Goal: Transaction & Acquisition: Purchase product/service

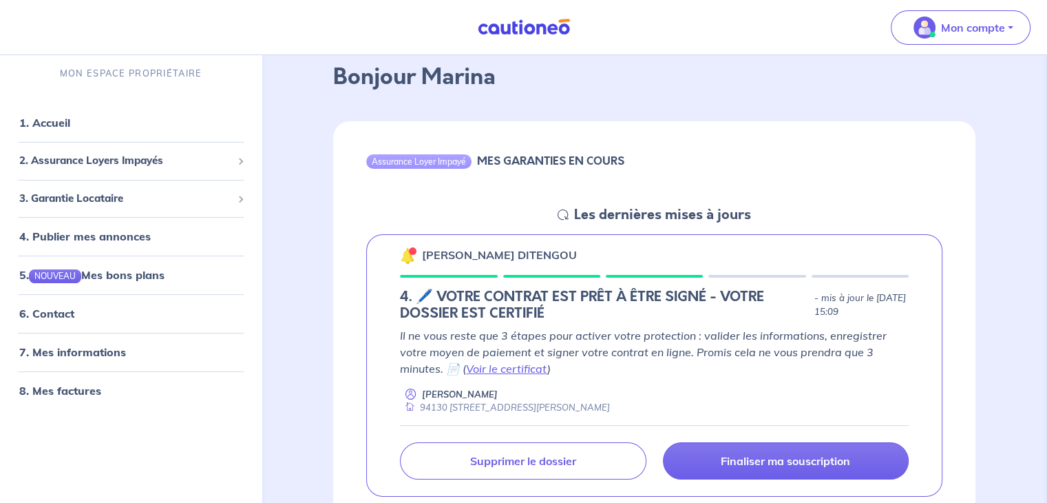
scroll to position [138, 0]
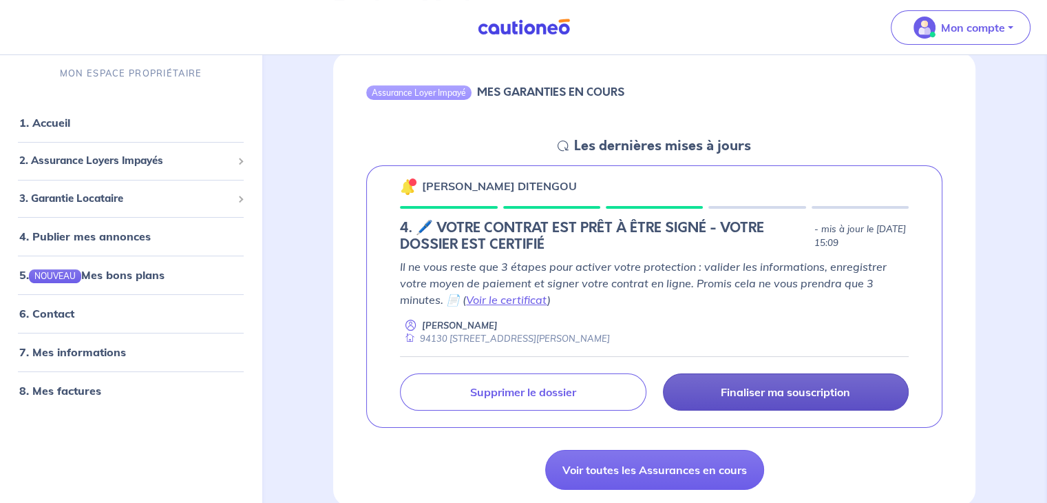
click at [754, 391] on p "Finaliser ma souscription" at bounding box center [785, 392] width 129 height 14
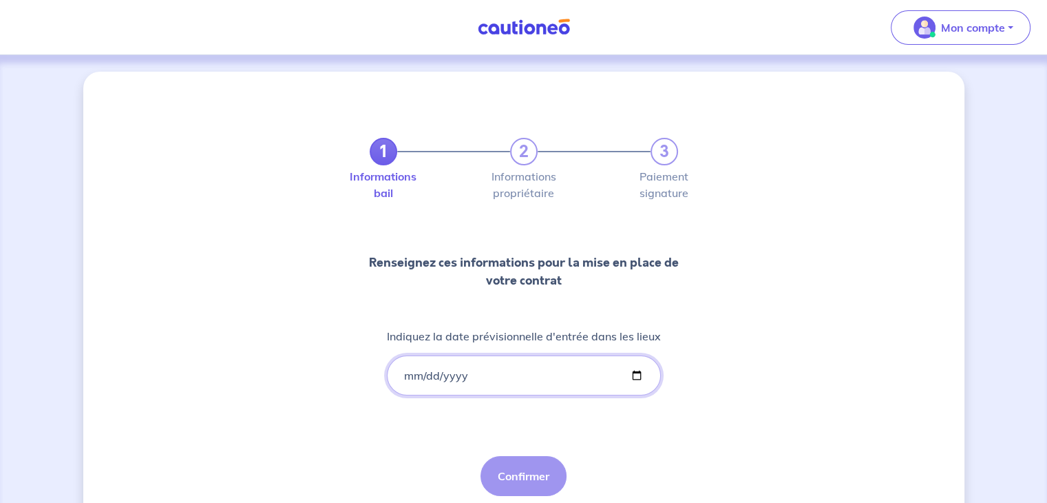
click at [431, 375] on input "Indiquez la date prévisionnelle d'entrée dans les lieux" at bounding box center [524, 375] width 274 height 40
click at [404, 375] on input "Indiquez la date prévisionnelle d'entrée dans les lieux" at bounding box center [524, 375] width 274 height 40
click at [421, 375] on input "Indiquez la date prévisionnelle d'entrée dans les lieux" at bounding box center [524, 375] width 274 height 40
click at [410, 374] on input "Indiquez la date prévisionnelle d'entrée dans les lieux" at bounding box center [524, 375] width 274 height 40
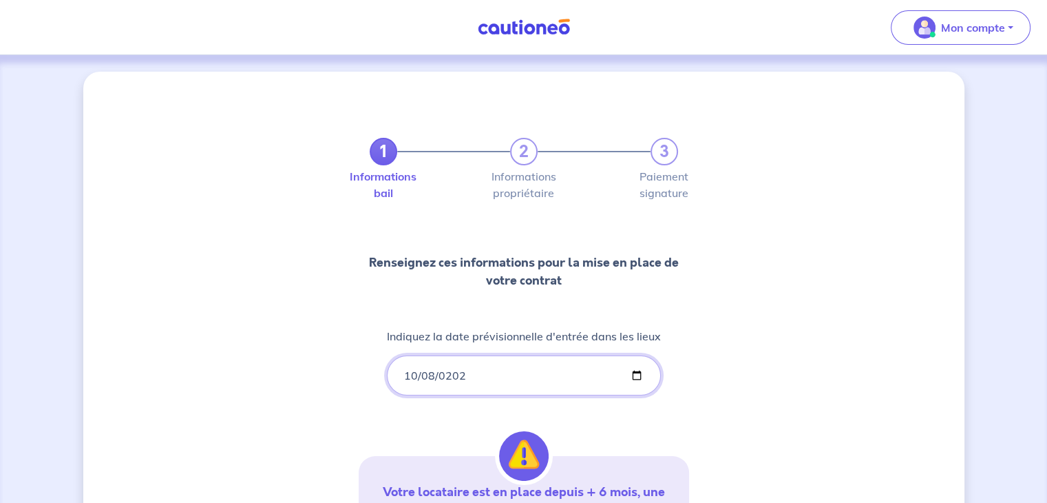
type input "2025-10-08"
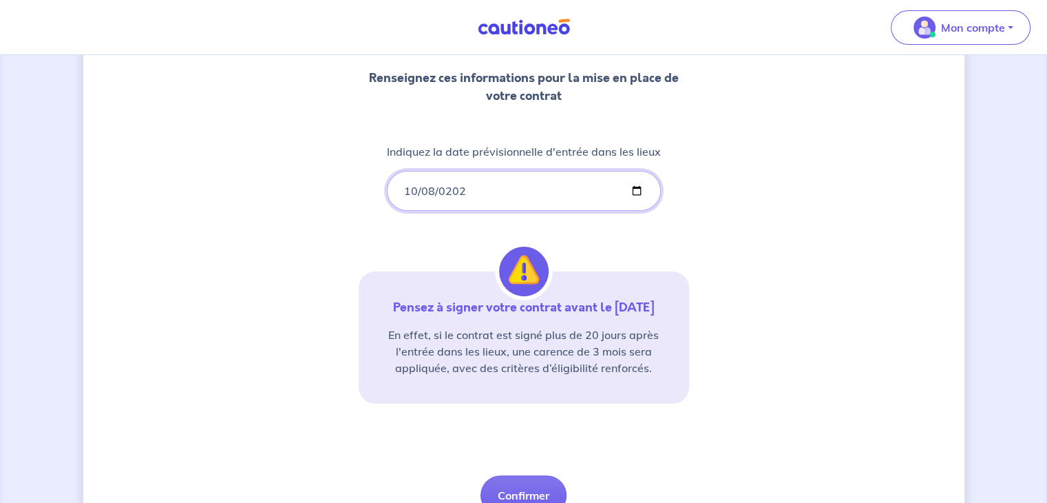
scroll to position [207, 0]
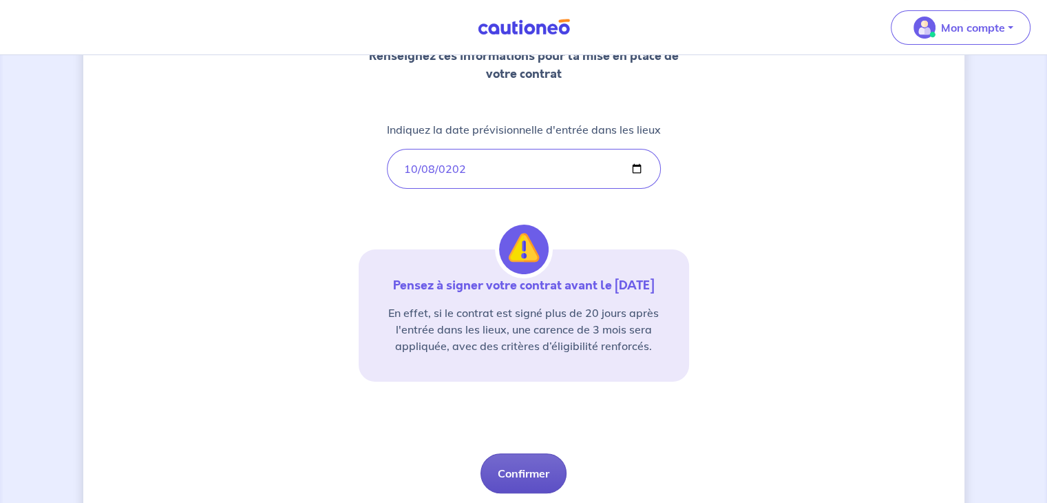
click at [523, 471] on button "Confirmer" at bounding box center [523, 473] width 86 height 40
select select "FR"
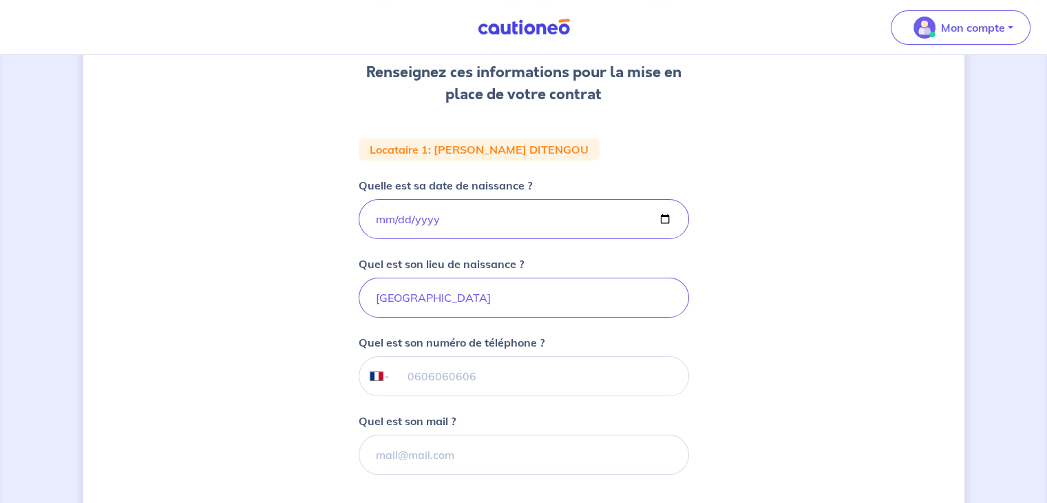
scroll to position [275, 0]
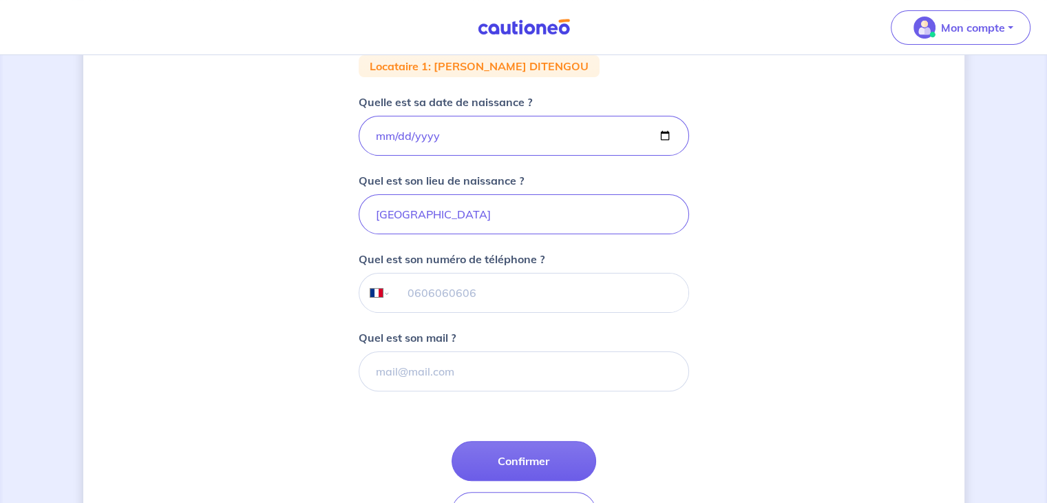
click at [463, 293] on input "tel" at bounding box center [538, 292] width 297 height 39
type input "06 65 24 34 77"
click at [410, 374] on input "Quel est son mail ?" at bounding box center [524, 371] width 330 height 40
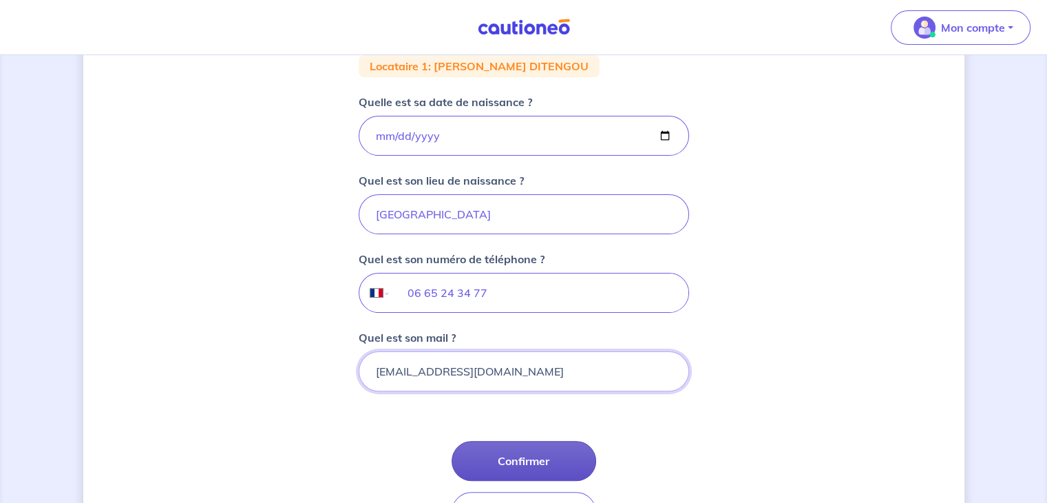
type input "kan10_92@live.fr"
click at [517, 455] on button "Confirmer" at bounding box center [524, 461] width 145 height 40
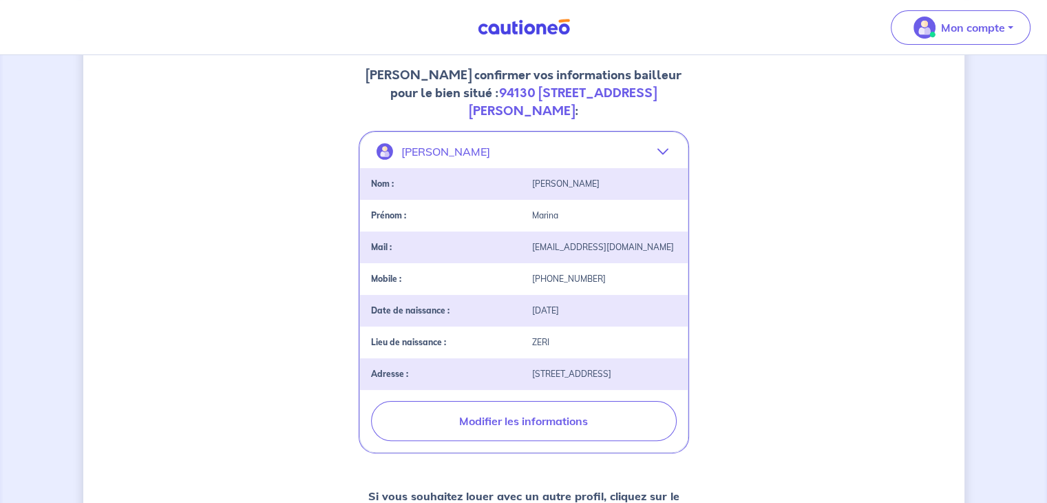
scroll to position [207, 0]
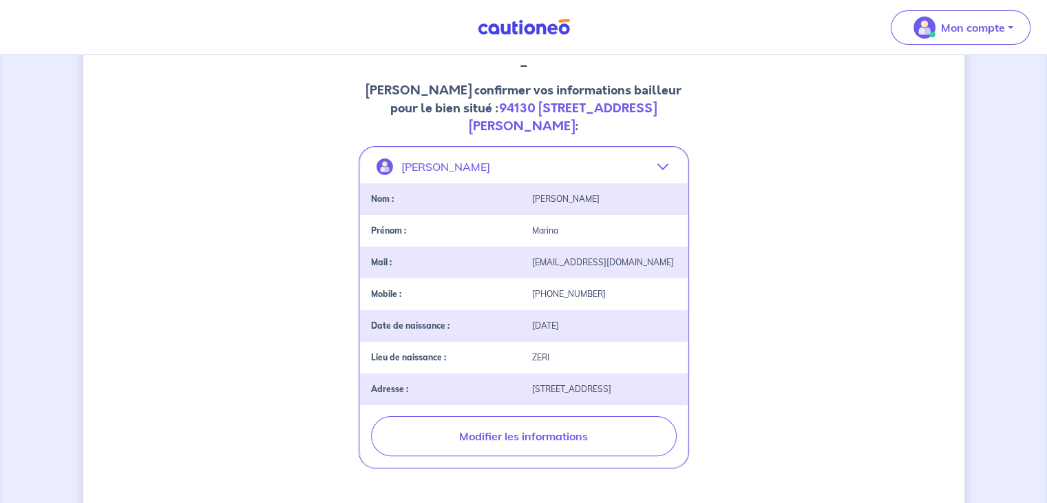
click at [568, 113] on strong "94130 17 Allée Jean Guy Labarbe, 94130 Nogent-sur-Marne" at bounding box center [563, 117] width 189 height 36
click at [536, 129] on strong "94130 17 Allée Jean Guy Labarbe, 94130 Nogent-sur-Marne" at bounding box center [563, 117] width 189 height 36
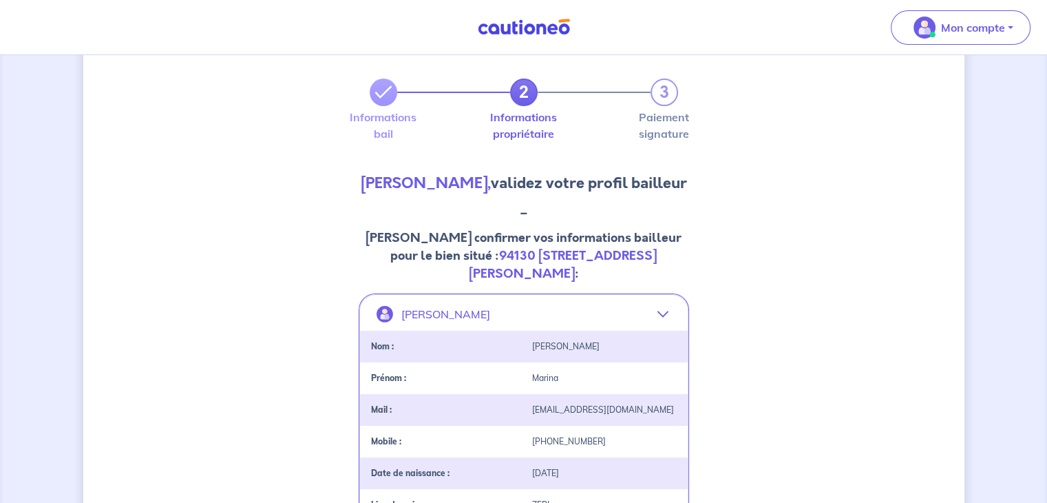
scroll to position [0, 0]
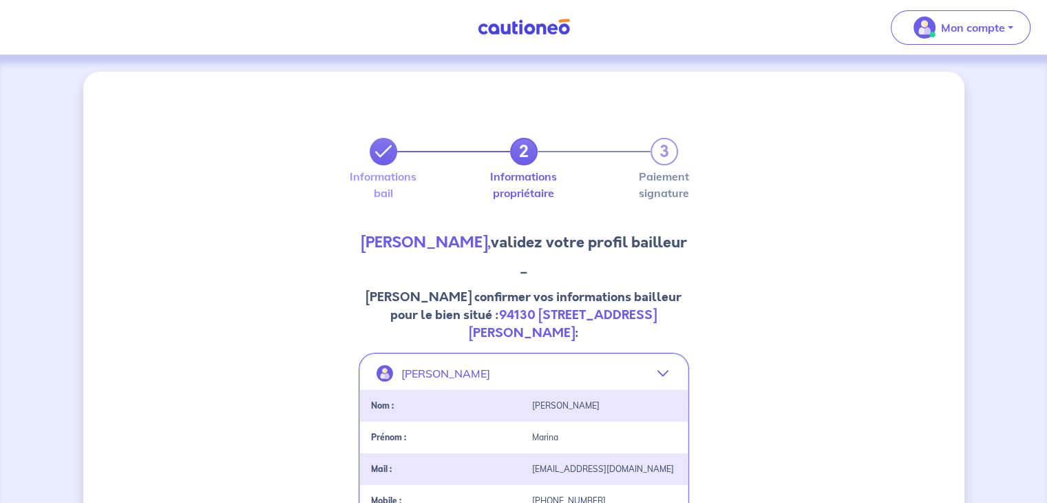
click at [380, 149] on icon at bounding box center [383, 151] width 17 height 17
click at [384, 150] on icon at bounding box center [383, 151] width 17 height 17
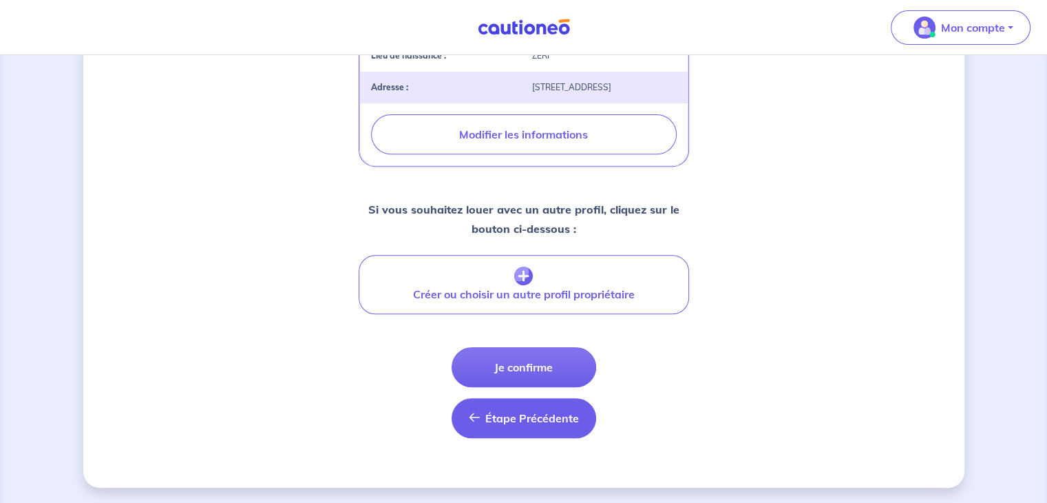
click at [534, 416] on span "Étape Précédente" at bounding box center [532, 418] width 94 height 14
select select "FR"
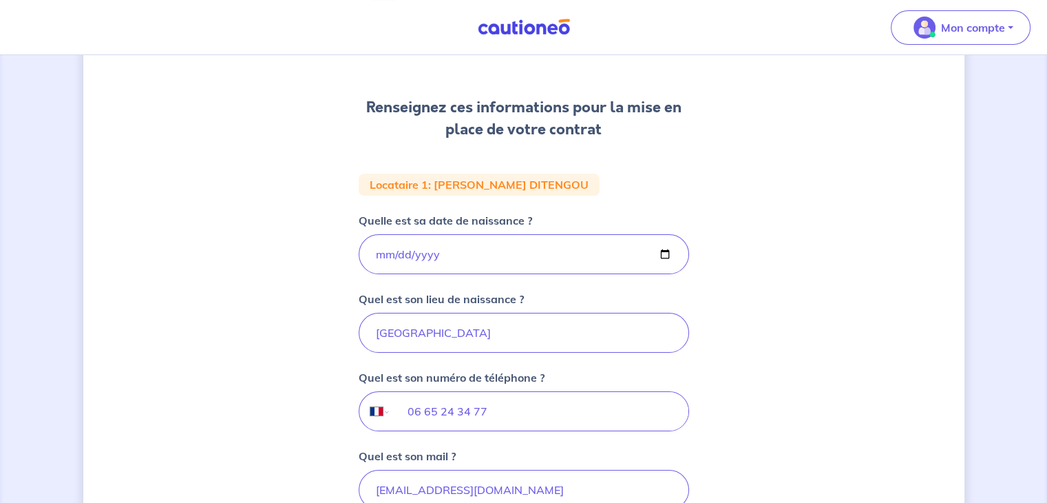
scroll to position [369, 0]
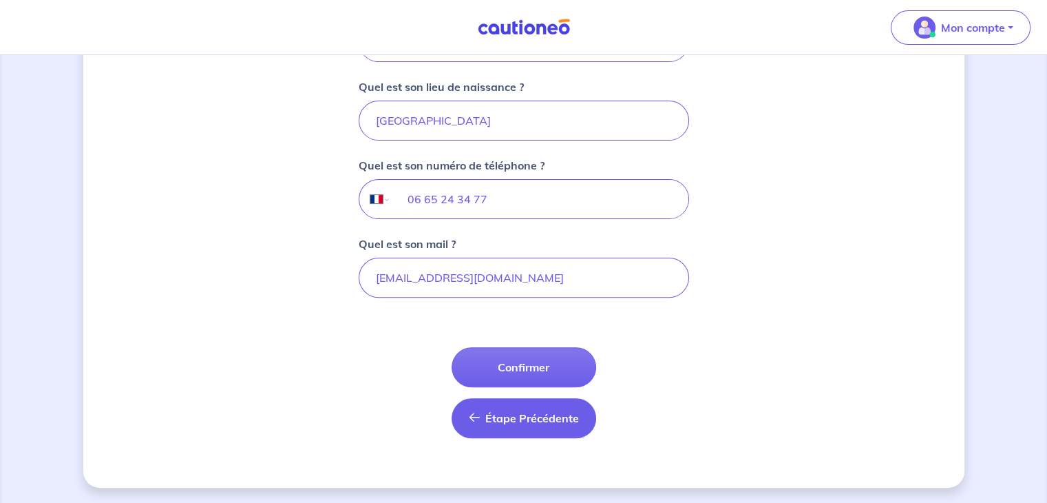
click at [529, 423] on button "Étape Précédente Précédent" at bounding box center [524, 418] width 145 height 40
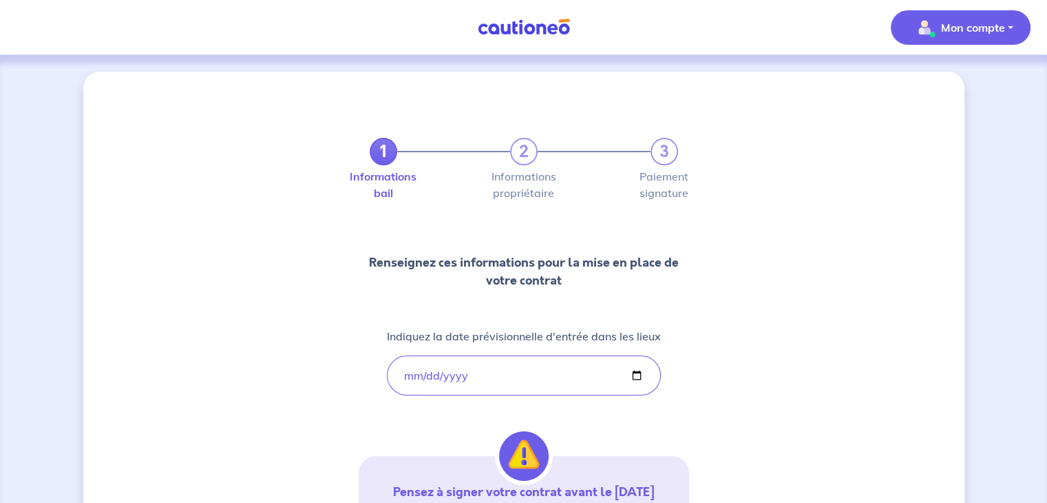
click at [955, 25] on p "Mon compte" at bounding box center [973, 27] width 64 height 17
click at [951, 89] on link "Mes informations" at bounding box center [946, 85] width 111 height 22
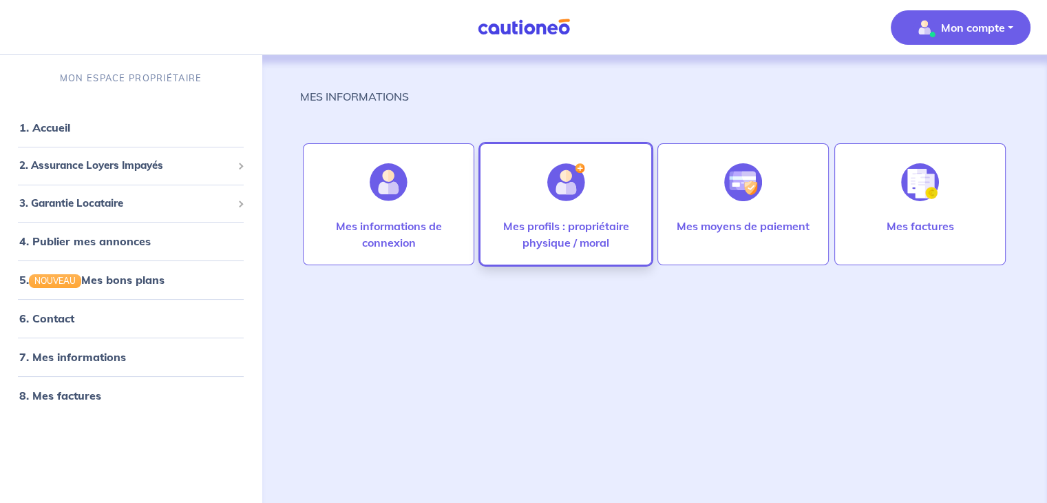
click at [580, 198] on img at bounding box center [566, 182] width 38 height 38
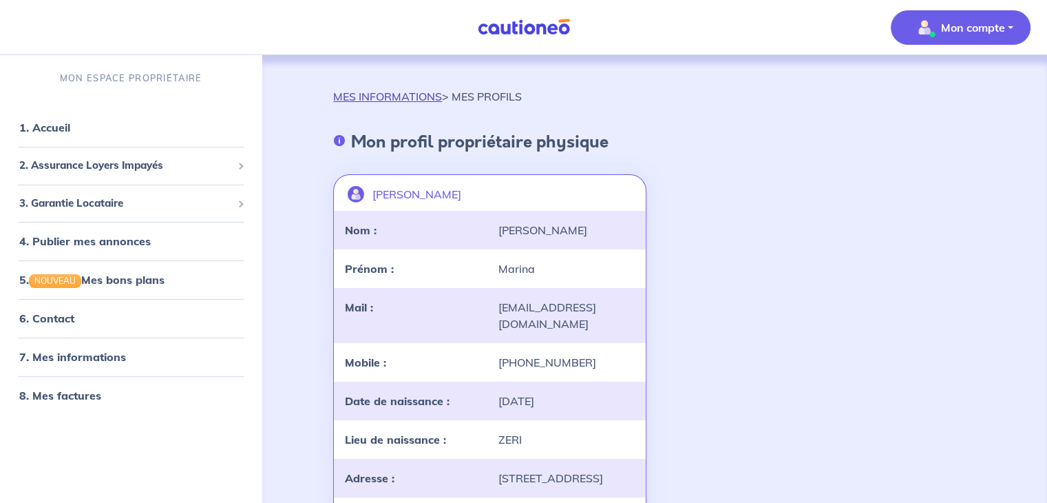
click at [408, 103] on link "MES INFORMATIONS" at bounding box center [387, 96] width 109 height 14
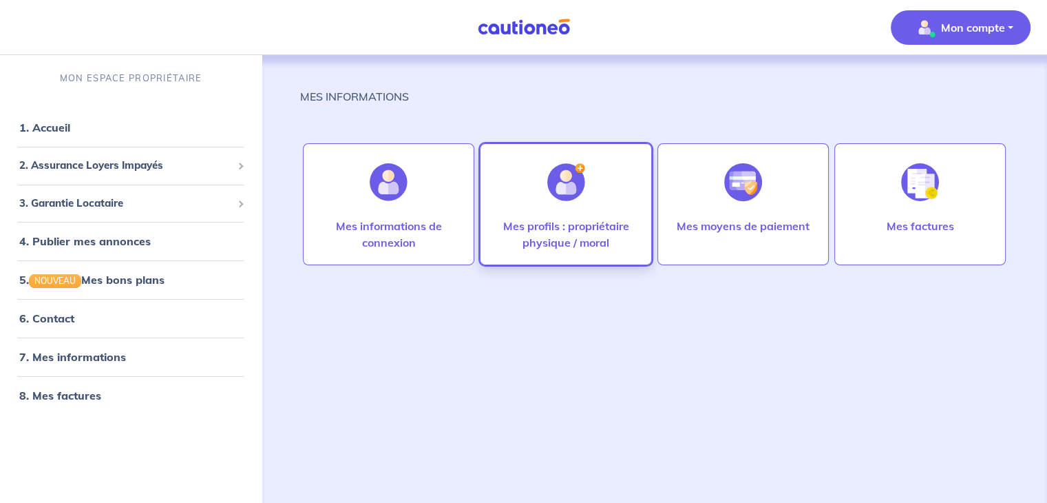
click at [529, 192] on div "Mes profils : propriétaire physique / moral" at bounding box center [565, 204] width 171 height 122
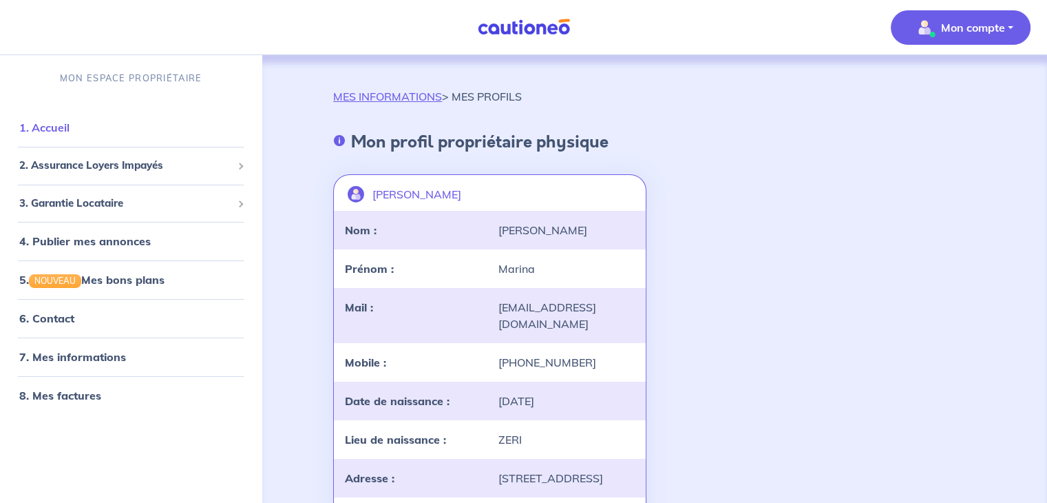
click at [70, 120] on link "1. Accueil" at bounding box center [44, 127] width 50 height 14
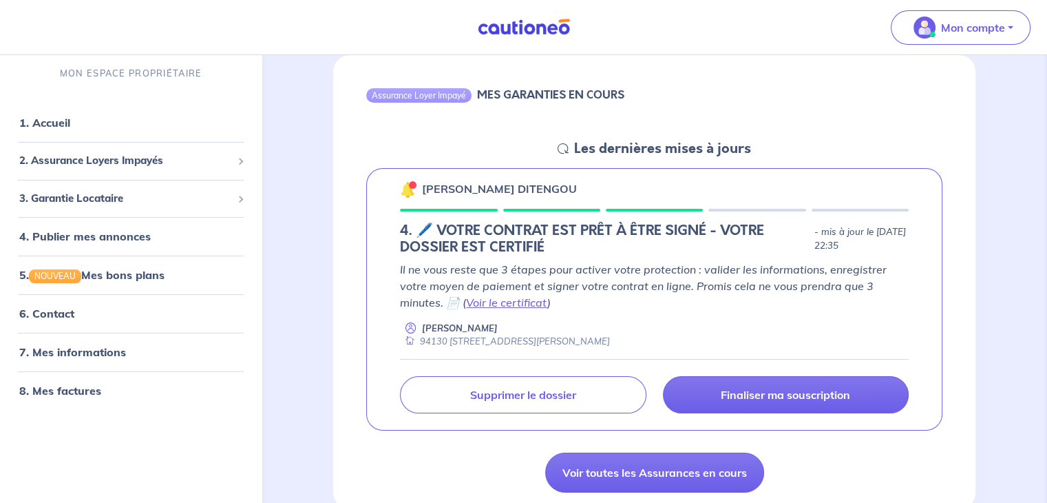
scroll to position [138, 0]
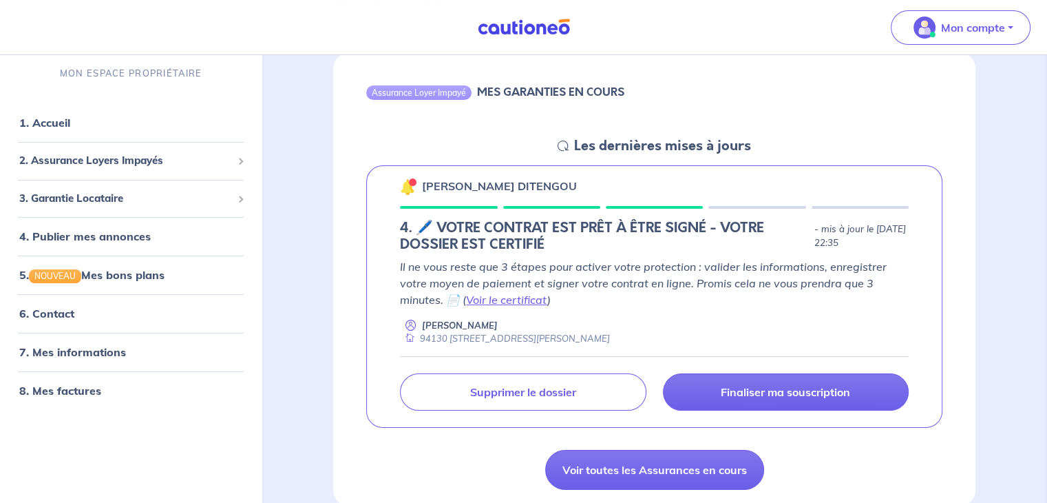
drag, startPoint x: 481, startPoint y: 335, endPoint x: 475, endPoint y: 329, distance: 8.3
click at [481, 335] on div "94130 [STREET_ADDRESS][PERSON_NAME]" at bounding box center [505, 338] width 210 height 13
click at [635, 201] on div "Candice MOUTSINGA DITENGOU 4. 🖊️ VOTRE CONTRAT EST PRÊT À ÊTRE SIGNÉ - VOTRE DO…" at bounding box center [654, 296] width 576 height 263
click at [595, 209] on div "Candice MOUTSINGA DITENGOU 4. 🖊️ VOTRE CONTRAT EST PRÊT À ÊTRE SIGNÉ - VOTRE DO…" at bounding box center [654, 296] width 576 height 263
click at [65, 122] on link "1. Accueil" at bounding box center [44, 123] width 50 height 14
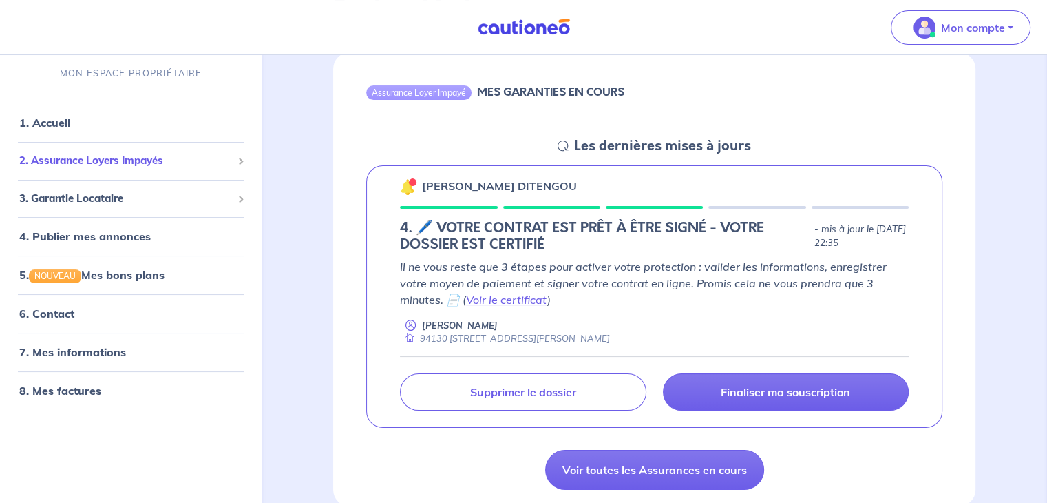
click at [78, 167] on span "2. Assurance Loyers Impayés" at bounding box center [125, 161] width 213 height 16
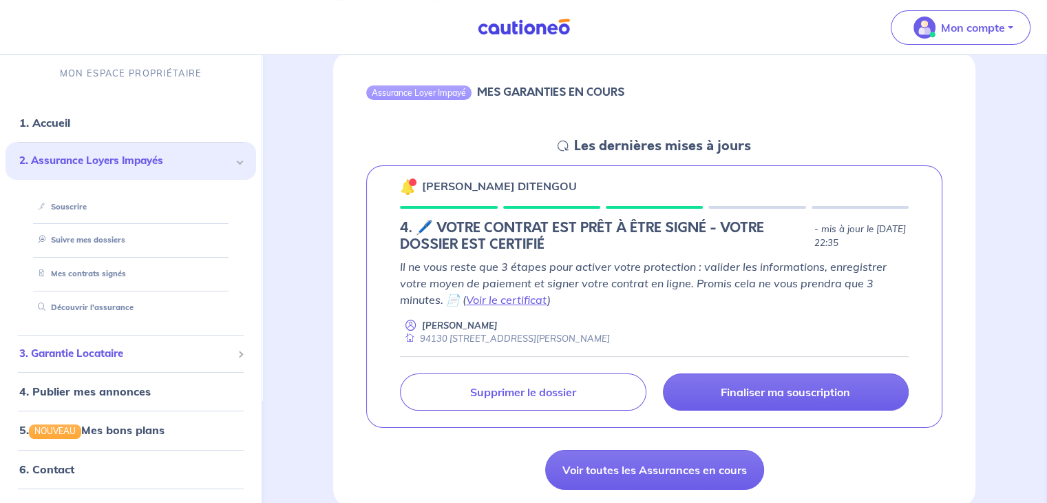
click at [67, 355] on span "3. Garantie Locataire" at bounding box center [125, 354] width 213 height 16
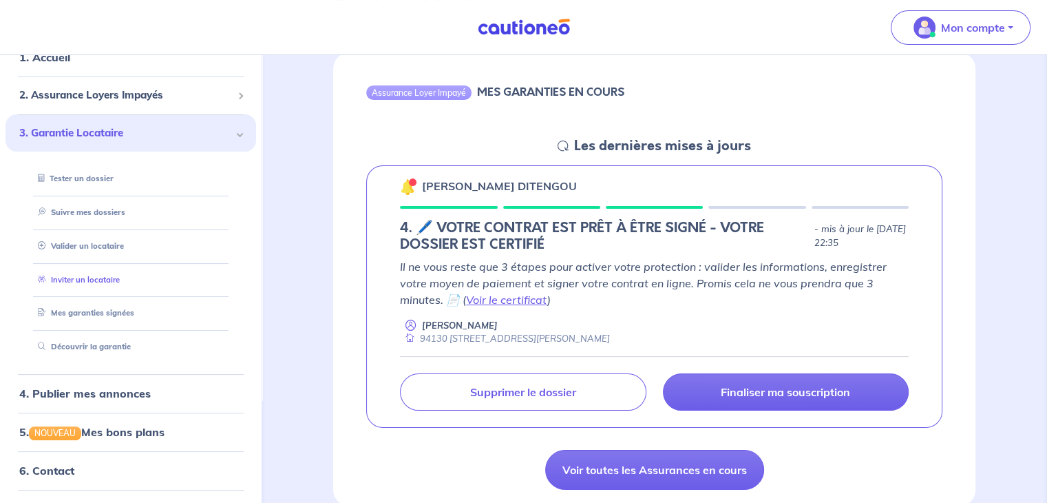
scroll to position [136, 0]
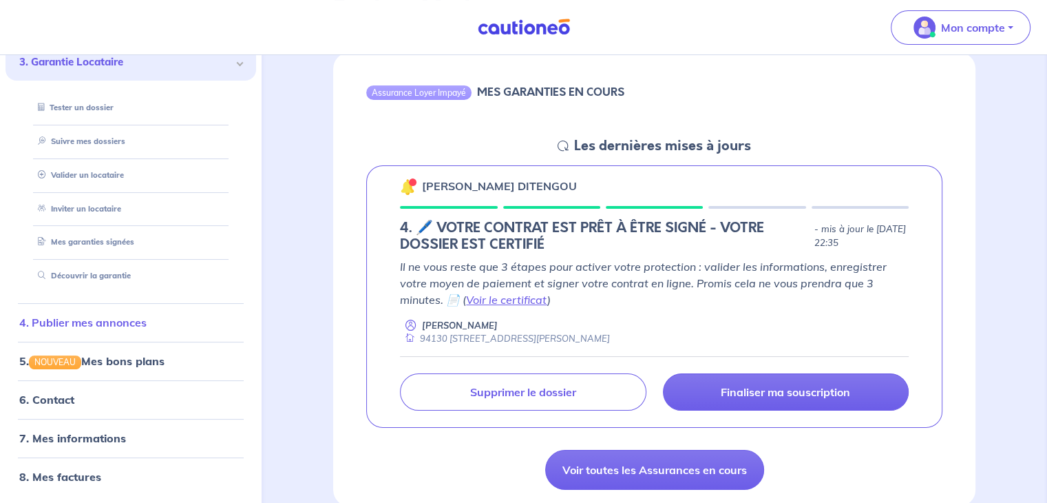
click at [114, 323] on link "4. Publier mes annonces" at bounding box center [82, 322] width 127 height 14
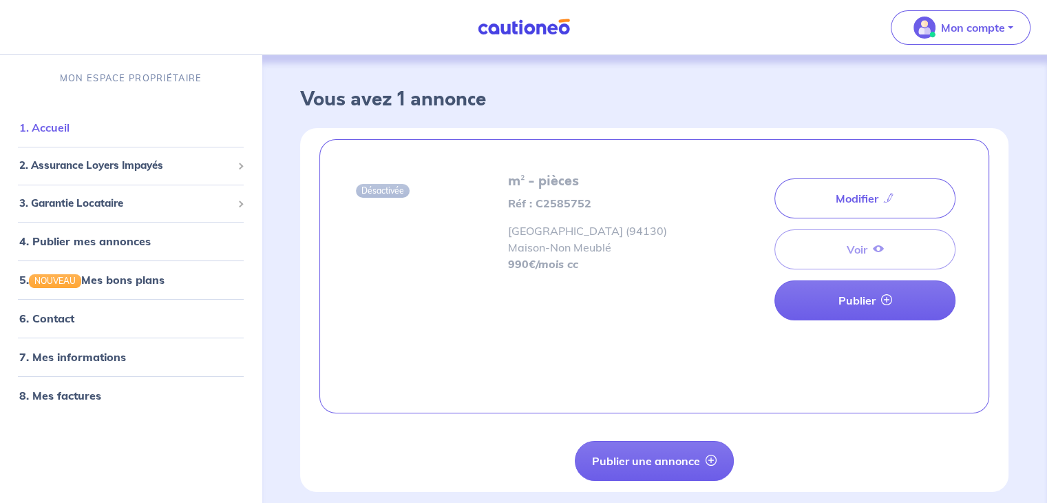
click at [59, 129] on link "1. Accueil" at bounding box center [44, 127] width 50 height 14
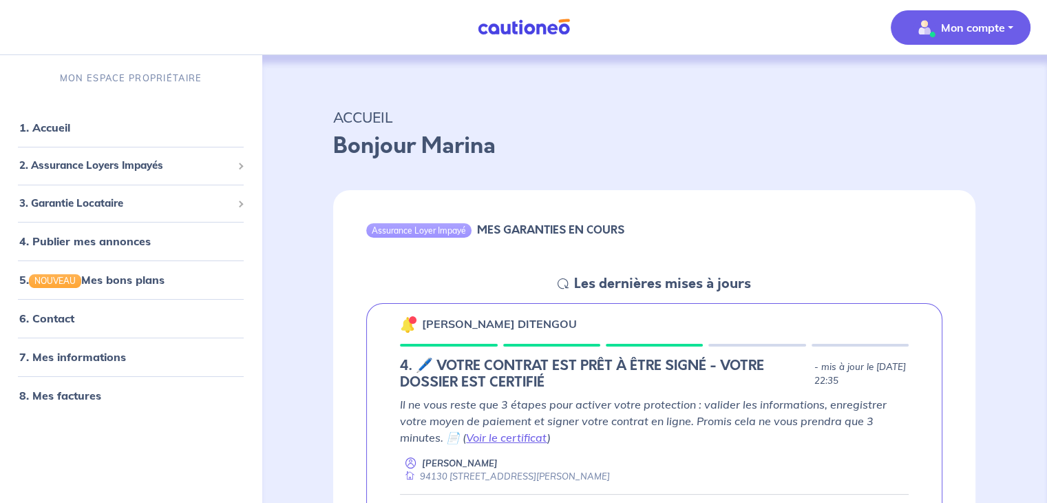
click at [958, 34] on p "Mon compte" at bounding box center [973, 27] width 64 height 17
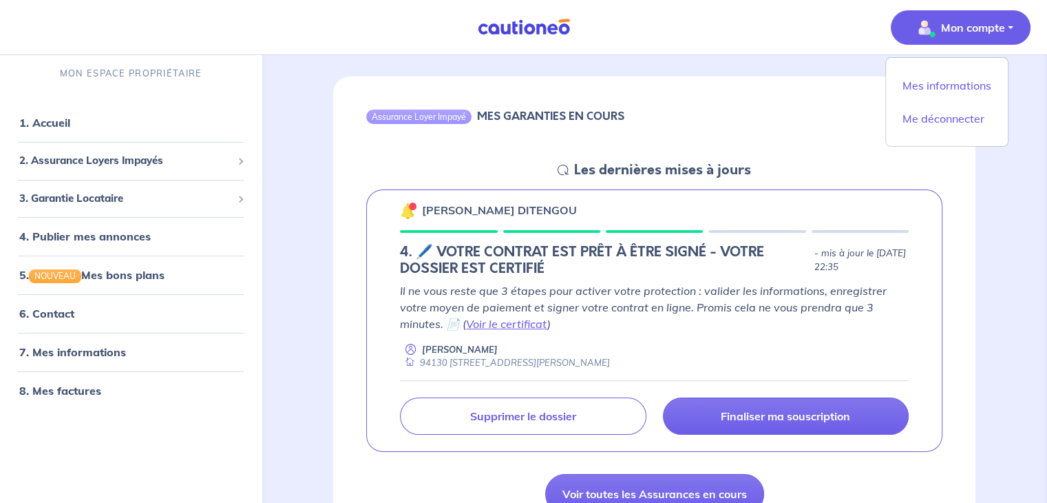
scroll to position [138, 0]
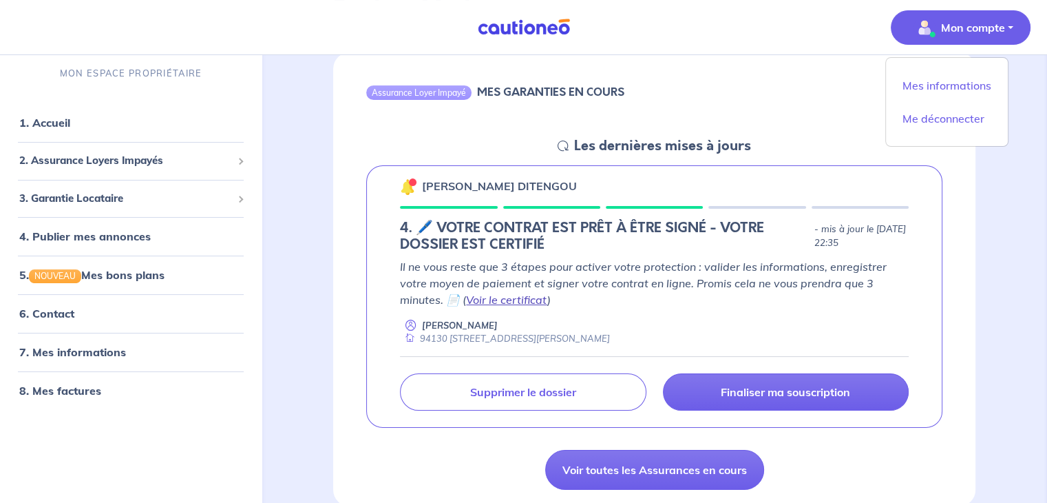
click at [499, 298] on link "Voir le certificat" at bounding box center [506, 300] width 81 height 14
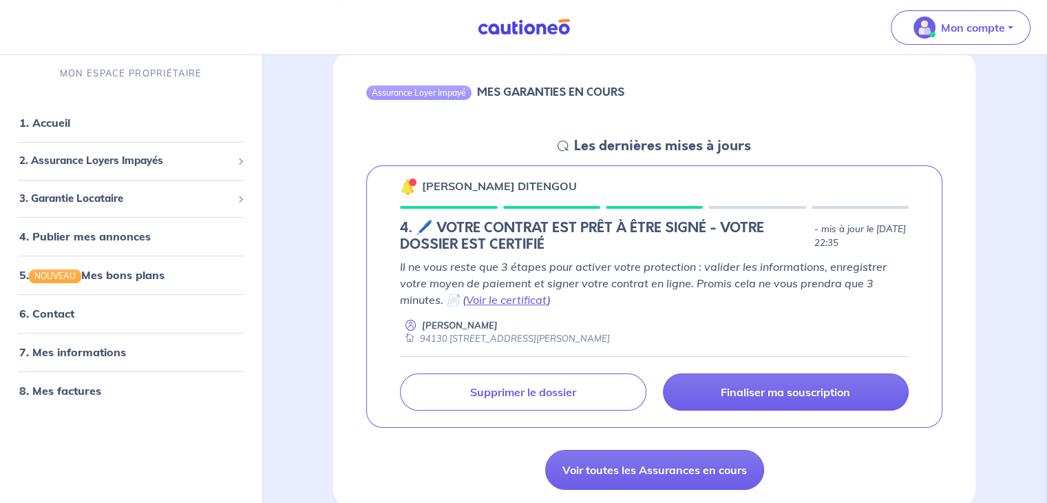
click at [452, 336] on div "94130 [STREET_ADDRESS][PERSON_NAME]" at bounding box center [505, 338] width 210 height 13
click at [613, 209] on div "Candice MOUTSINGA DITENGOU 4. 🖊️ VOTRE CONTRAT EST PRÊT À ÊTRE SIGNÉ - VOTRE DO…" at bounding box center [654, 296] width 576 height 263
click at [538, 208] on div "Candice MOUTSINGA DITENGOU 4. 🖊️ VOTRE CONTRAT EST PRÊT À ÊTRE SIGNÉ - VOTRE DO…" at bounding box center [654, 296] width 576 height 263
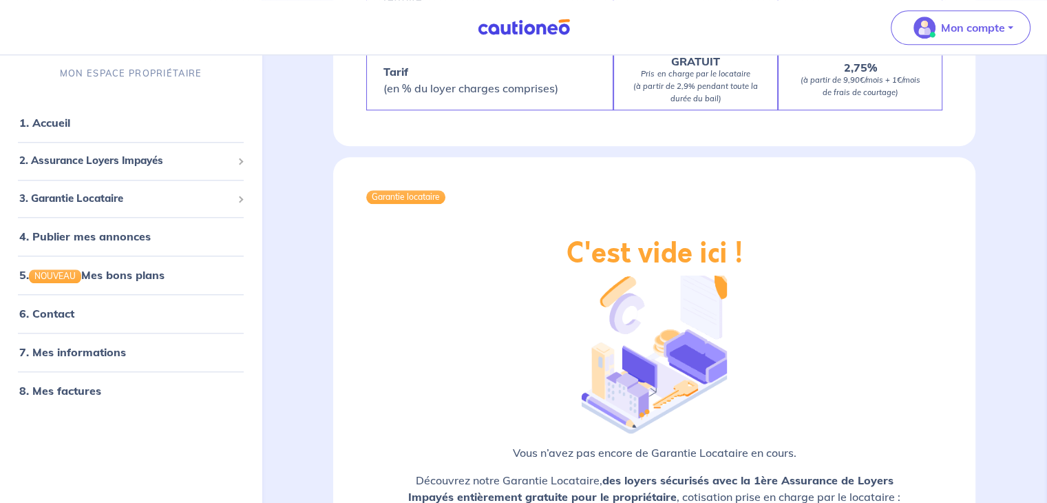
scroll to position [1293, 0]
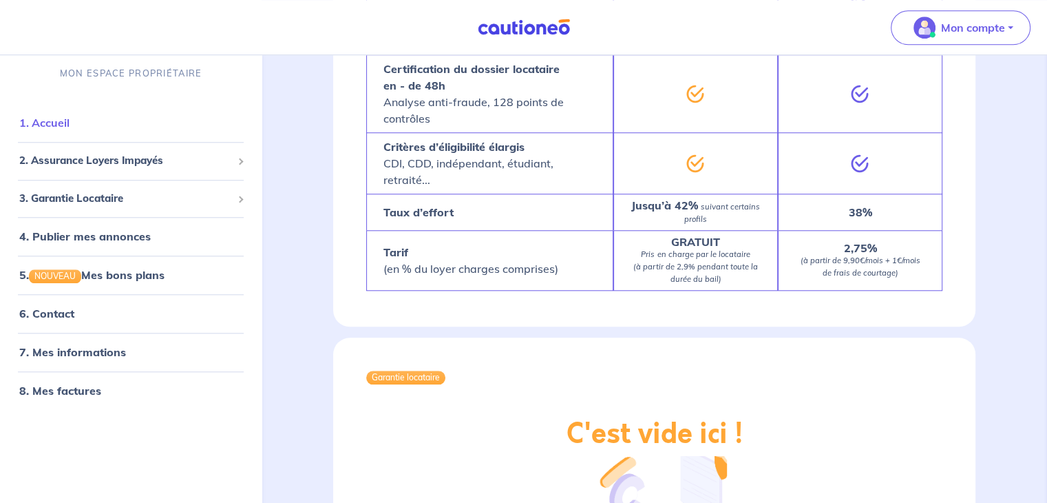
click at [42, 129] on link "1. Accueil" at bounding box center [44, 123] width 50 height 14
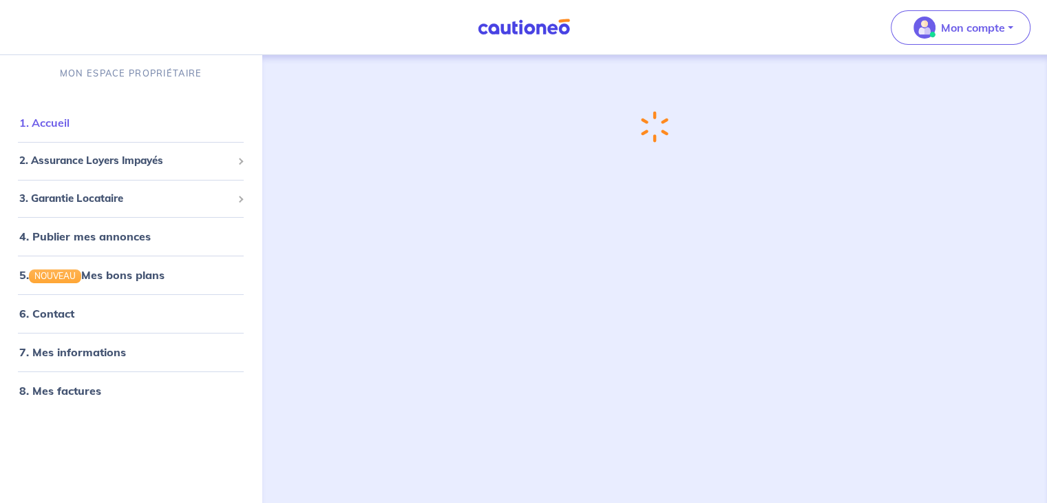
scroll to position [0, 0]
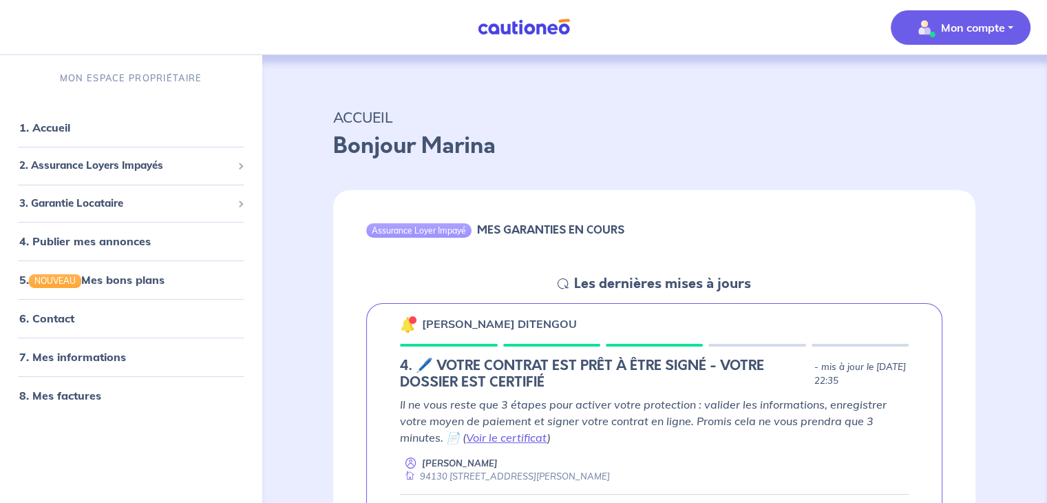
click at [947, 20] on p "Mon compte" at bounding box center [973, 27] width 64 height 17
click at [931, 86] on link "Mes informations" at bounding box center [946, 85] width 111 height 22
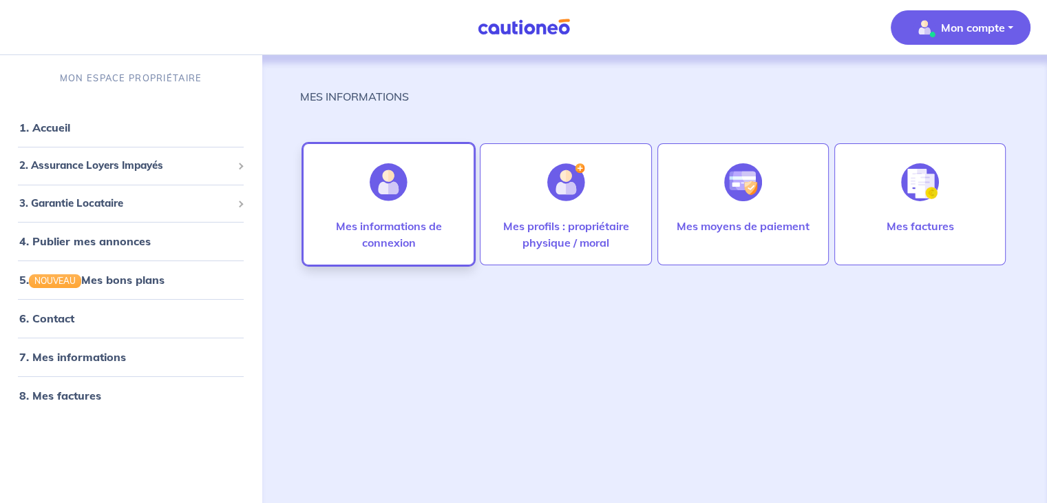
click at [363, 211] on div at bounding box center [389, 182] width 60 height 71
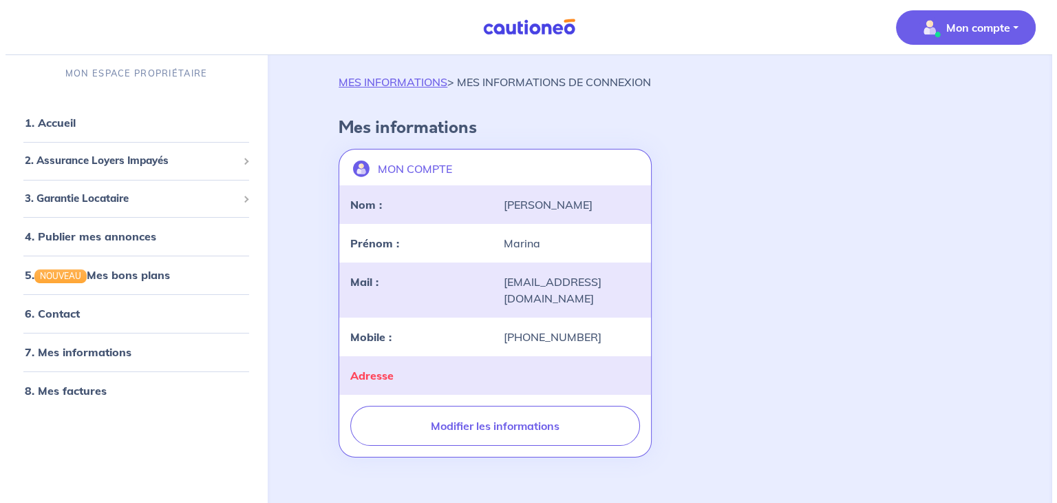
scroll to position [40, 0]
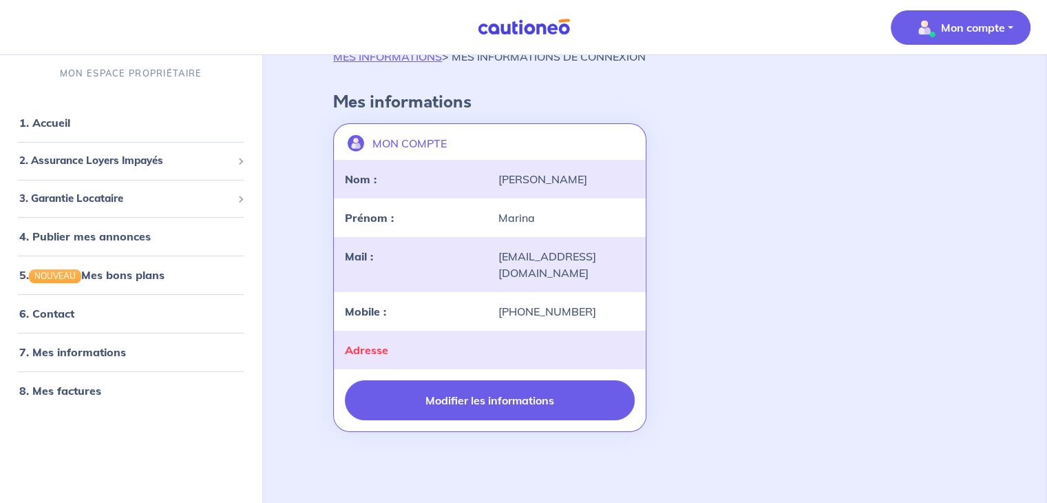
click at [427, 403] on button "Modifier les informations" at bounding box center [489, 400] width 289 height 40
select select "FR"
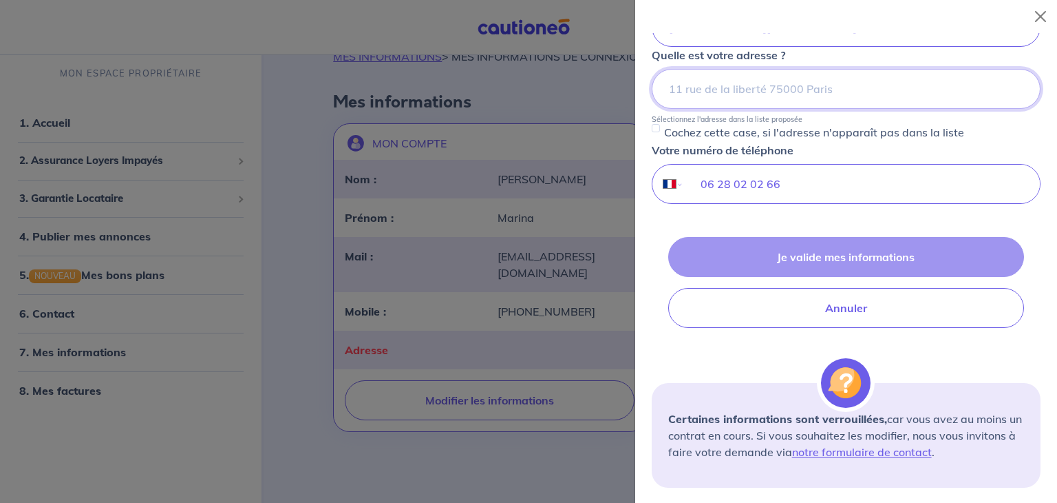
scroll to position [154, 0]
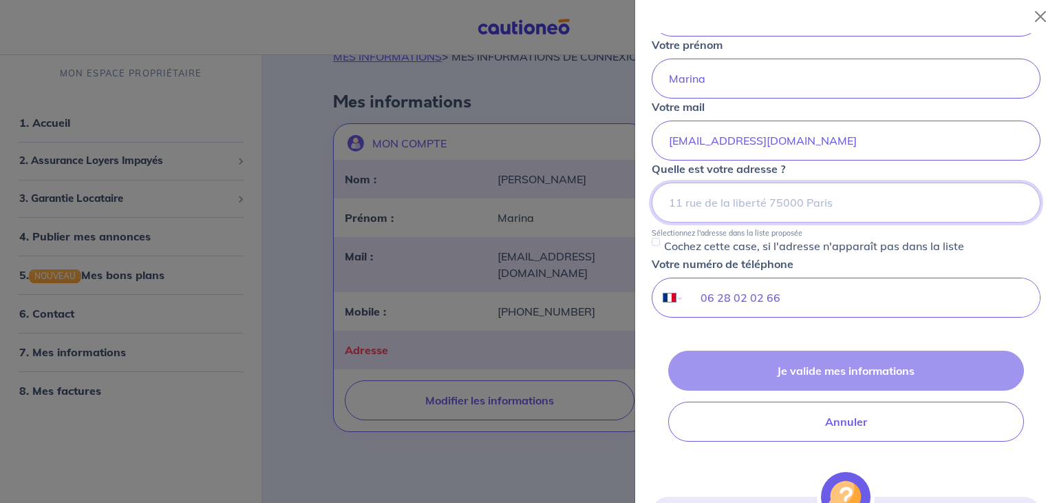
click at [714, 201] on input at bounding box center [846, 202] width 389 height 40
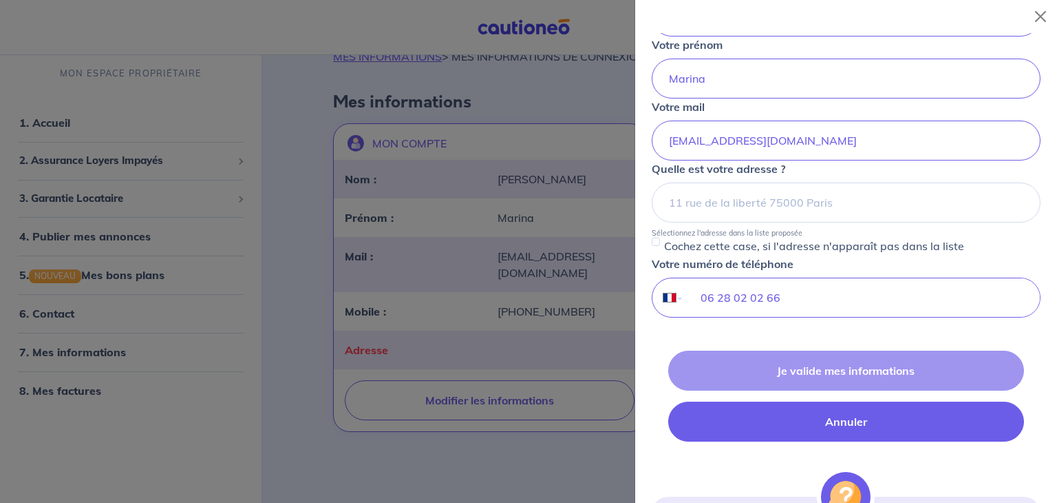
click at [760, 419] on button "Annuler" at bounding box center [846, 421] width 356 height 40
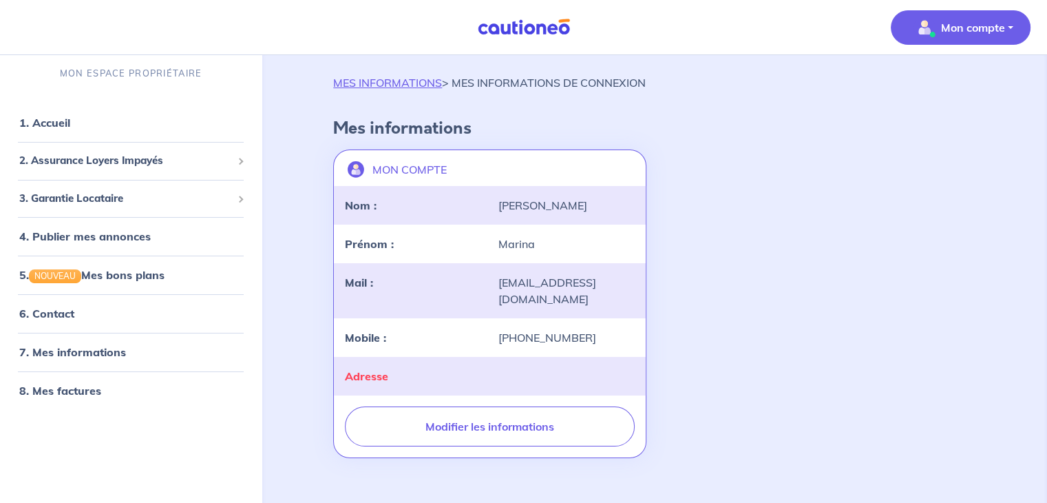
scroll to position [0, 0]
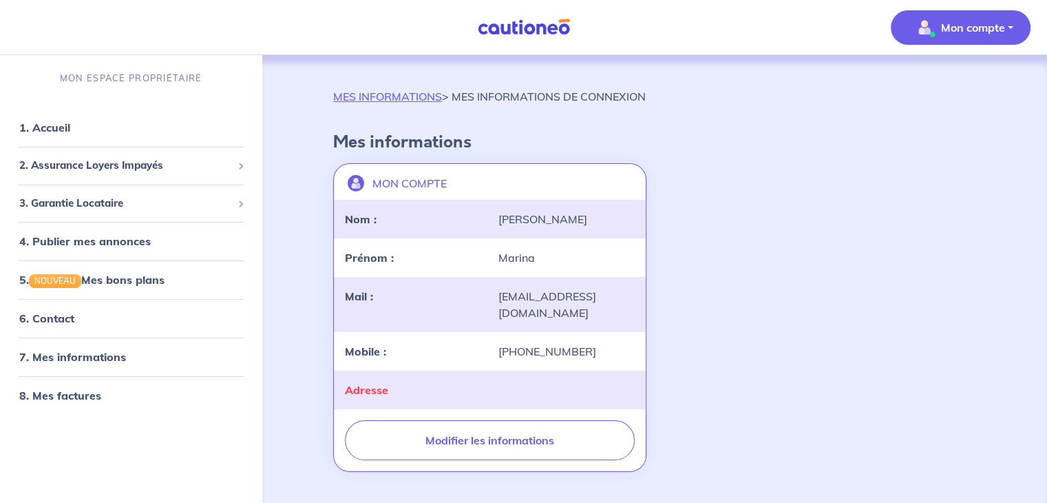
click at [956, 25] on p "Mon compte" at bounding box center [973, 27] width 64 height 17
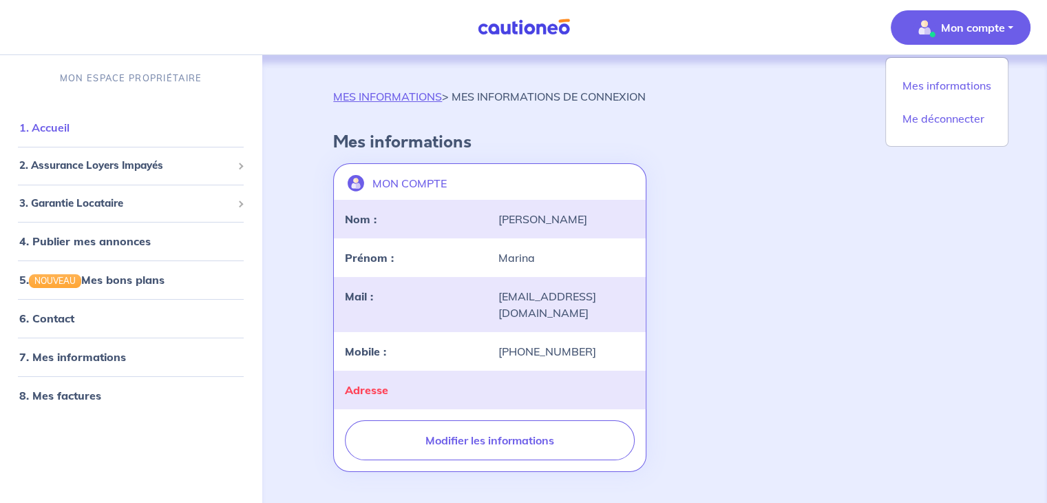
click at [57, 125] on link "1. Accueil" at bounding box center [44, 127] width 50 height 14
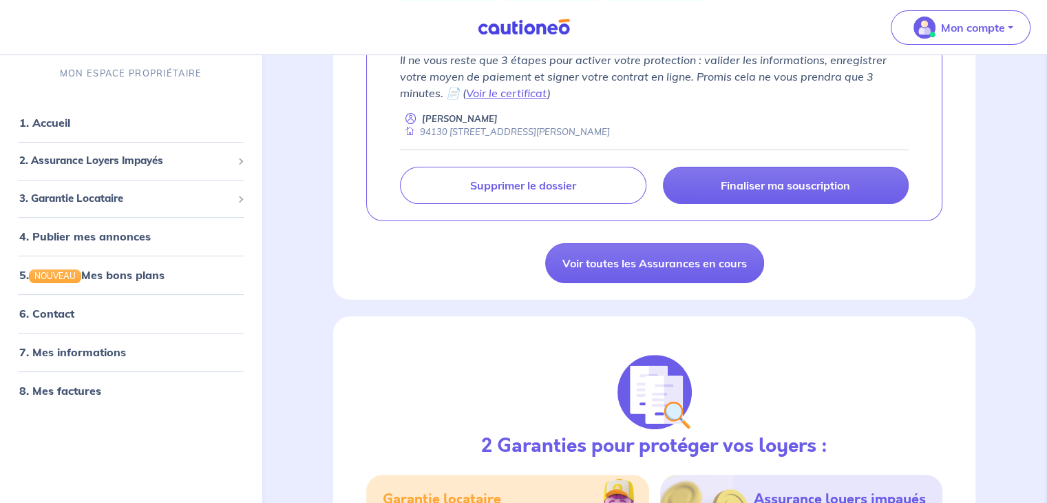
scroll to position [192, 0]
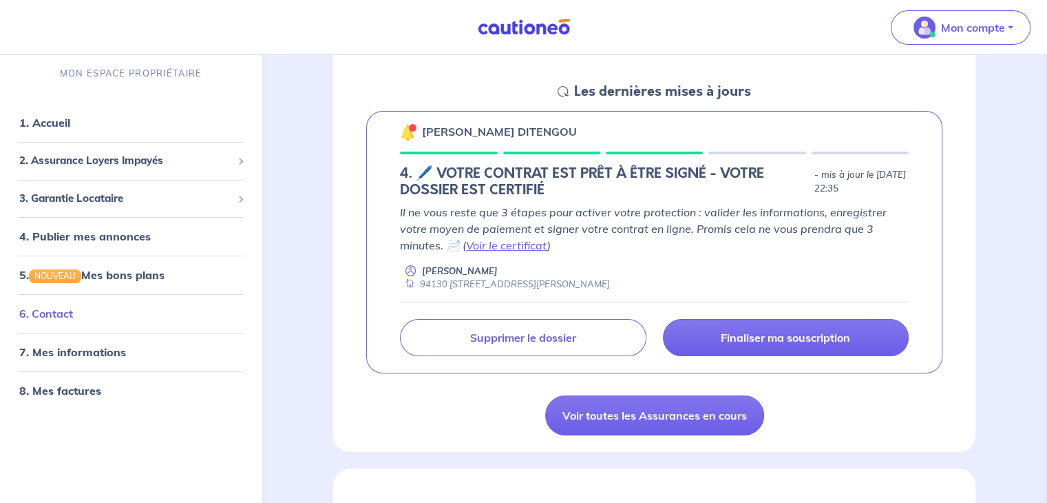
click at [52, 313] on link "6. Contact" at bounding box center [46, 313] width 54 height 14
click at [84, 358] on link "7. Mes informations" at bounding box center [70, 352] width 103 height 14
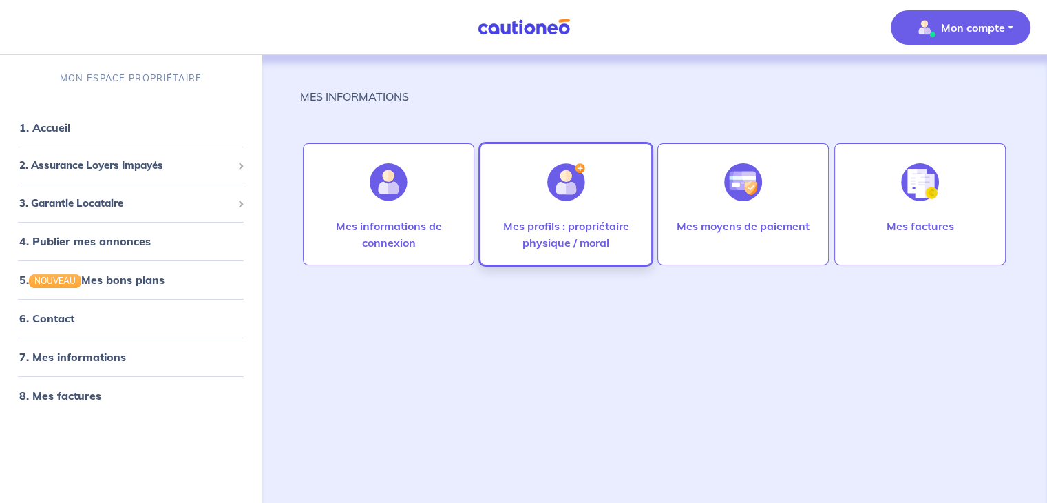
click at [571, 201] on div at bounding box center [566, 182] width 60 height 71
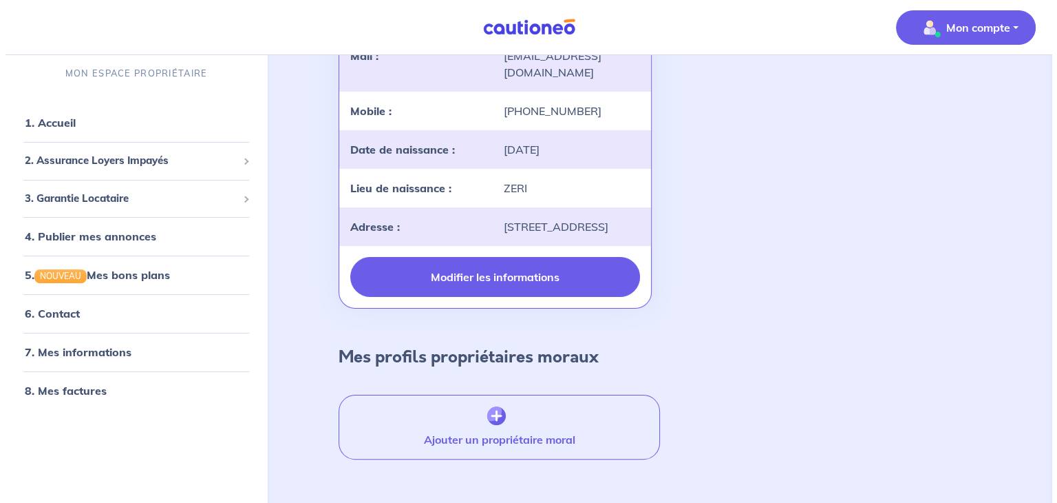
scroll to position [275, 0]
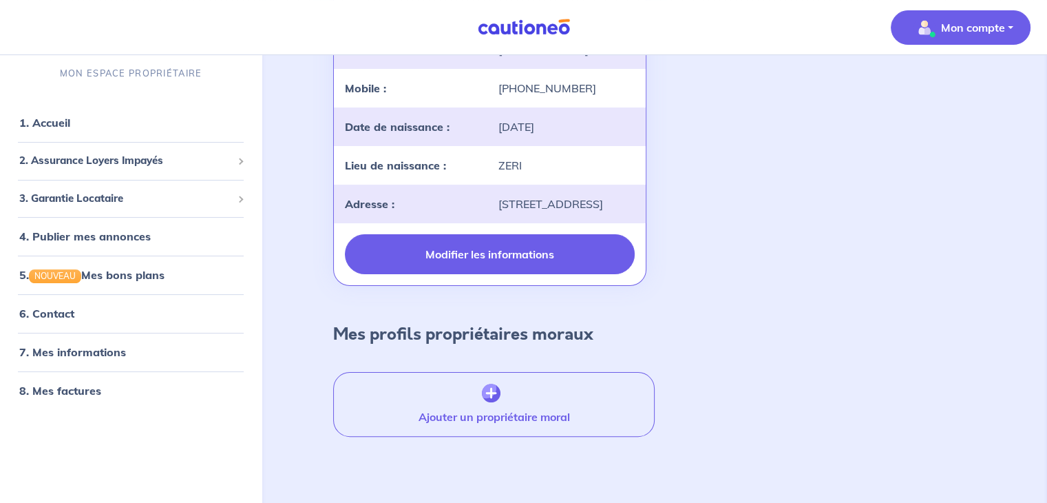
click at [467, 274] on button "Modifier les informations" at bounding box center [489, 254] width 289 height 40
select select "FR"
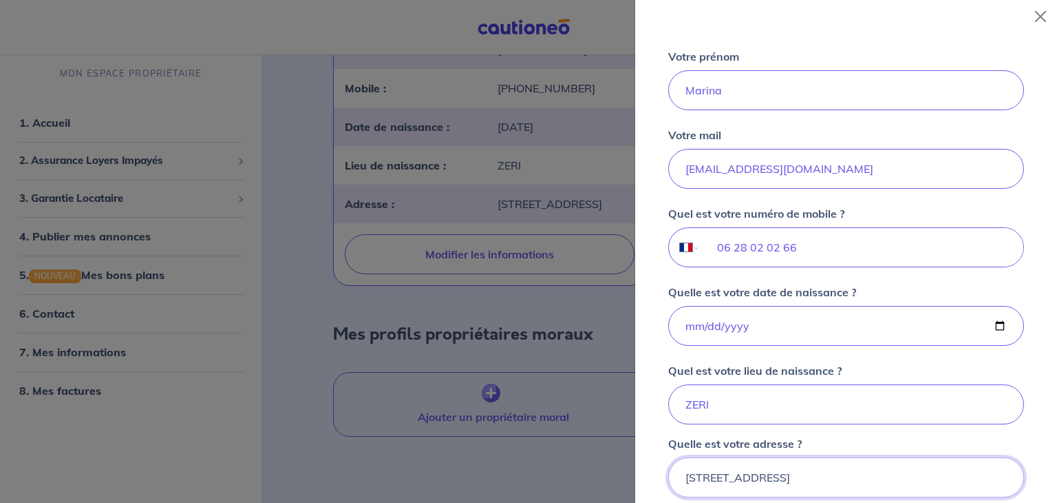
scroll to position [251, 0]
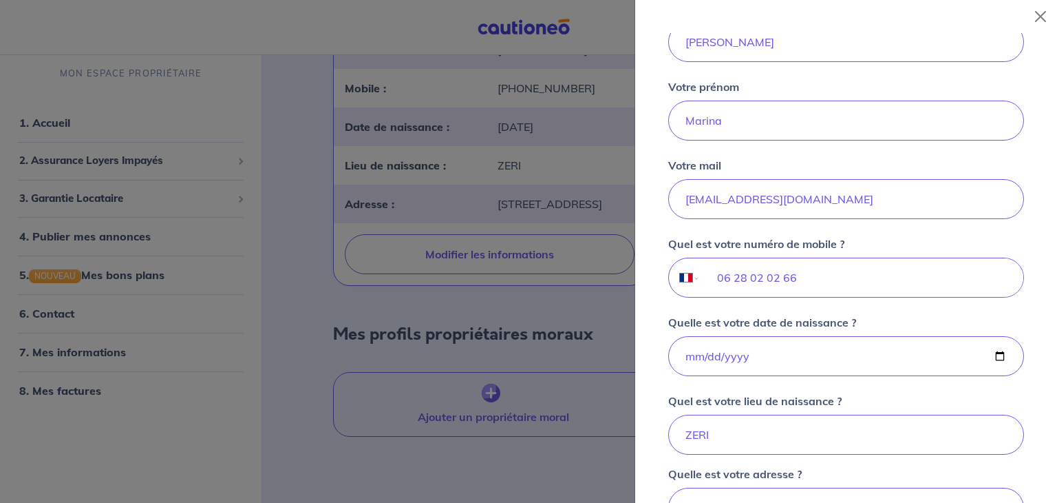
click at [361, 322] on div at bounding box center [528, 251] width 1057 height 503
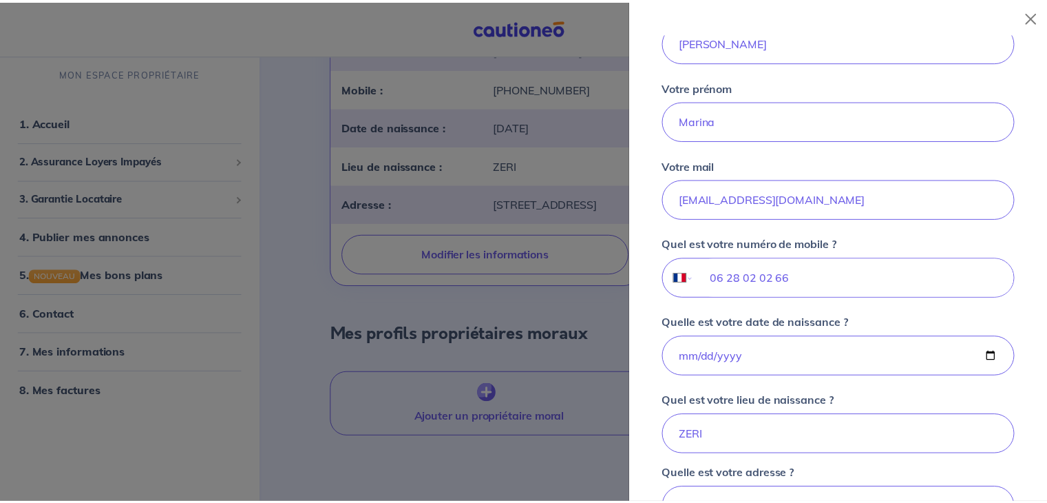
scroll to position [13, 0]
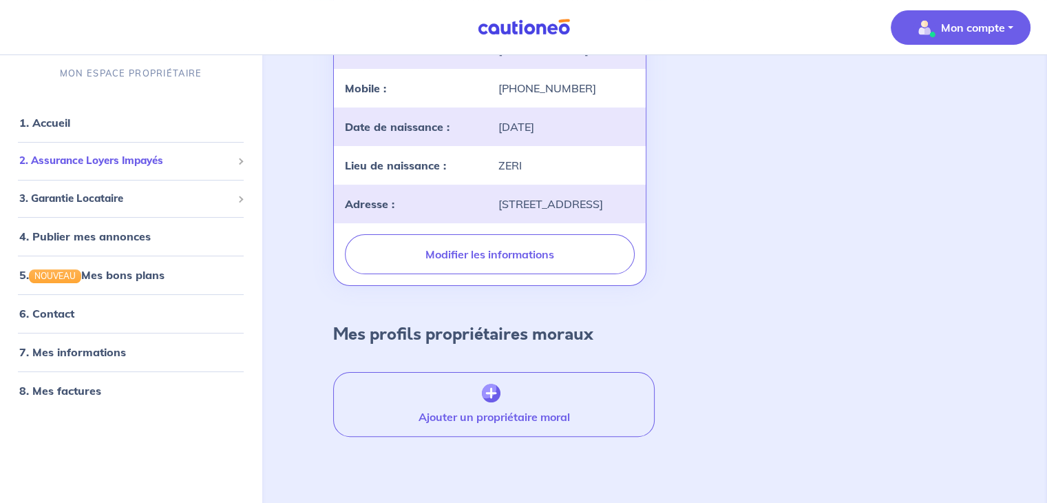
click at [110, 165] on span "2. Assurance Loyers Impayés" at bounding box center [125, 161] width 213 height 16
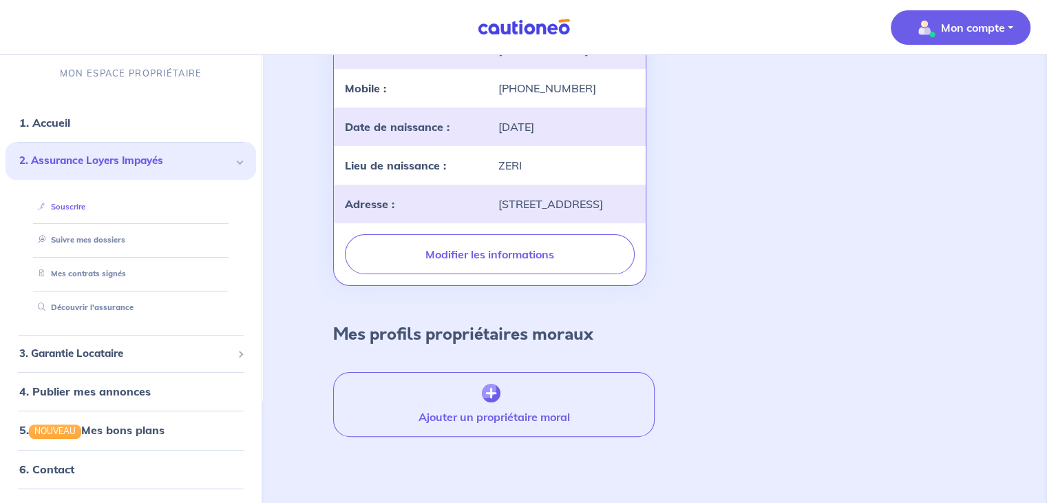
click at [83, 211] on link "Souscrire" at bounding box center [58, 206] width 53 height 10
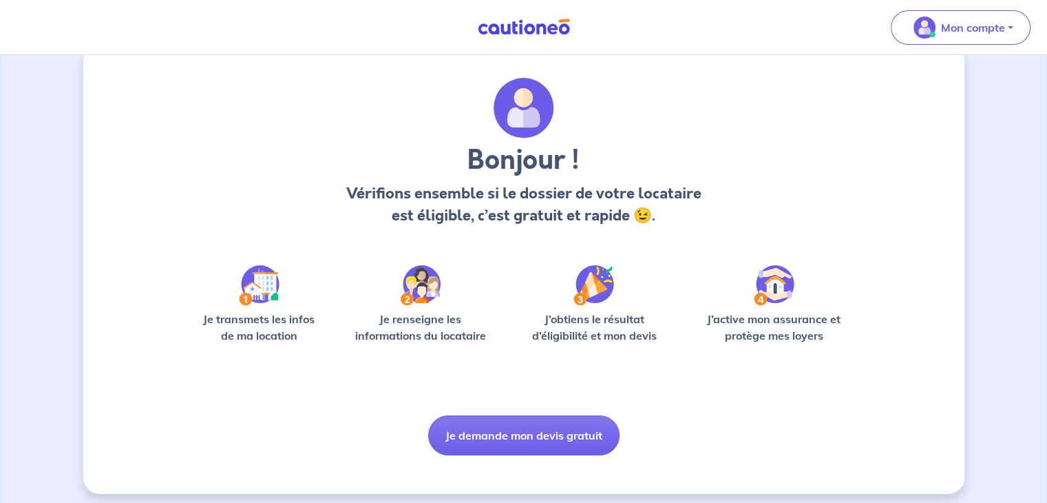
scroll to position [34, 0]
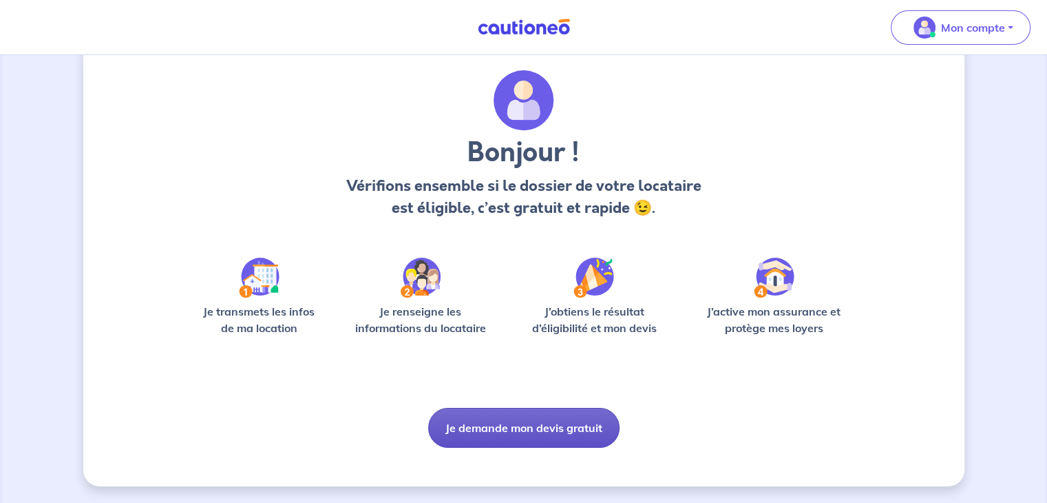
click at [547, 413] on button "Je demande mon devis gratuit" at bounding box center [523, 428] width 191 height 40
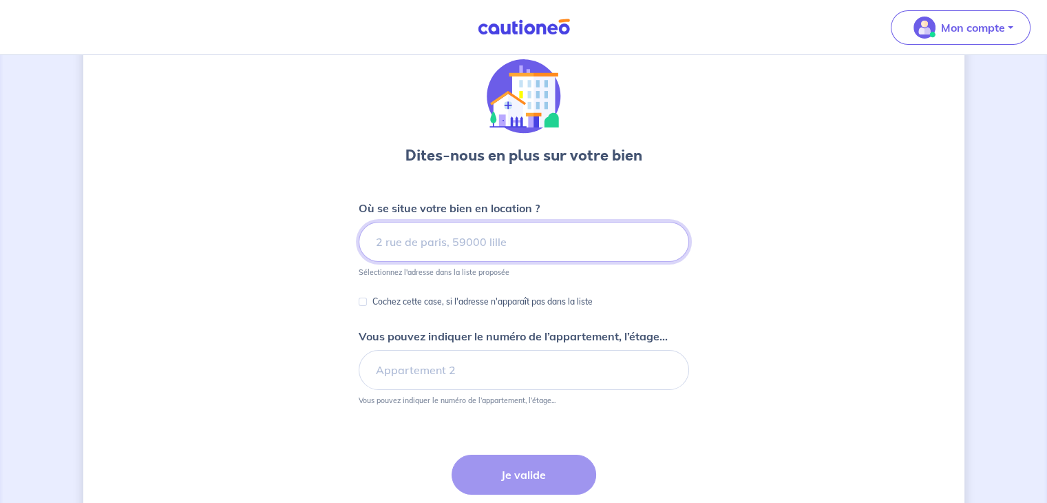
scroll to position [69, 0]
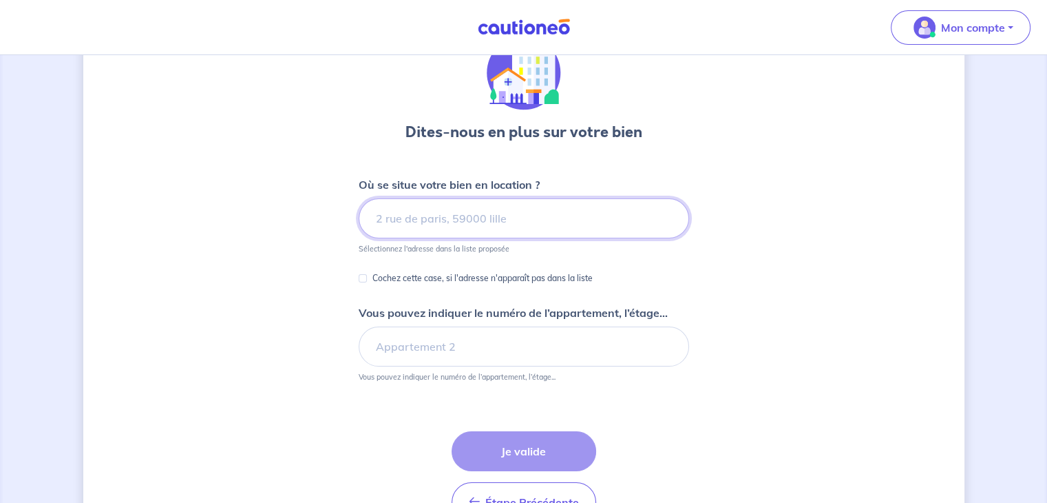
click at [430, 207] on input at bounding box center [524, 218] width 330 height 40
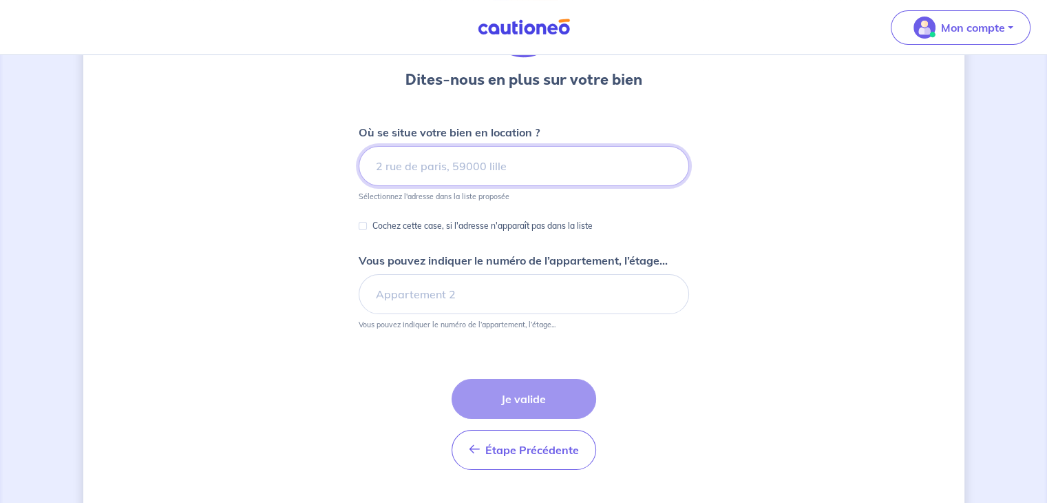
scroll to position [154, 0]
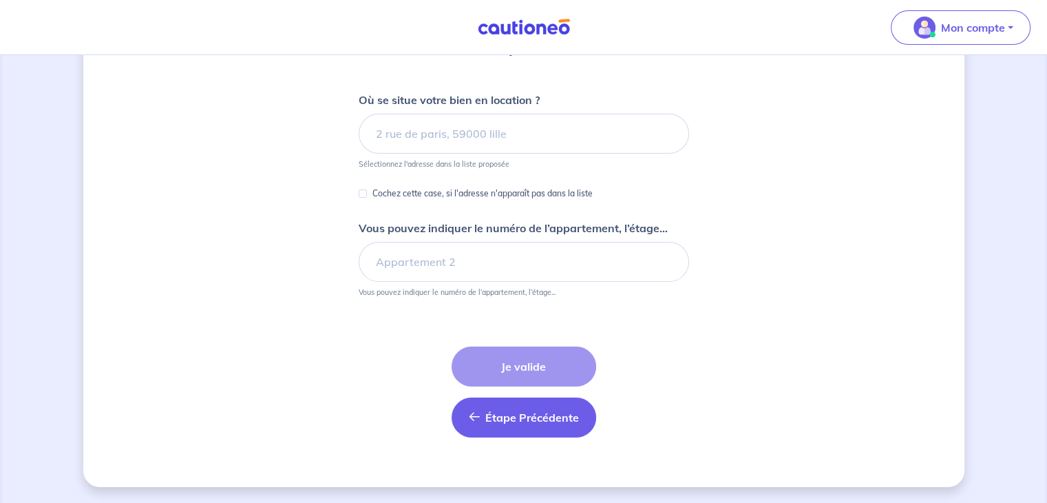
click at [509, 414] on span "Étape Précédente" at bounding box center [532, 417] width 94 height 14
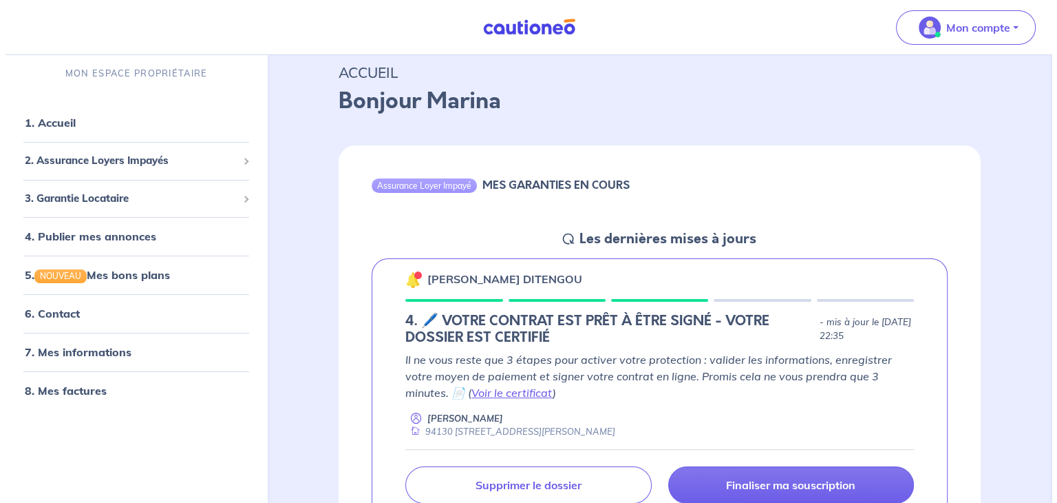
scroll to position [69, 0]
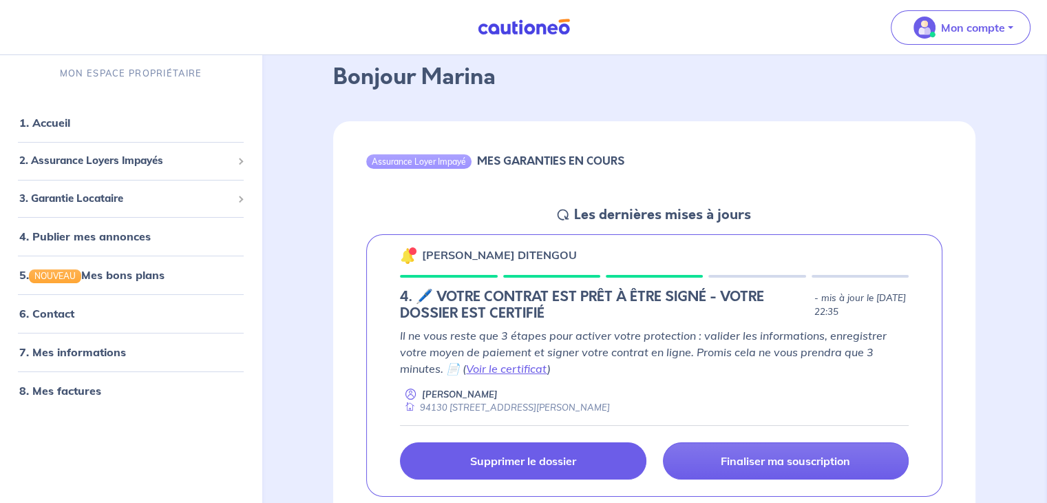
click at [504, 463] on p "Supprimer le dossier" at bounding box center [523, 461] width 106 height 14
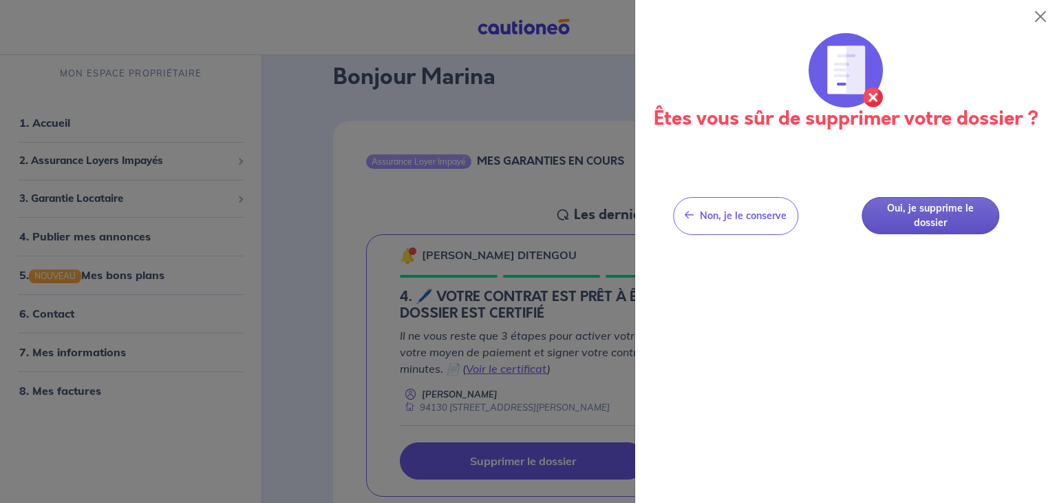
click at [928, 215] on button "Oui, je supprime le dossier" at bounding box center [931, 216] width 138 height 38
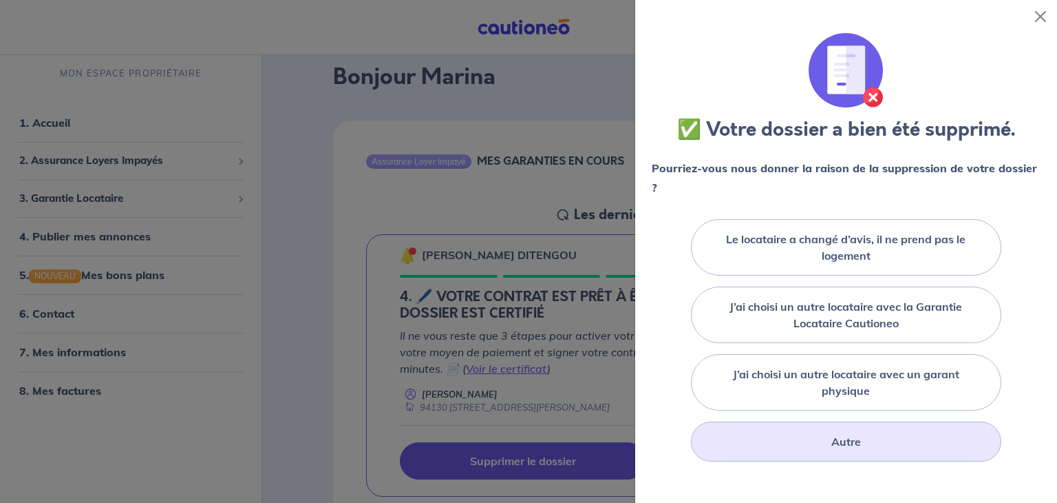
click at [803, 438] on div "Autre" at bounding box center [846, 441] width 310 height 40
click at [818, 442] on div "Autre" at bounding box center [846, 441] width 310 height 40
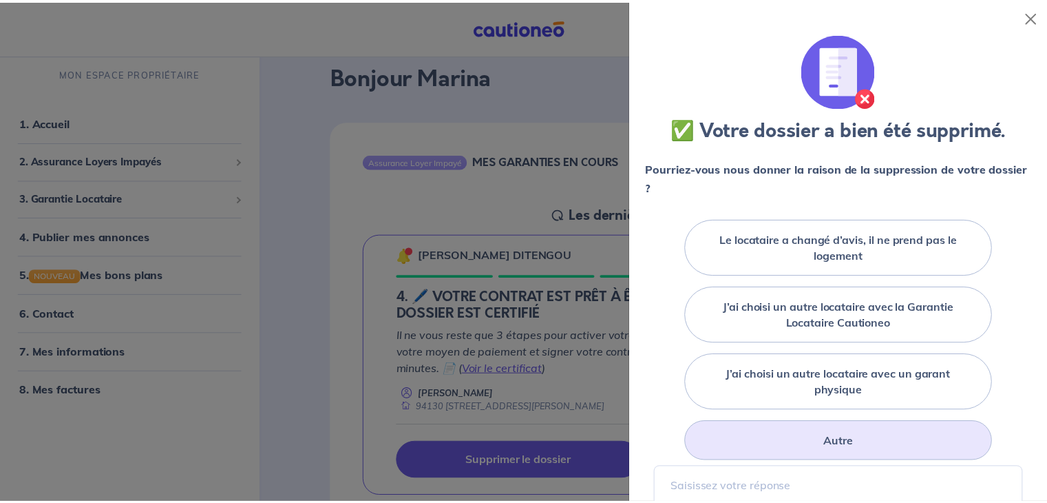
scroll to position [207, 0]
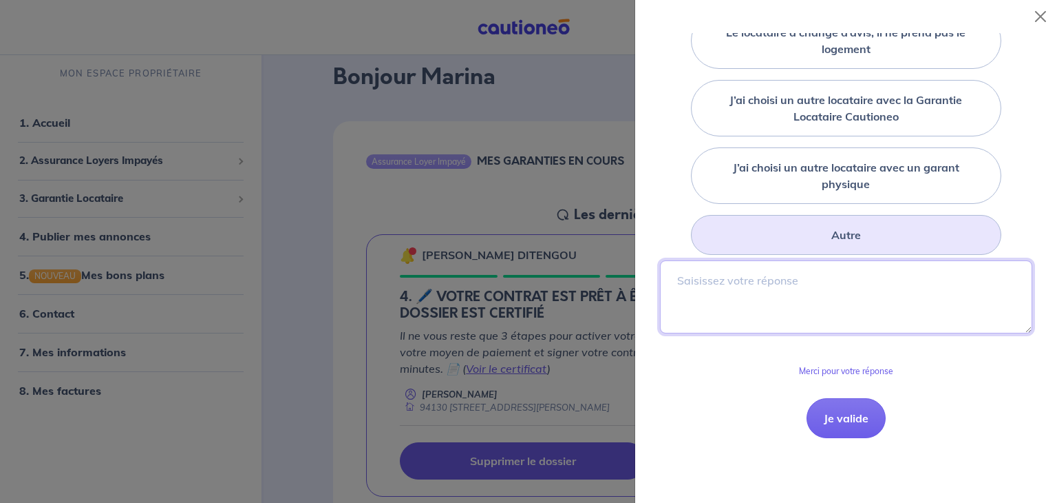
click at [729, 282] on textarea at bounding box center [846, 296] width 372 height 73
type textarea "Mauvaise adresse"
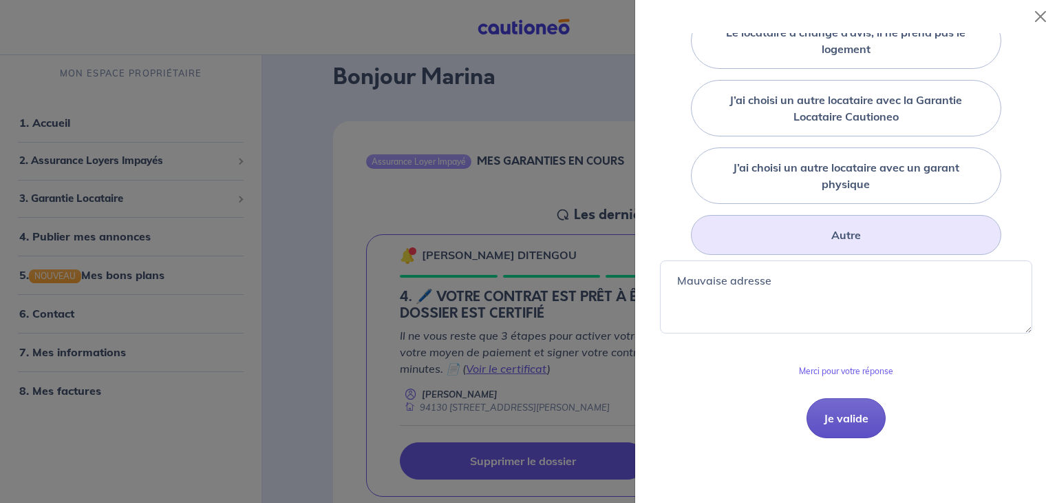
click at [829, 408] on button "Je valide" at bounding box center [846, 418] width 79 height 40
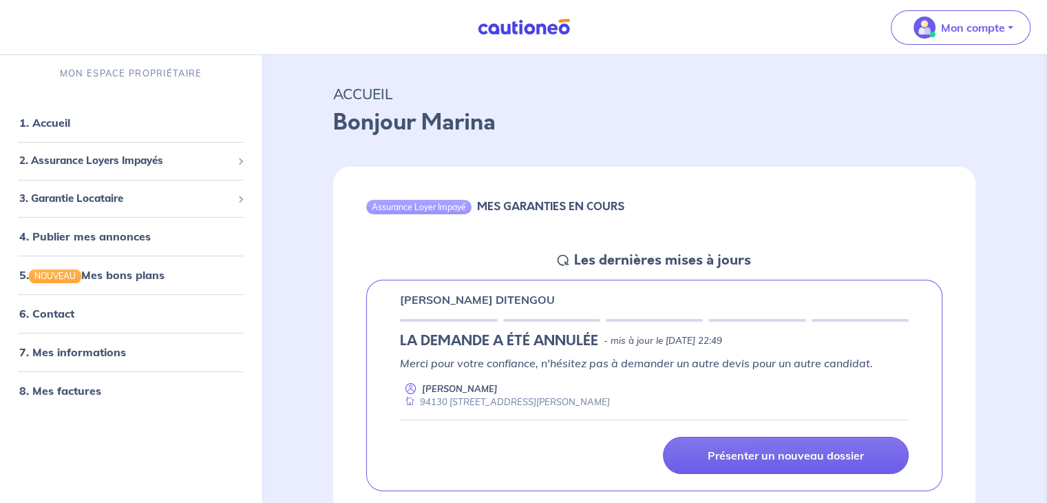
scroll to position [0, 0]
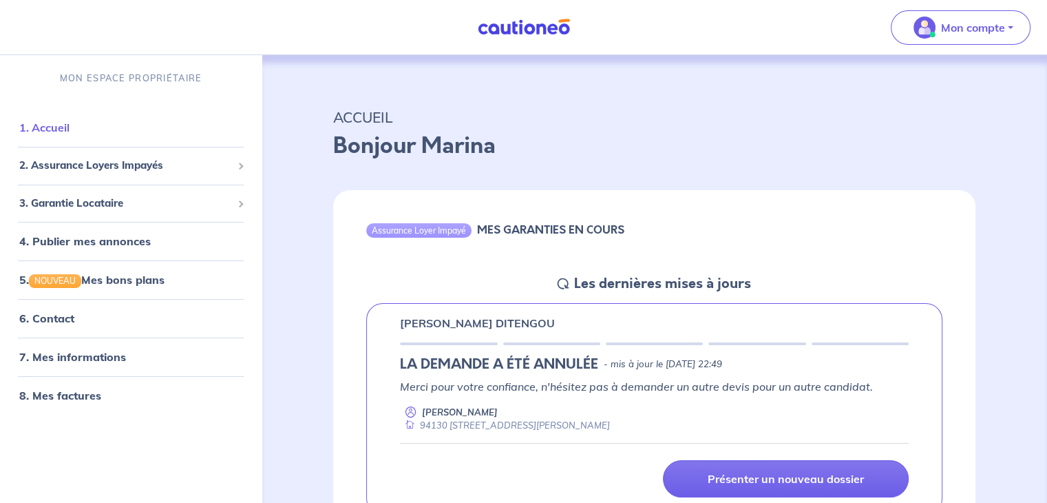
click at [61, 142] on li "1. Accueil" at bounding box center [131, 127] width 251 height 39
click at [54, 127] on link "1. Accueil" at bounding box center [44, 127] width 50 height 14
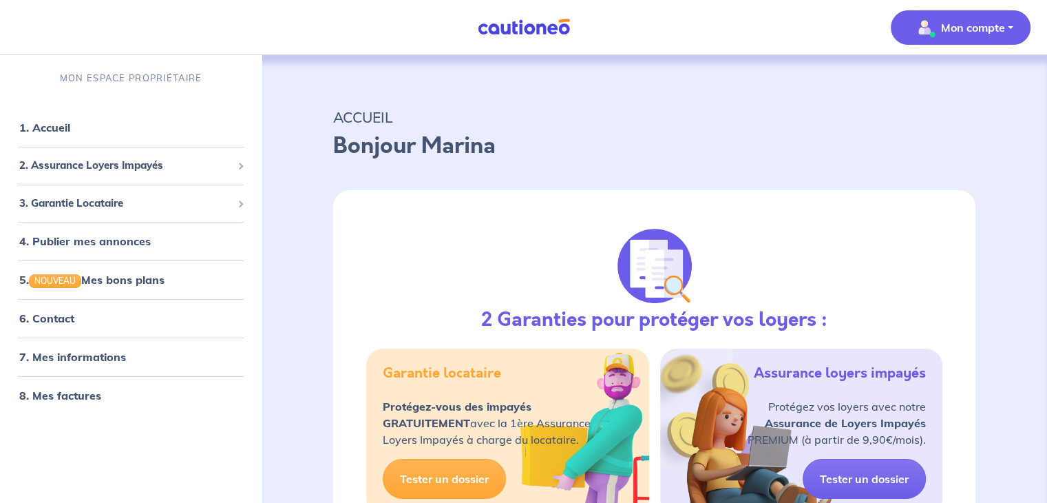
click at [950, 19] on p "Mon compte" at bounding box center [973, 27] width 64 height 17
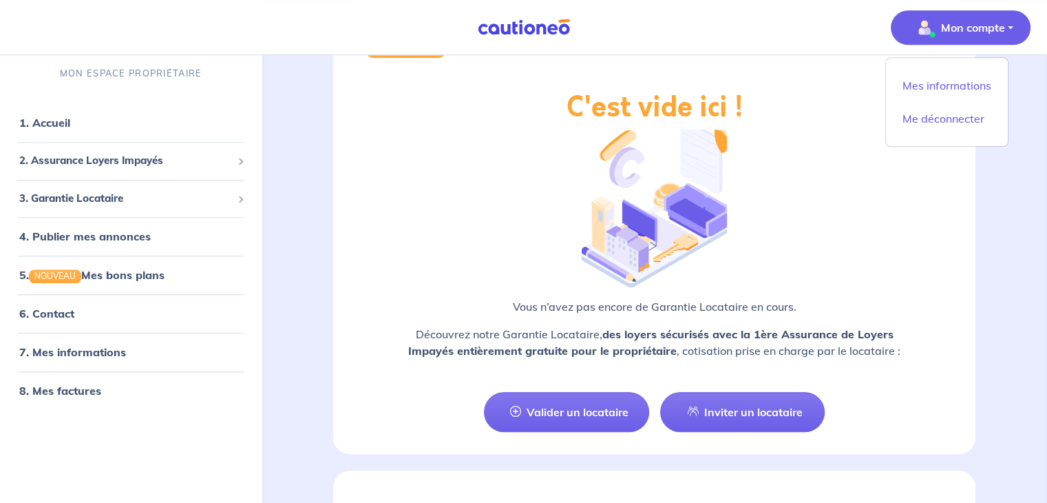
scroll to position [1132, 0]
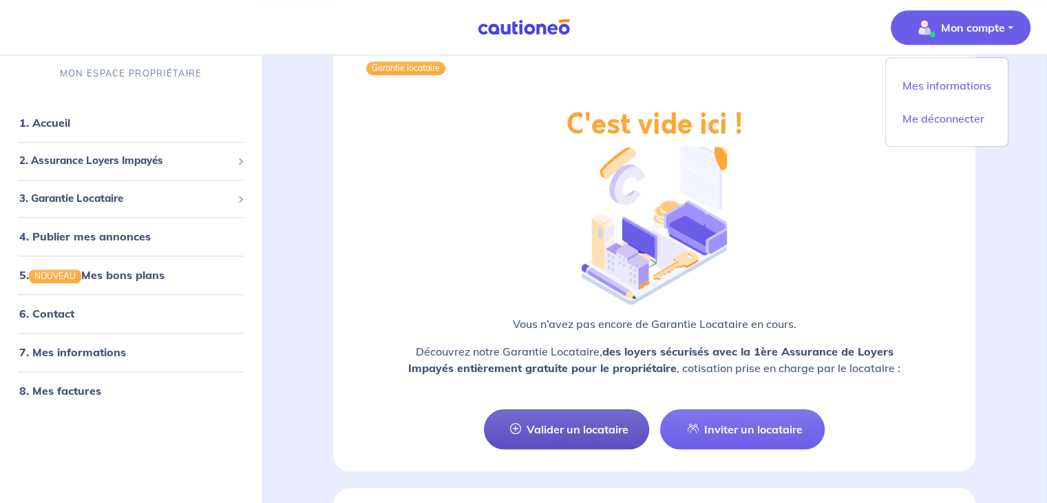
click at [548, 427] on link "Valider un locataire" at bounding box center [566, 429] width 165 height 40
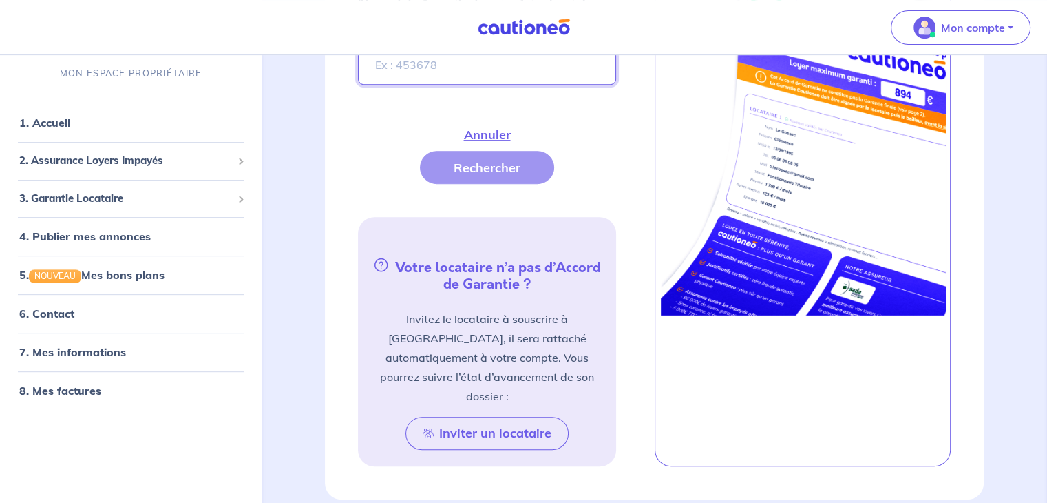
scroll to position [191, 0]
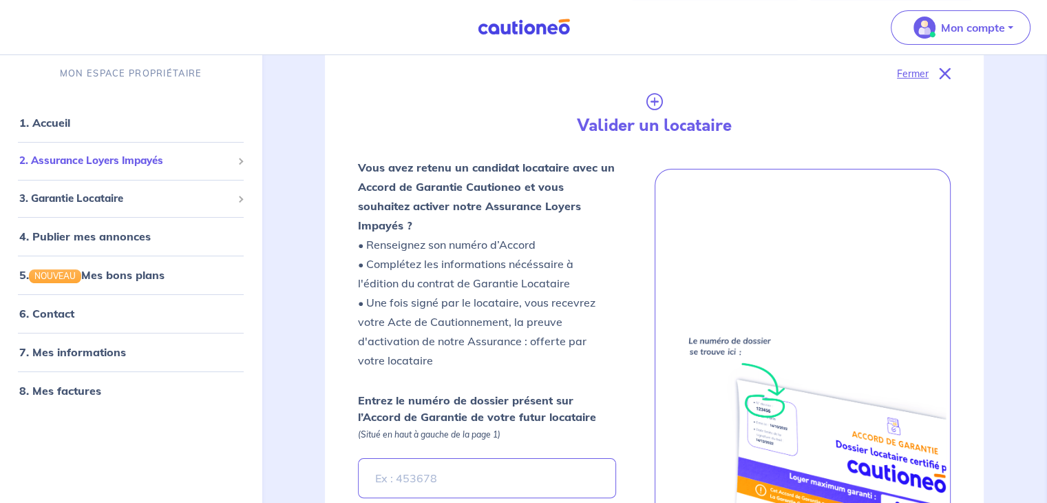
click at [84, 157] on span "2. Assurance Loyers Impayés" at bounding box center [125, 161] width 213 height 16
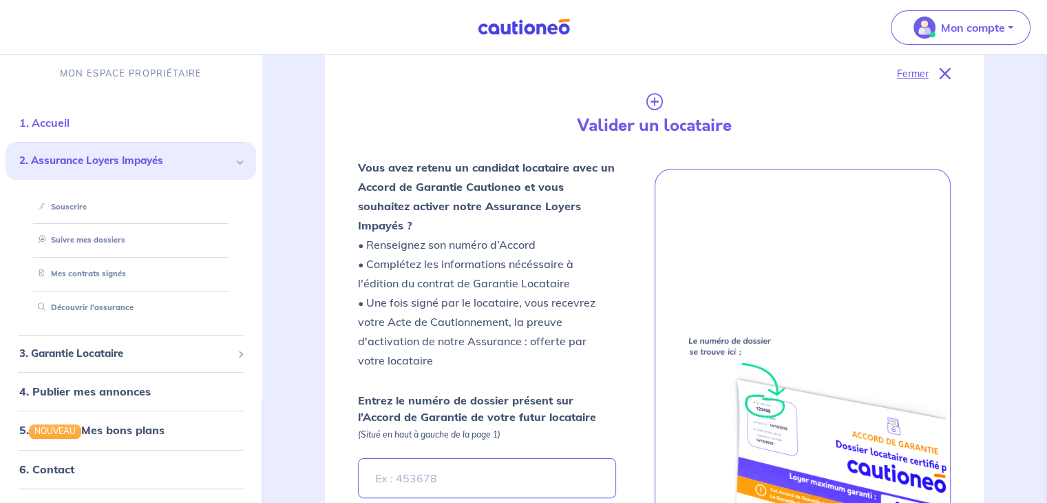
click at [64, 123] on link "1. Accueil" at bounding box center [44, 123] width 50 height 14
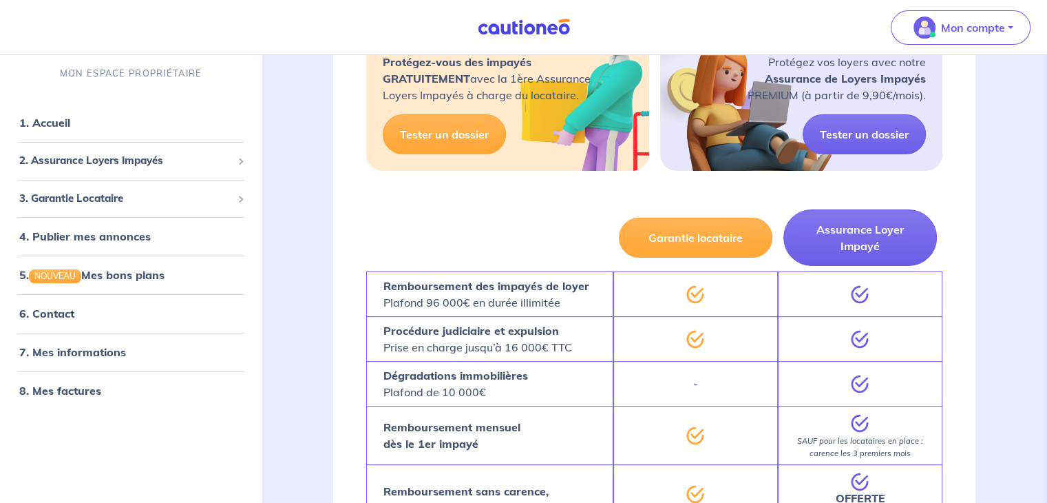
scroll to position [275, 0]
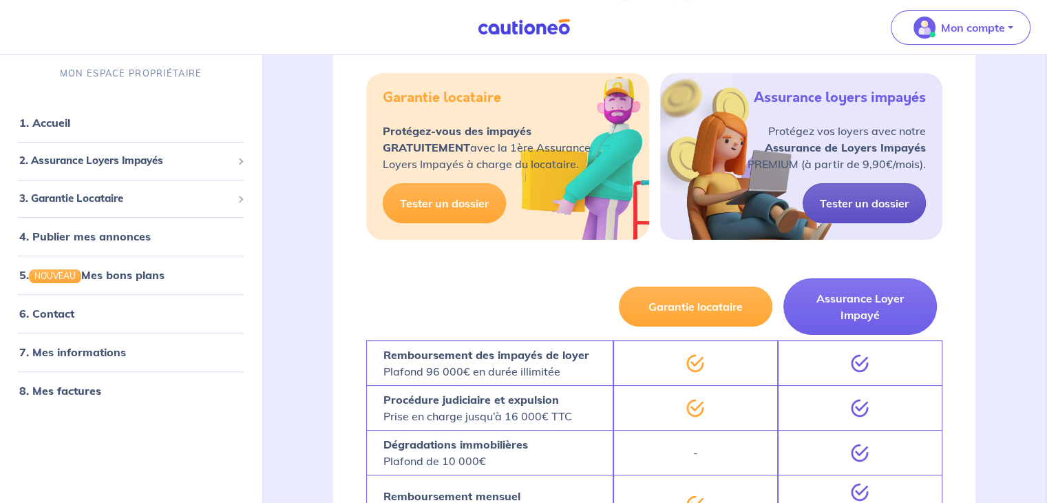
click at [840, 203] on link "Tester un dossier" at bounding box center [864, 203] width 123 height 40
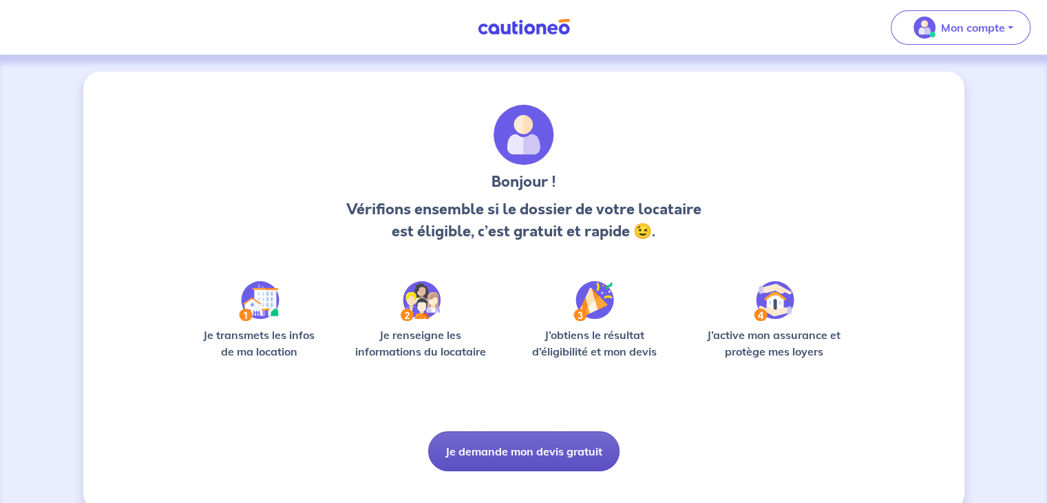
click at [496, 452] on button "Je demande mon devis gratuit" at bounding box center [523, 451] width 191 height 40
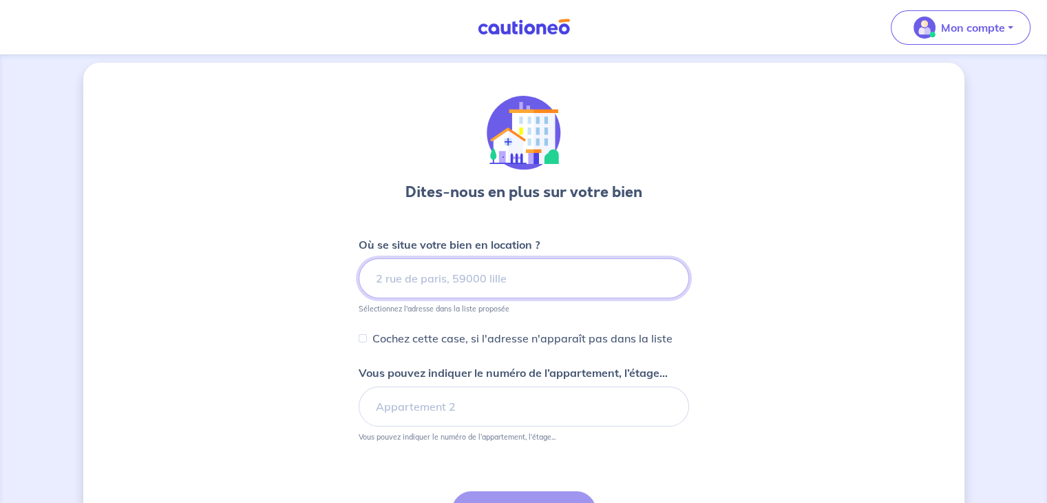
scroll to position [69, 0]
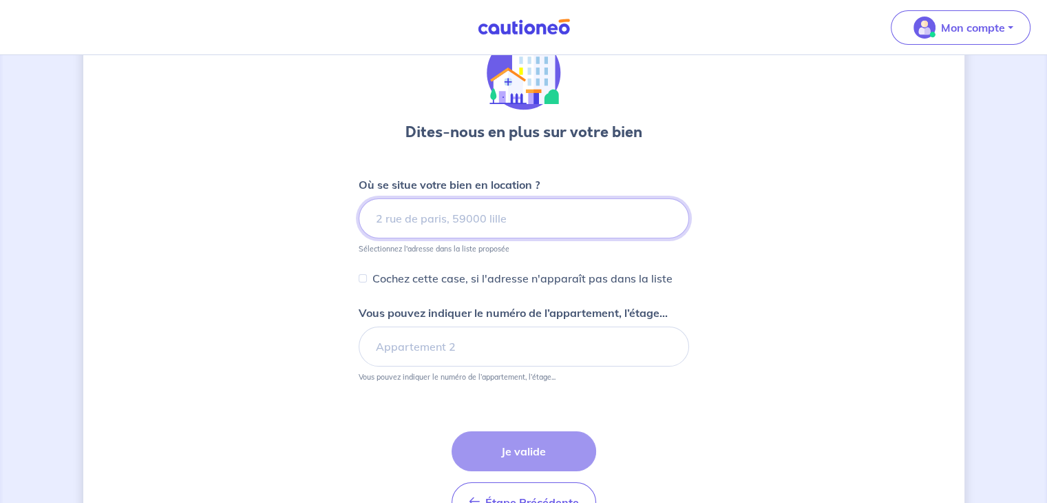
click at [421, 232] on input at bounding box center [524, 218] width 330 height 40
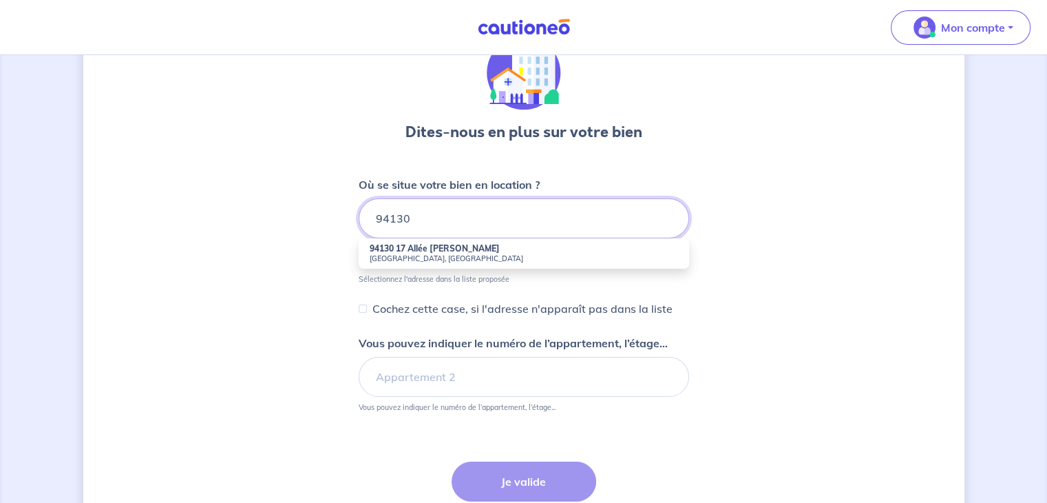
type input "94130"
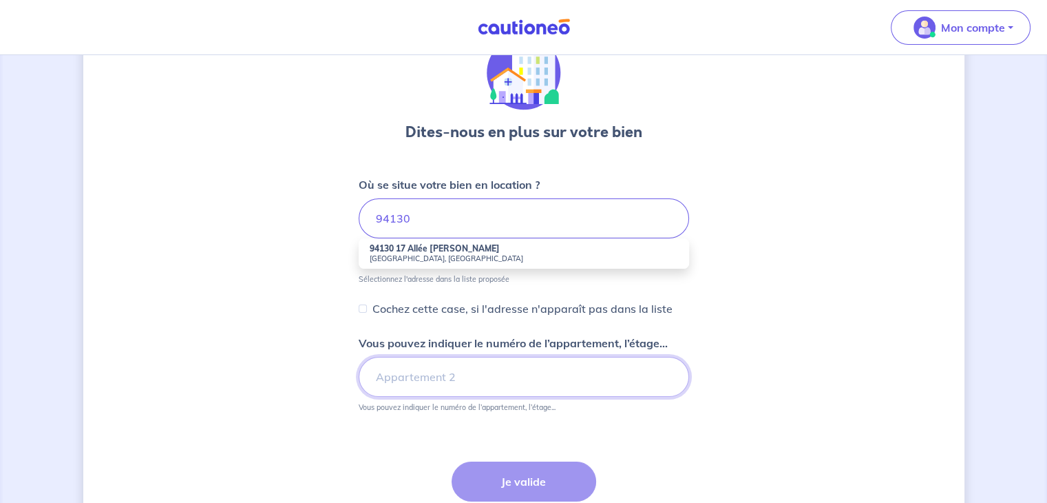
click at [467, 382] on input "Vous pouvez indiquer le numéro de l’appartement, l’étage..." at bounding box center [524, 377] width 330 height 40
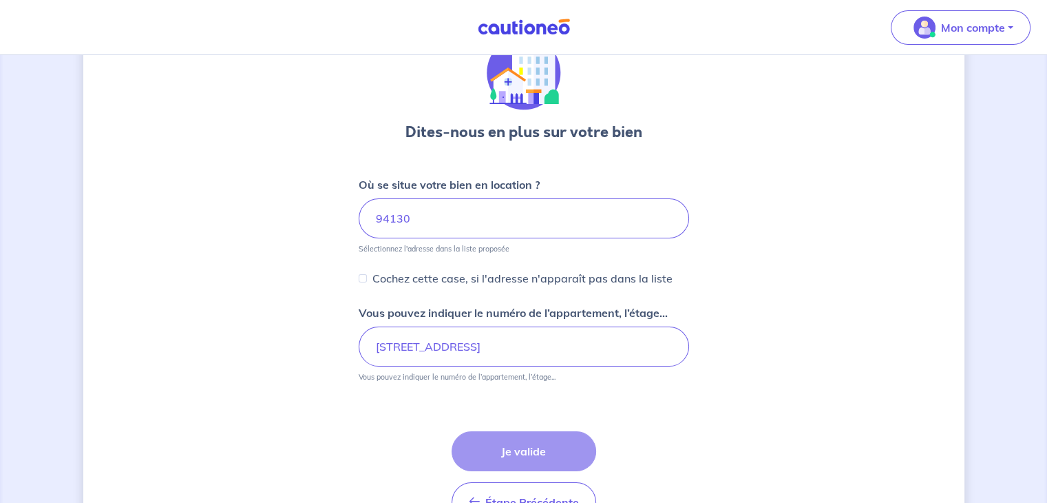
click at [509, 444] on div "Étape Précédente Précédent Je valide Je valide" at bounding box center [524, 476] width 145 height 91
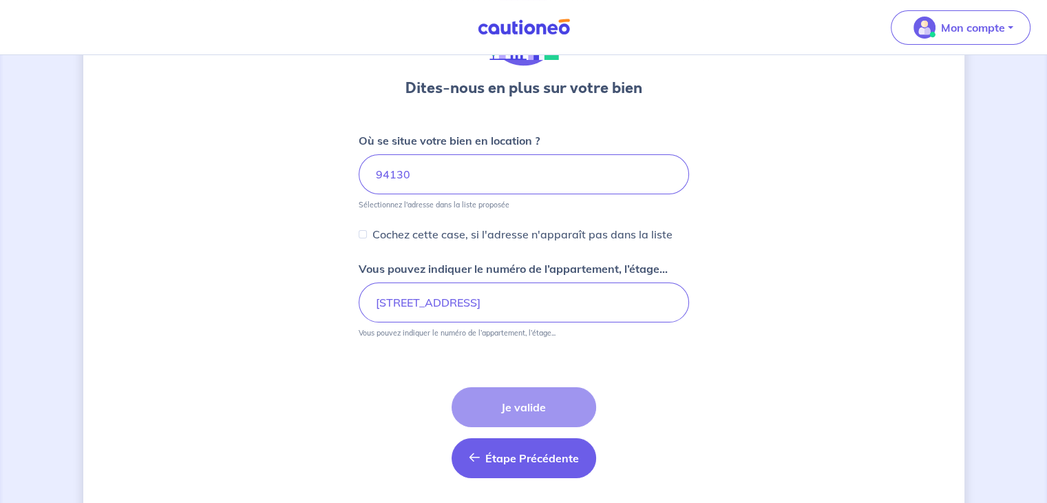
scroll to position [154, 0]
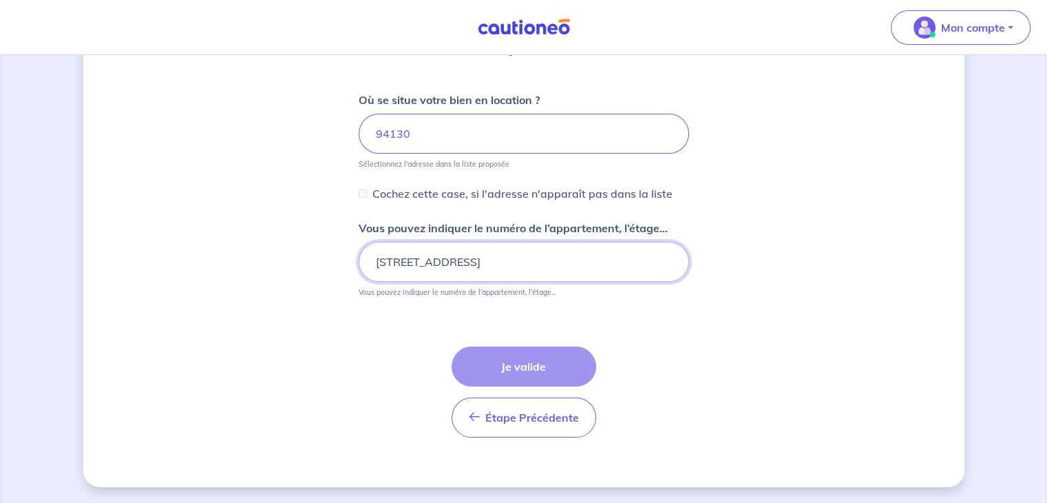
click at [516, 260] on input "[STREET_ADDRESS]" at bounding box center [524, 262] width 330 height 40
click at [516, 367] on div "Étape Précédente Précédent Je valide Je valide" at bounding box center [524, 391] width 145 height 91
drag, startPoint x: 409, startPoint y: 265, endPoint x: 379, endPoint y: 264, distance: 30.3
click at [408, 265] on input "[STREET_ADDRESS]" at bounding box center [524, 262] width 330 height 40
click at [379, 263] on input "[STREET_ADDRESS]" at bounding box center [524, 262] width 330 height 40
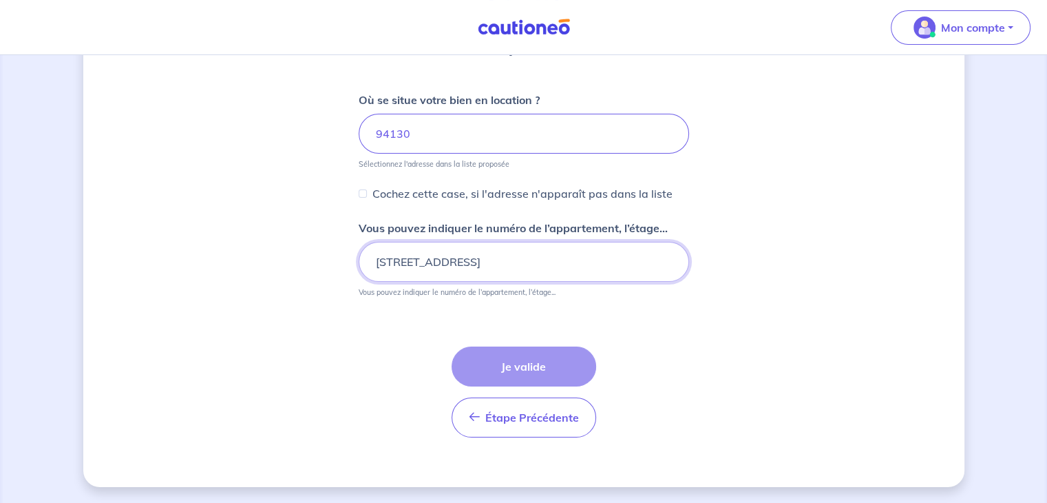
type input "[STREET_ADDRESS]"
drag, startPoint x: 512, startPoint y: 150, endPoint x: 509, endPoint y: 138, distance: 12.2
click at [509, 140] on input "94130" at bounding box center [524, 134] width 330 height 40
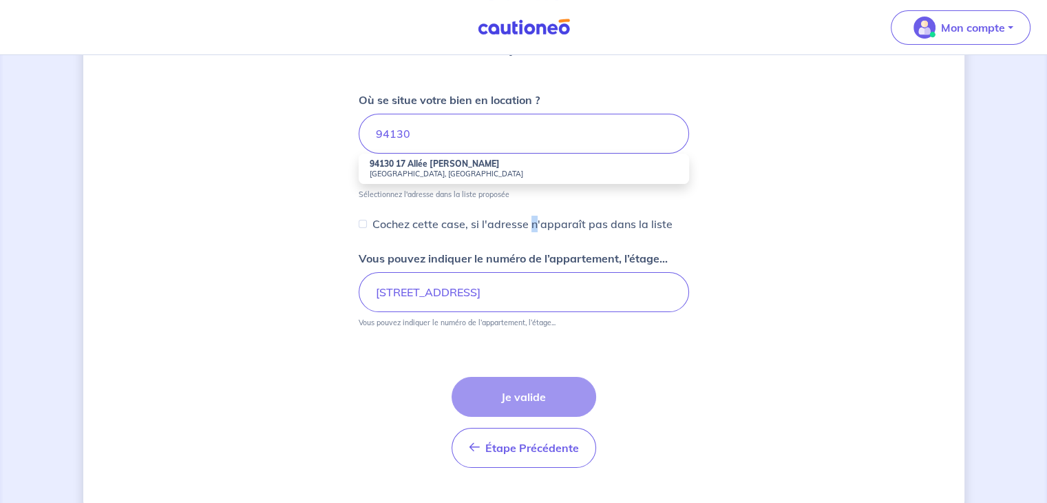
click at [532, 224] on p "Cochez cette case, si l'adresse n'apparaît pas dans la liste" at bounding box center [522, 223] width 300 height 17
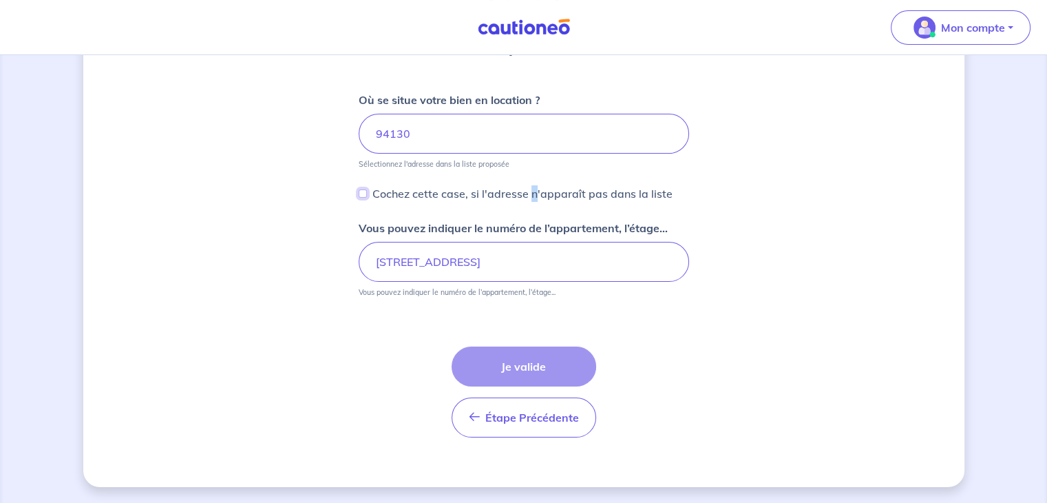
click at [360, 196] on input "Cochez cette case, si l'adresse n'apparaît pas dans la liste" at bounding box center [363, 193] width 8 height 8
checkbox input "true"
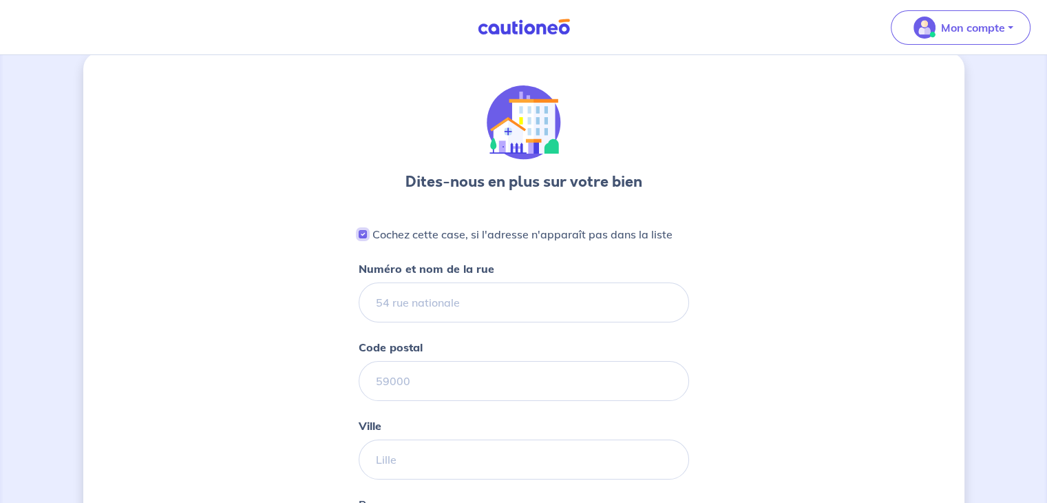
scroll to position [16, 0]
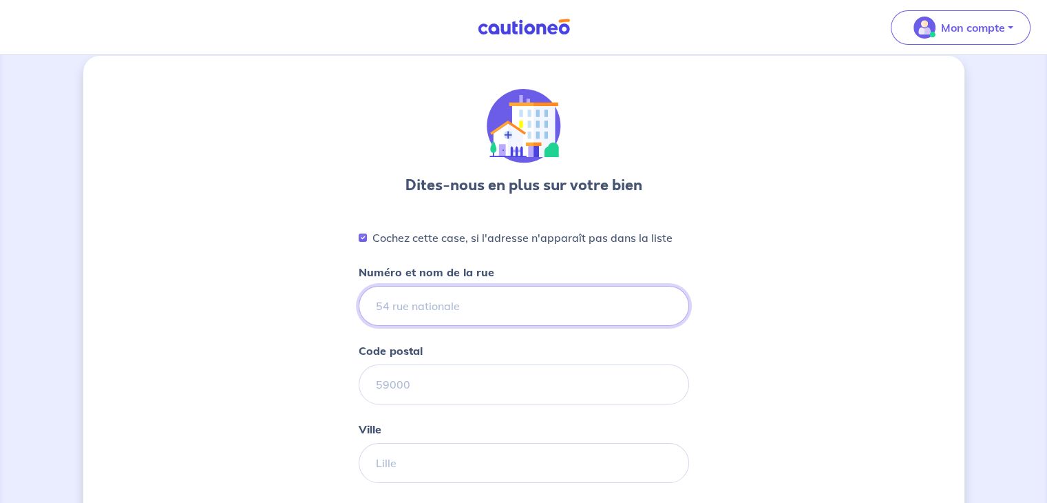
click at [401, 302] on input "Numéro et nom de la rue" at bounding box center [524, 306] width 330 height 40
type input "[STREET_ADDRESS]"
click at [424, 388] on input "Code postal" at bounding box center [524, 384] width 330 height 40
type input "94130"
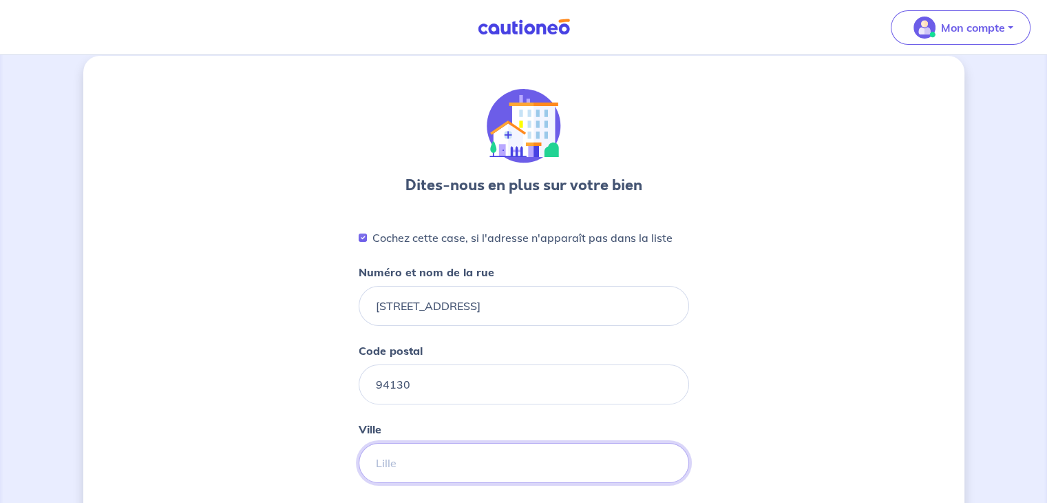
type input "[GEOGRAPHIC_DATA]"
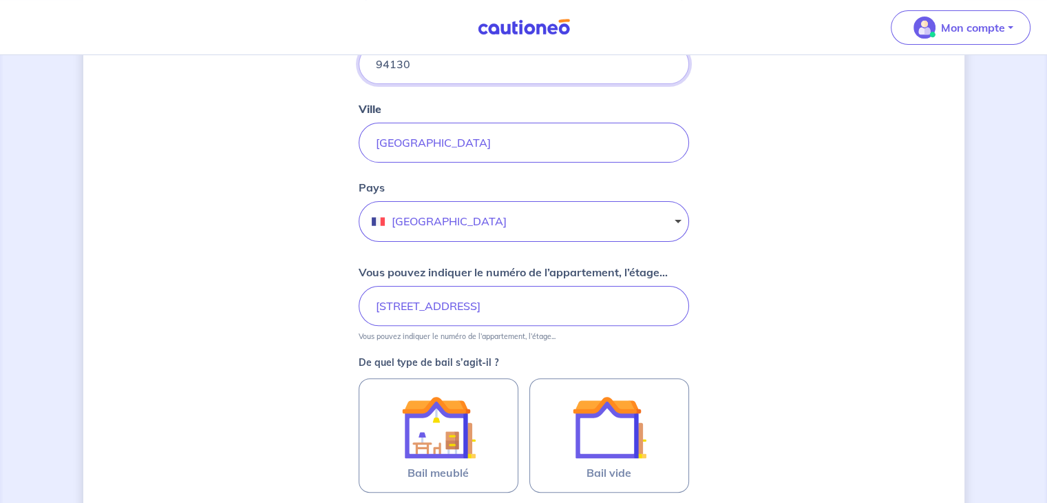
scroll to position [360, 0]
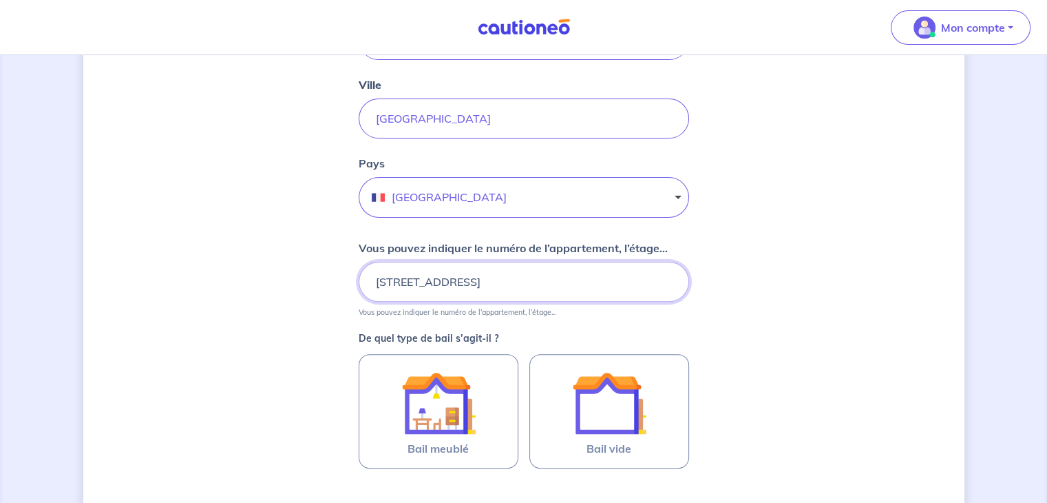
drag, startPoint x: 493, startPoint y: 284, endPoint x: 273, endPoint y: 271, distance: 220.0
click at [284, 271] on div "Dites-nous en plus sur votre bien Cochez cette case, si l'adresse n'apparaît pa…" at bounding box center [523, 186] width 881 height 948
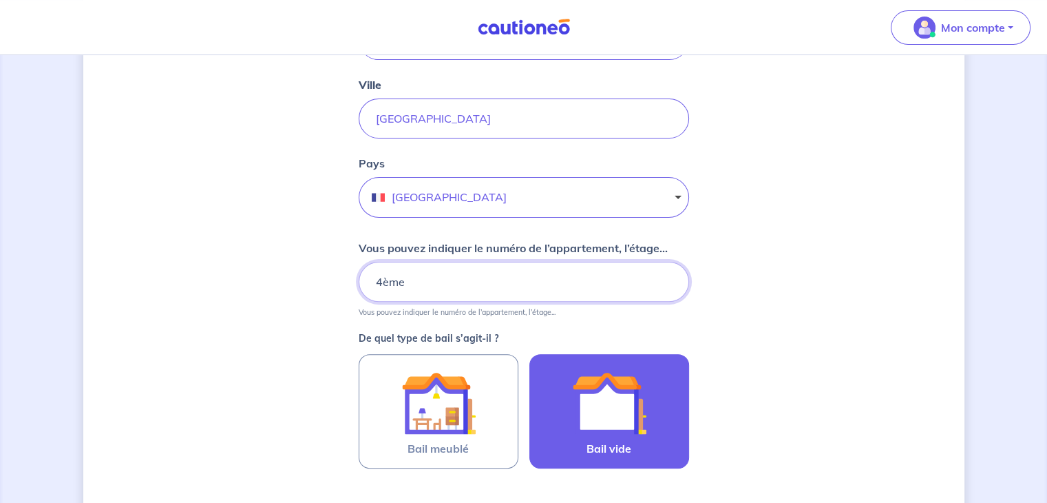
type input "4ème"
click at [615, 394] on img at bounding box center [609, 403] width 74 height 74
click at [0, 0] on input "Bail vide" at bounding box center [0, 0] width 0 height 0
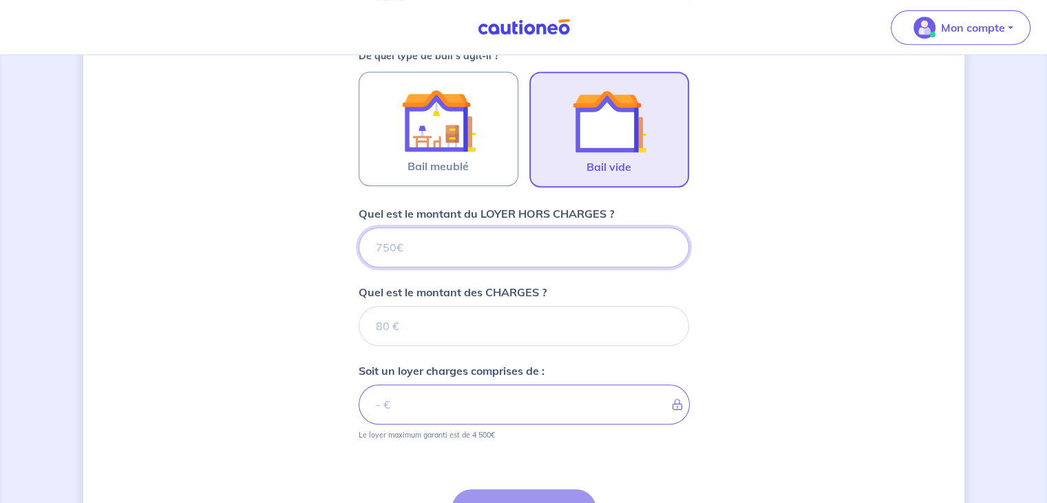
scroll to position [764, 0]
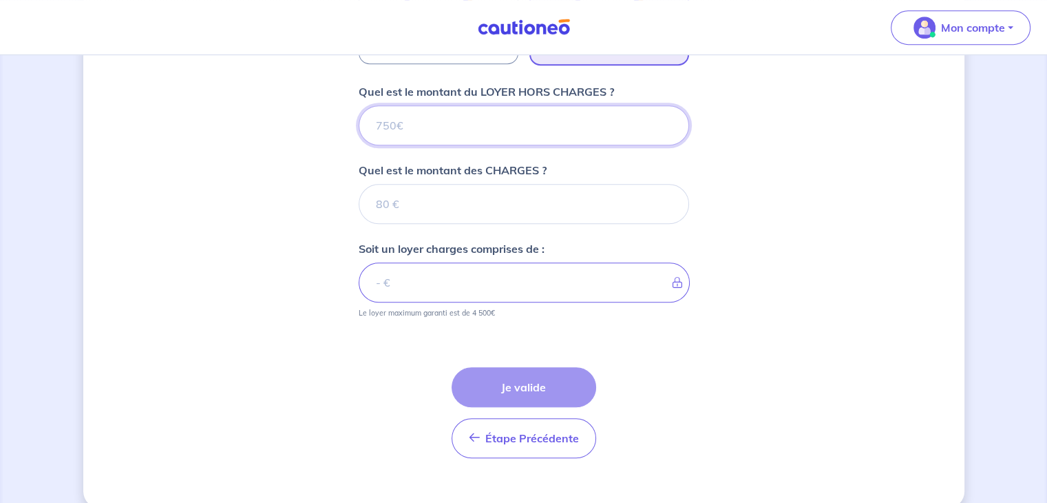
click at [410, 116] on input "Quel est le montant du LOYER HORS CHARGES ?" at bounding box center [524, 125] width 330 height 40
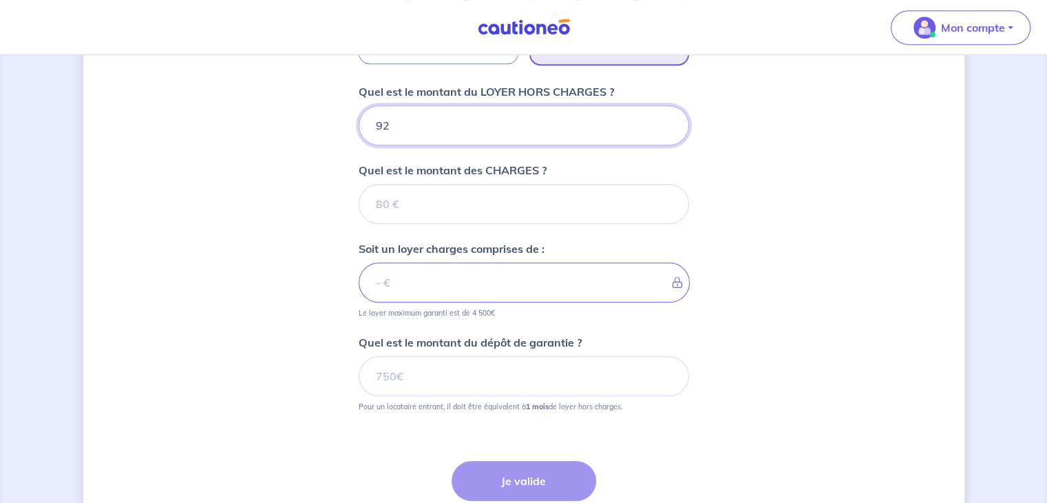
type input "920"
click at [390, 229] on form "Cochez cette case, si l'adresse n'apparaît pas dans la liste Numéro et nom de l…" at bounding box center [524, 21] width 330 height 1081
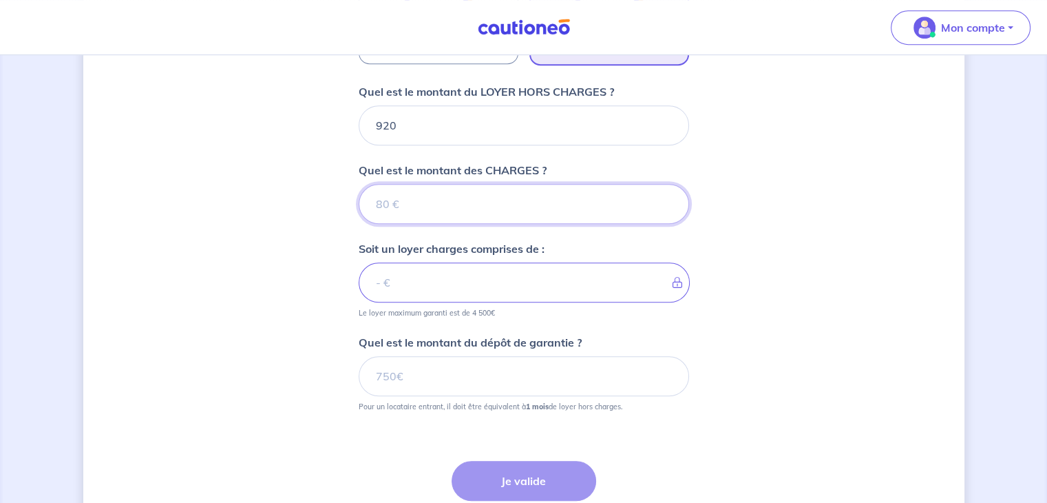
click at [397, 184] on input "Quel est le montant des CHARGES ?" at bounding box center [524, 204] width 330 height 40
type input "70"
type input "990"
type input "70"
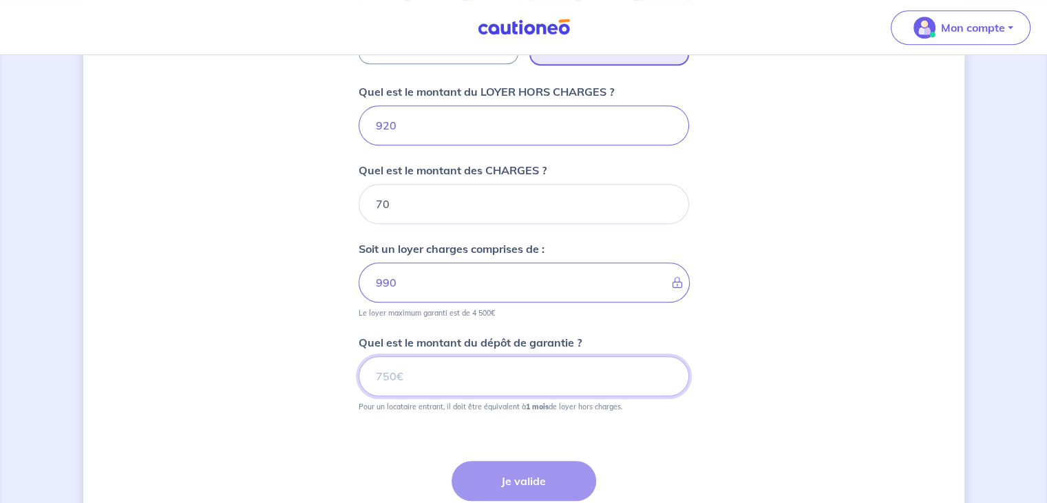
click at [408, 370] on input "Quel est le montant du dépôt de garantie ?" at bounding box center [524, 376] width 330 height 40
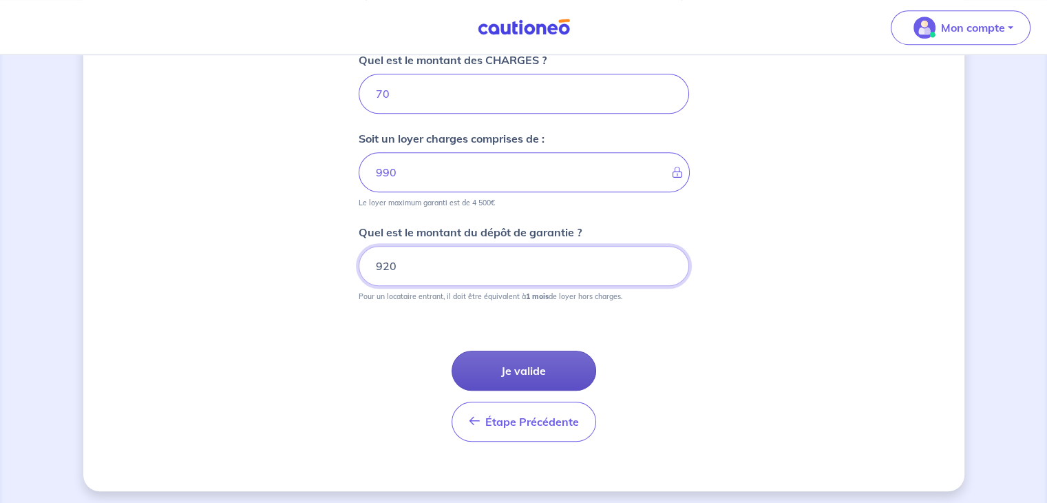
scroll to position [876, 0]
type input "920"
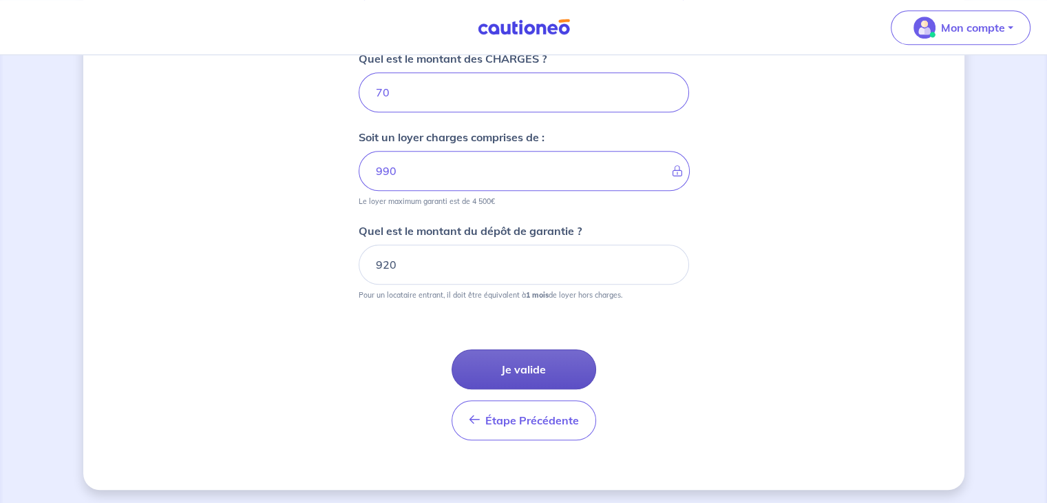
click at [507, 369] on button "Je valide" at bounding box center [524, 369] width 145 height 40
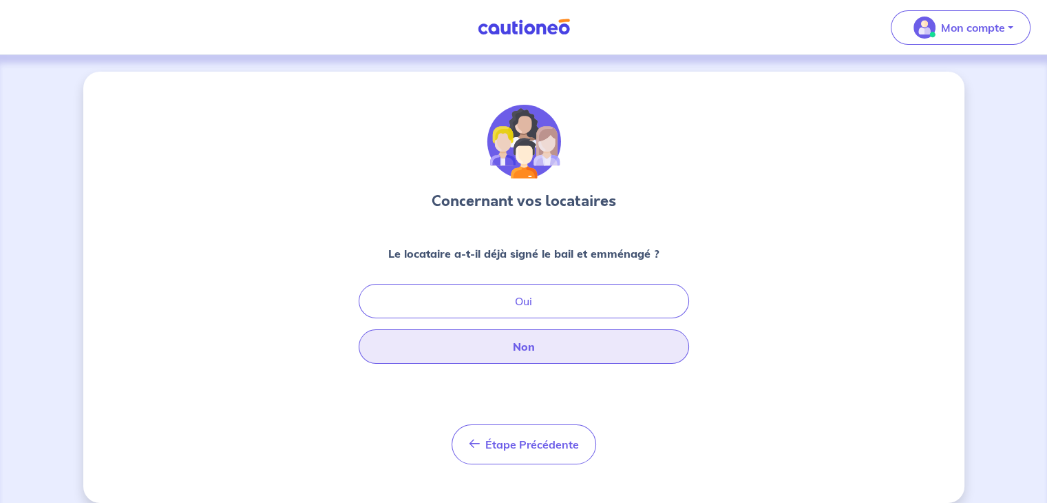
click at [496, 351] on button "Non" at bounding box center [524, 346] width 330 height 34
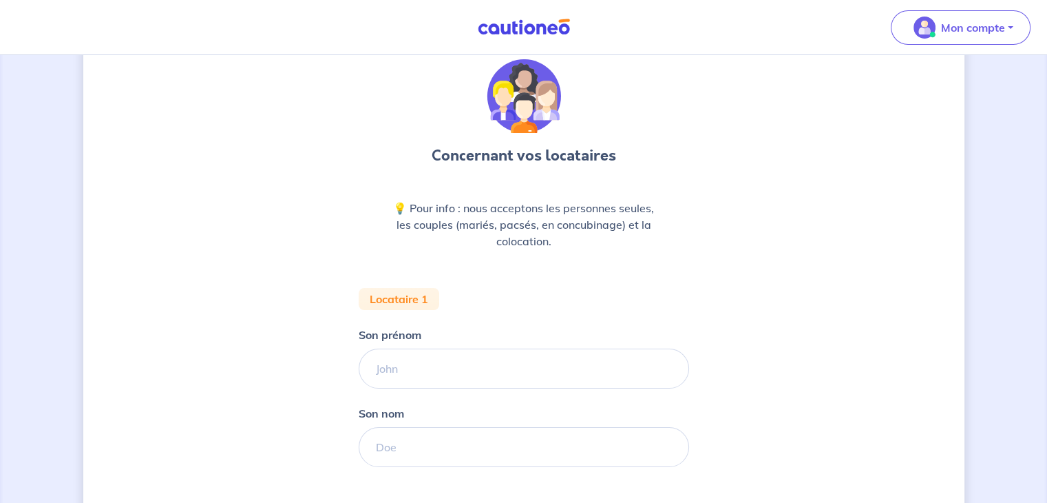
scroll to position [69, 0]
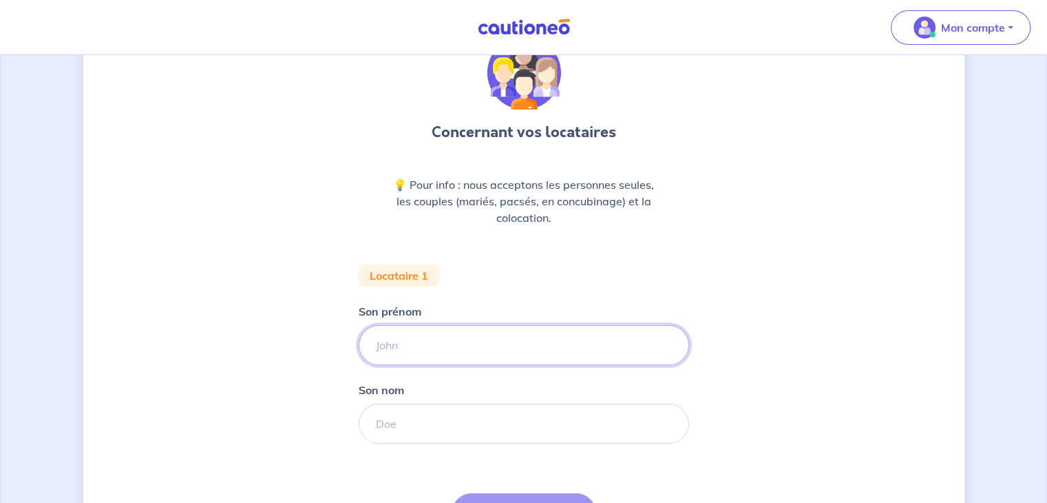
click at [416, 344] on input "Son prénom" at bounding box center [524, 345] width 330 height 40
type input "Candice"
click at [423, 441] on input "Son nom" at bounding box center [524, 423] width 330 height 40
type input "MOUTSINGA DITENGOU"
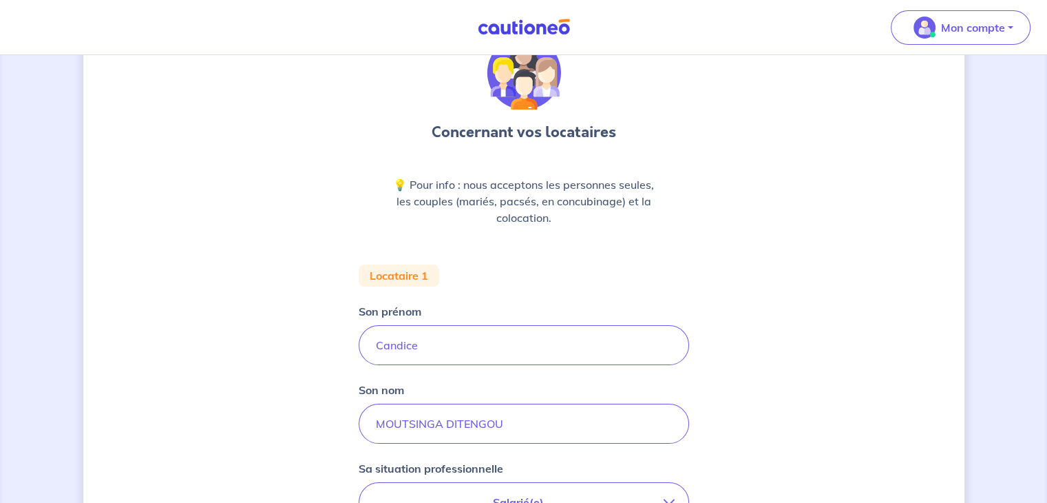
scroll to position [275, 0]
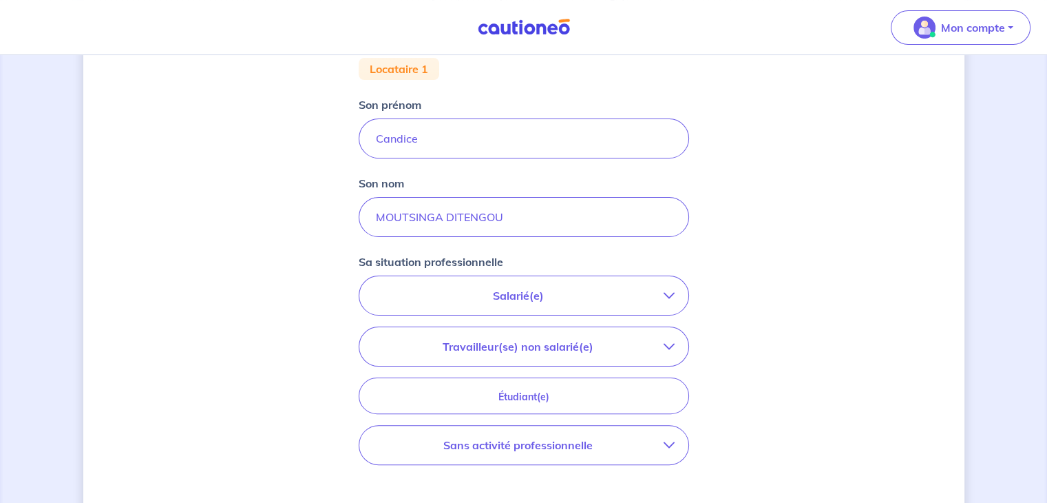
click at [482, 293] on p "Salarié(e)" at bounding box center [518, 295] width 290 height 17
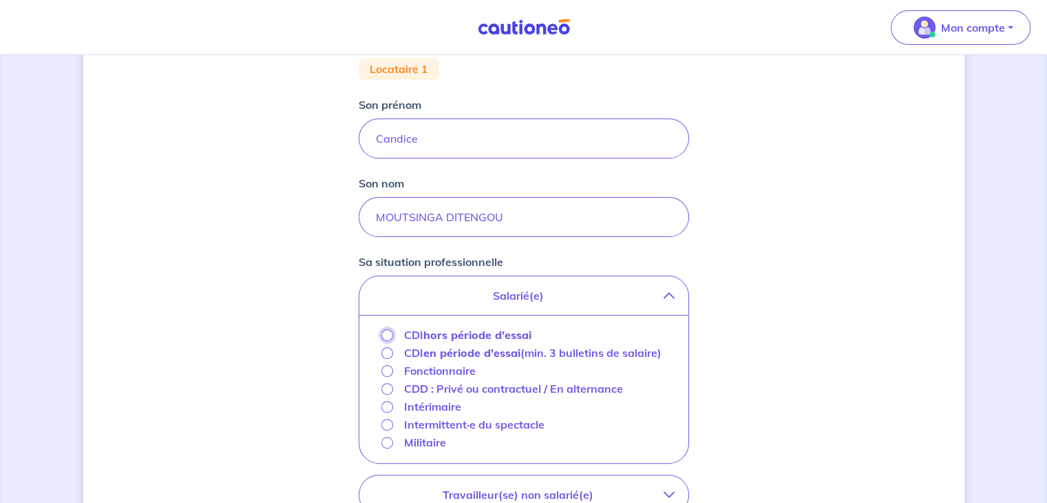
click at [383, 337] on input "CDI hors période d'essai" at bounding box center [387, 335] width 12 height 12
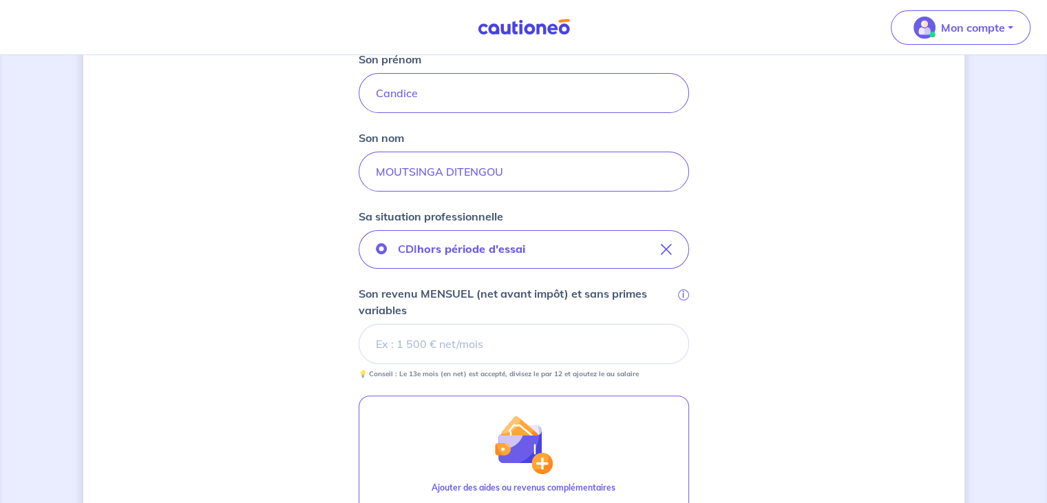
scroll to position [344, 0]
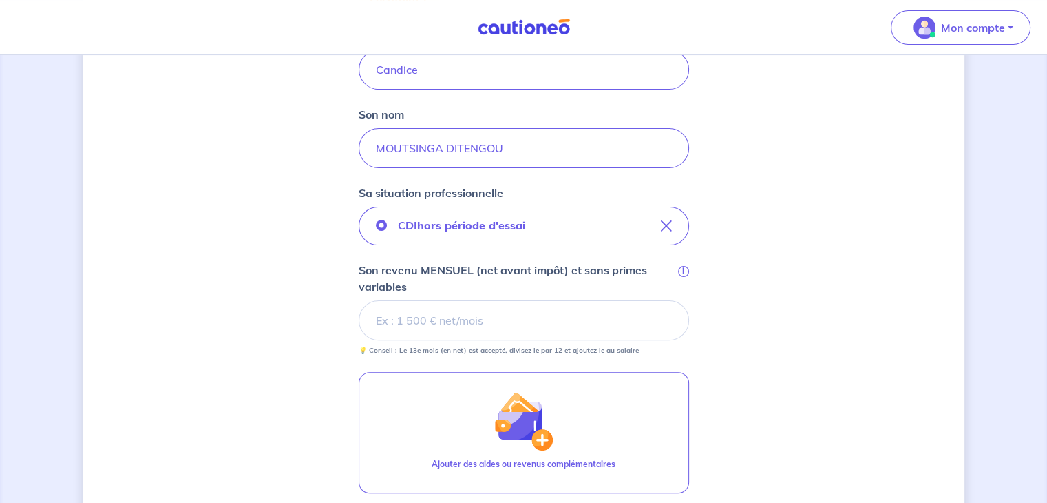
click at [430, 315] on input "Son revenu MENSUEL (net avant impôt) et sans primes variables i" at bounding box center [524, 320] width 330 height 40
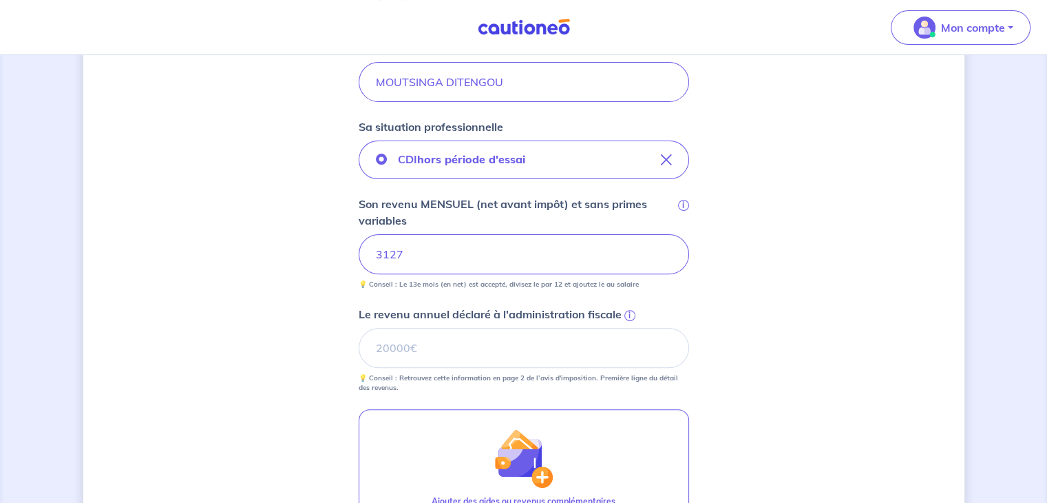
scroll to position [482, 0]
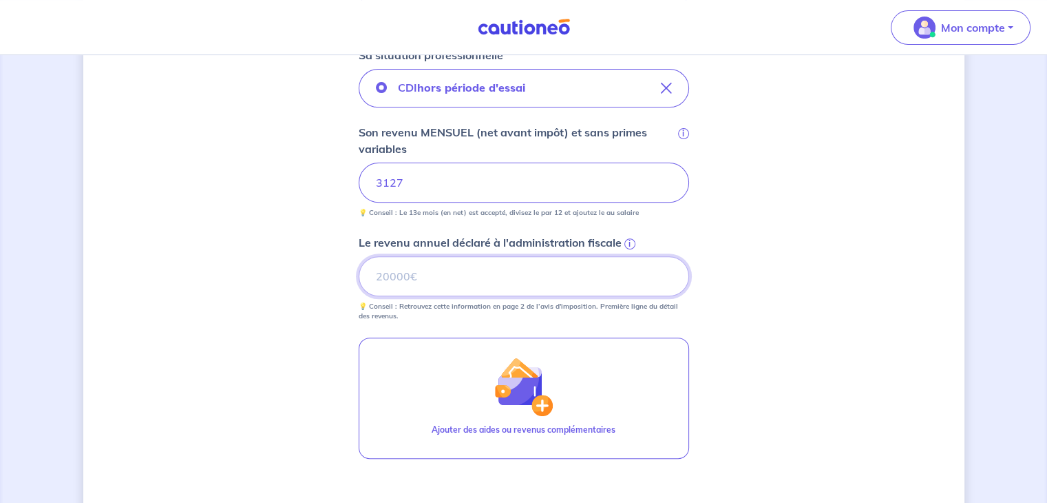
click at [389, 270] on input "Le revenu annuel déclaré à l'administration fiscale i" at bounding box center [524, 276] width 330 height 40
type input "38723"
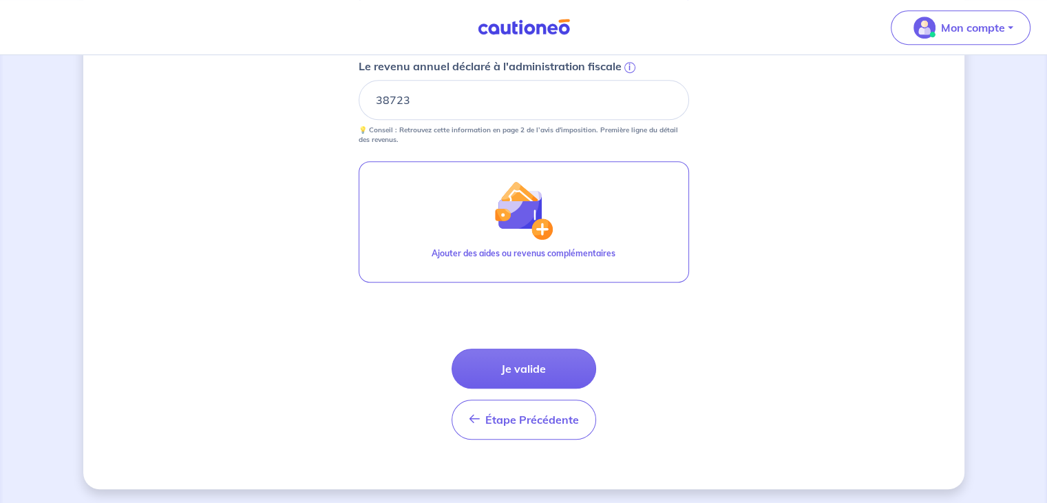
scroll to position [659, 0]
click at [507, 356] on button "Je valide" at bounding box center [524, 368] width 145 height 40
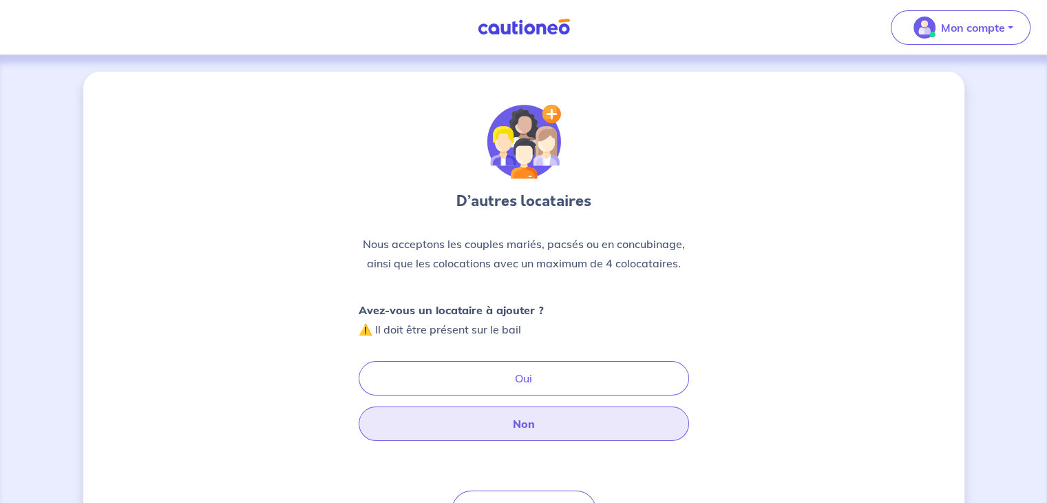
click at [464, 426] on button "Non" at bounding box center [524, 423] width 330 height 34
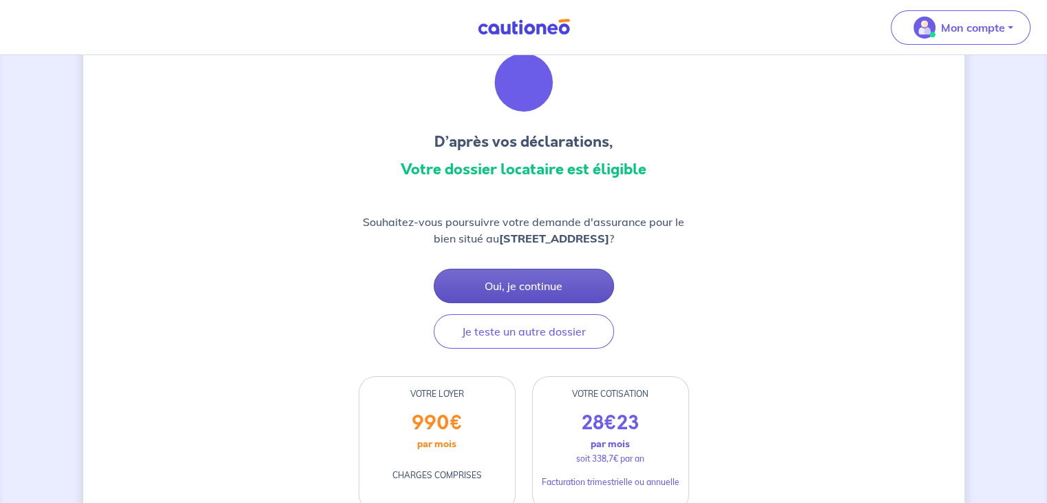
scroll to position [138, 0]
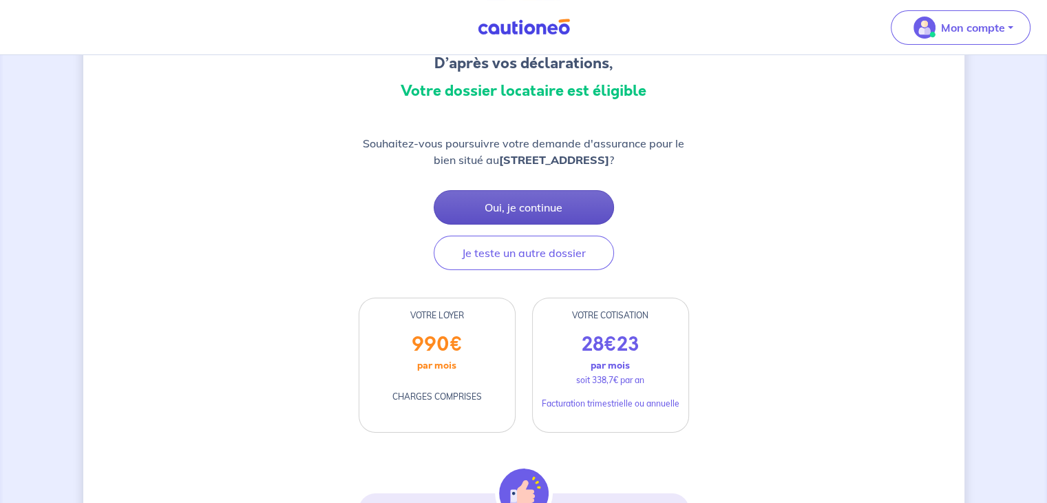
click at [509, 204] on button "Oui, je continue" at bounding box center [524, 207] width 180 height 34
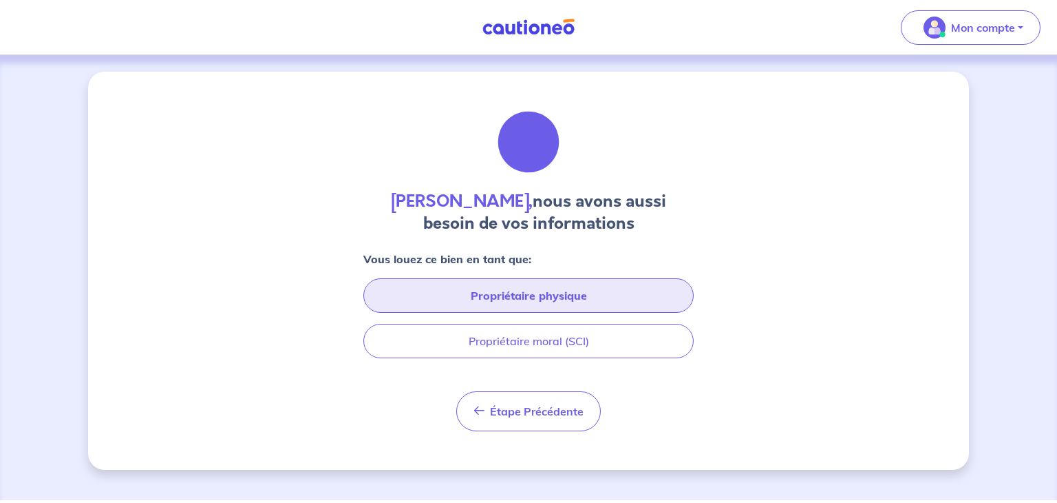
click at [496, 290] on button "Propriétaire physique" at bounding box center [528, 295] width 330 height 34
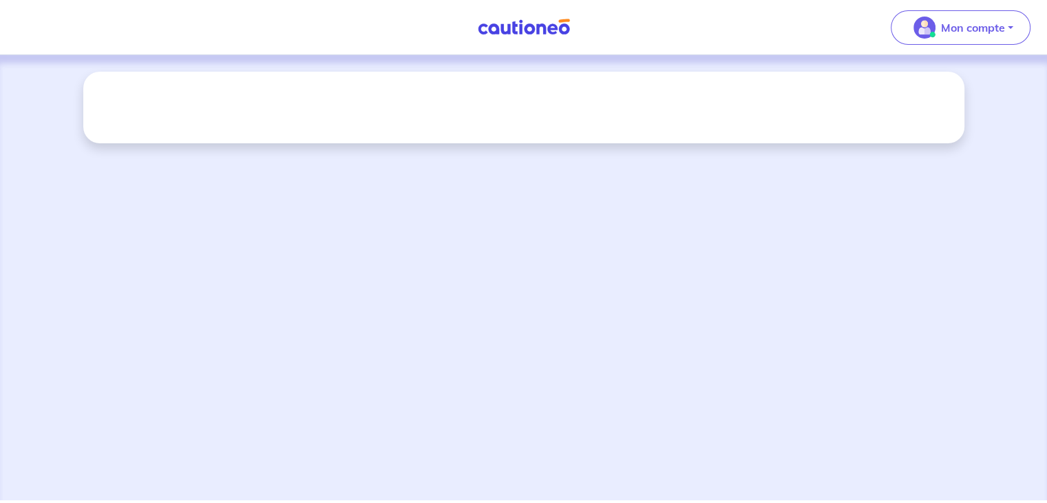
select select "FR"
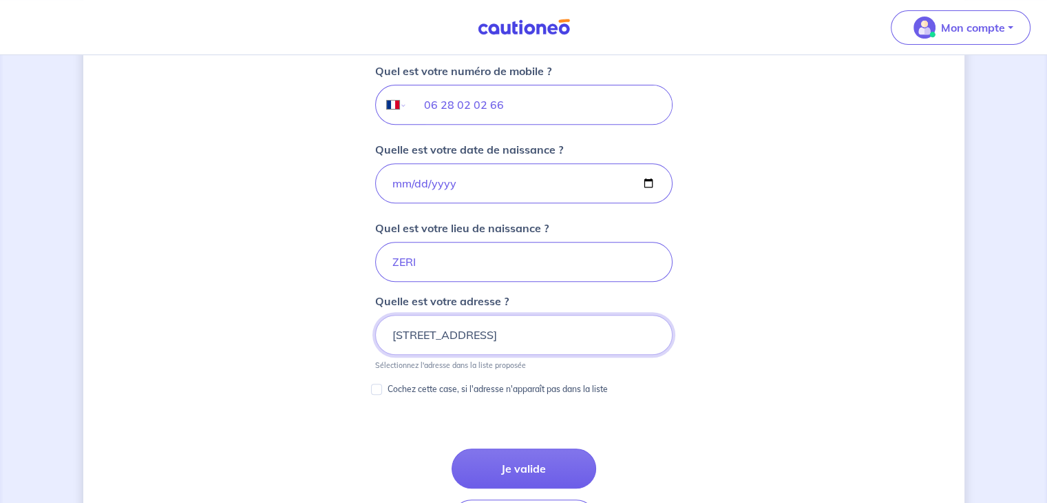
scroll to position [839, 0]
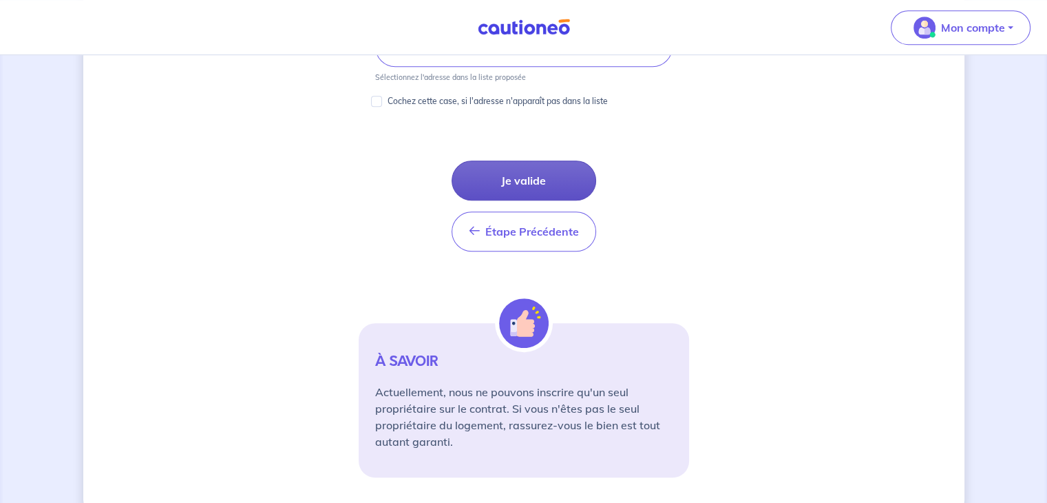
click at [527, 169] on button "Je valide" at bounding box center [524, 180] width 145 height 40
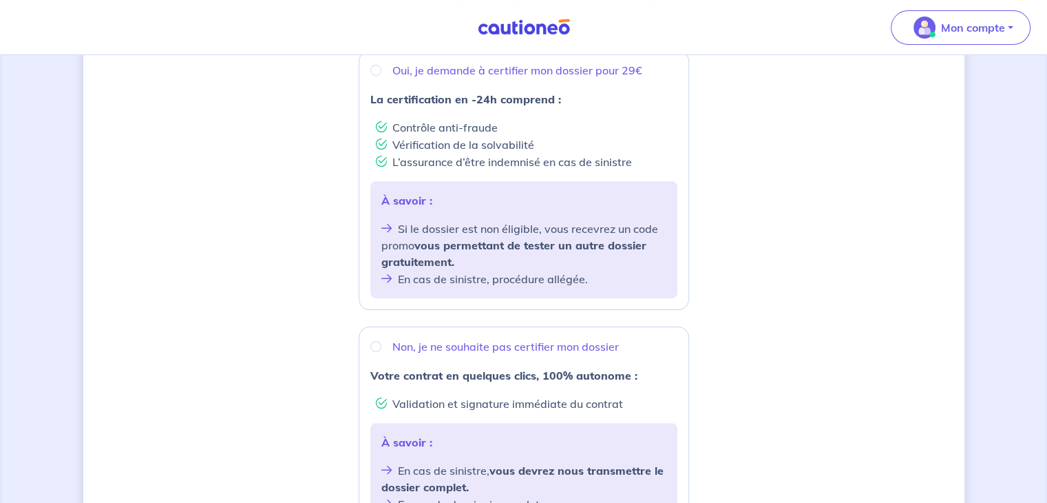
scroll to position [529, 0]
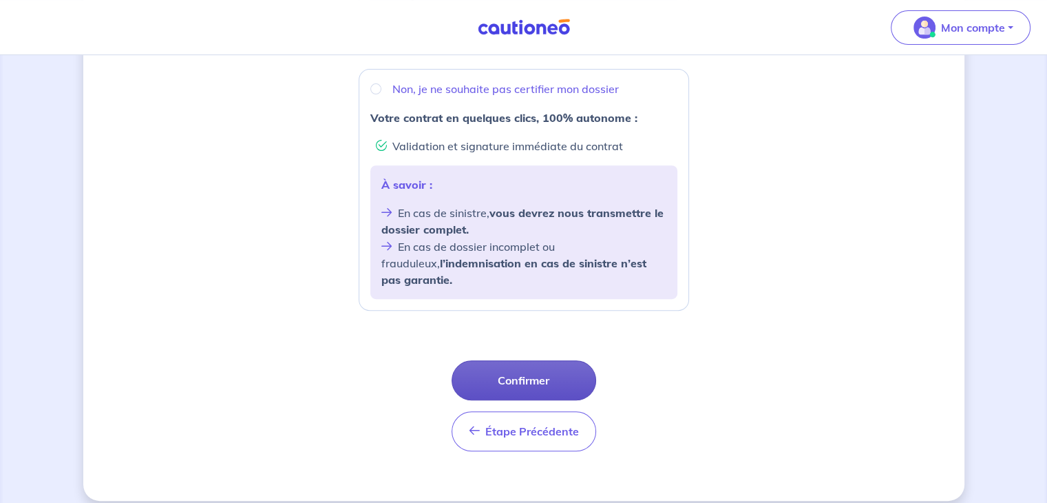
click at [507, 366] on button "Confirmer" at bounding box center [524, 380] width 145 height 40
click at [507, 367] on button "Confirmer" at bounding box center [524, 380] width 145 height 40
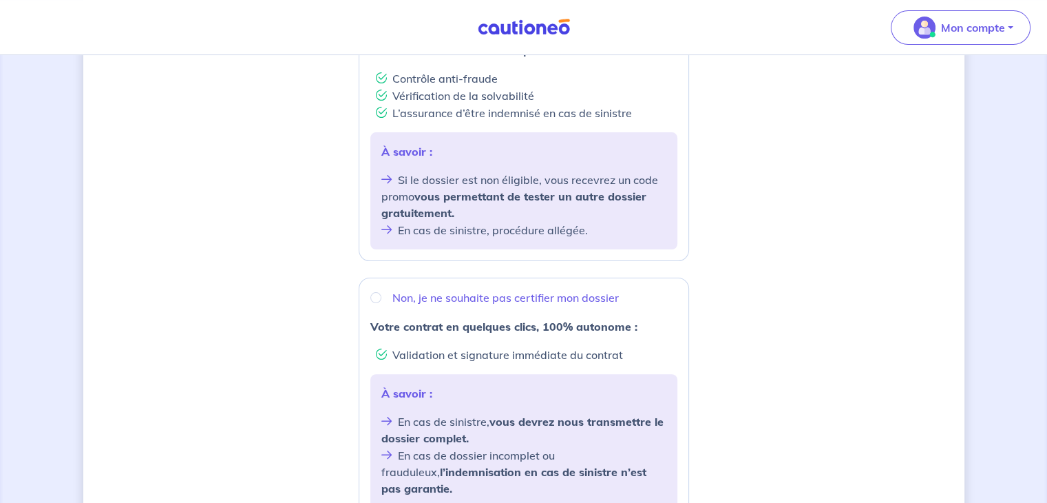
scroll to position [116, 0]
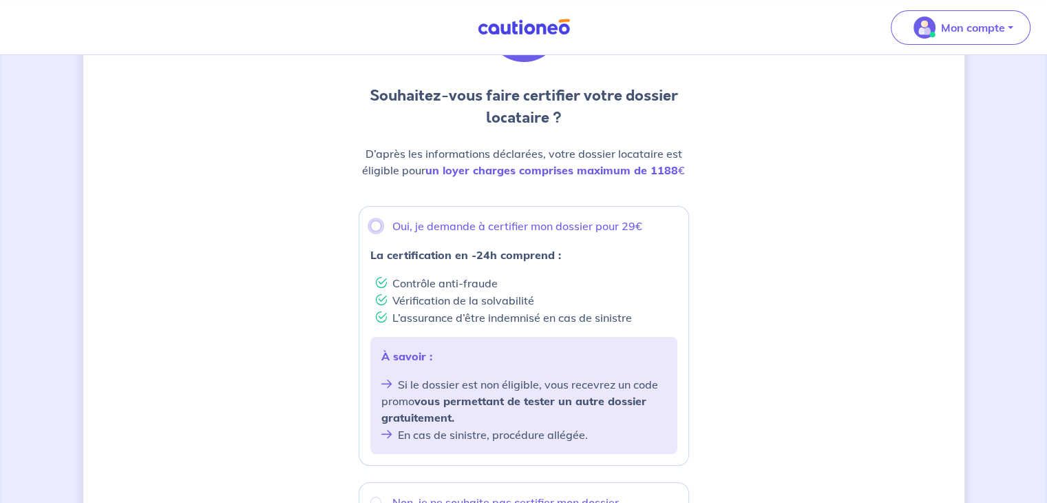
click at [374, 222] on input "Oui, je demande à certifier mon dossier pour 29€" at bounding box center [375, 225] width 11 height 11
radio input "true"
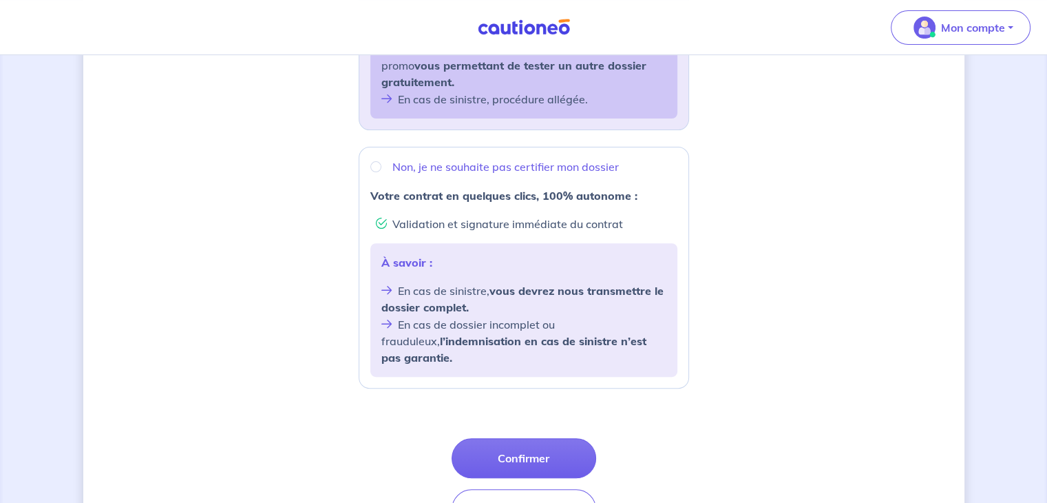
scroll to position [529, 0]
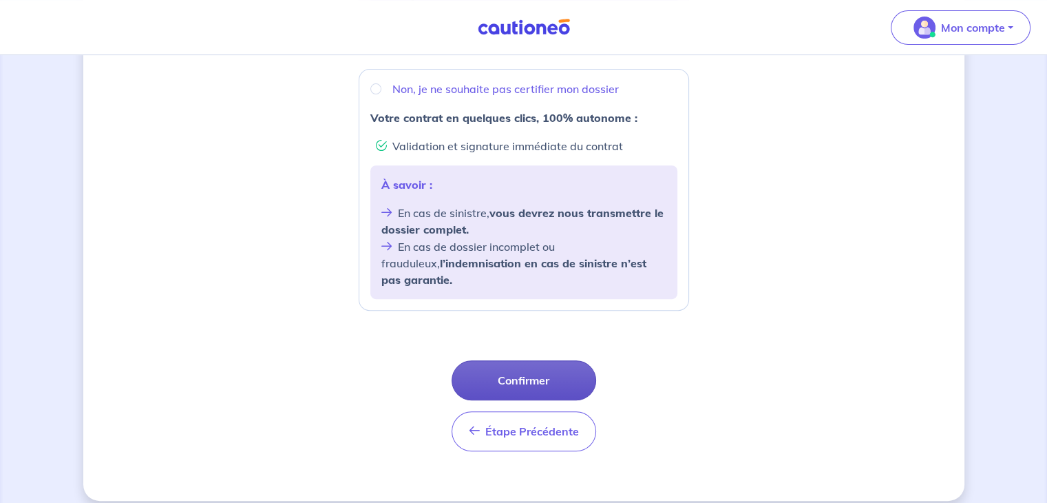
click at [511, 367] on button "Confirmer" at bounding box center [524, 380] width 145 height 40
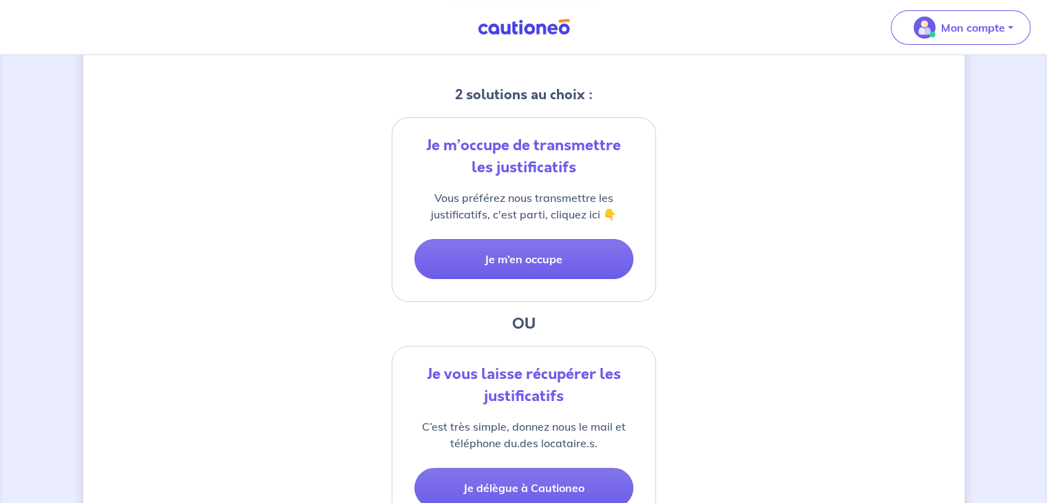
scroll to position [275, 0]
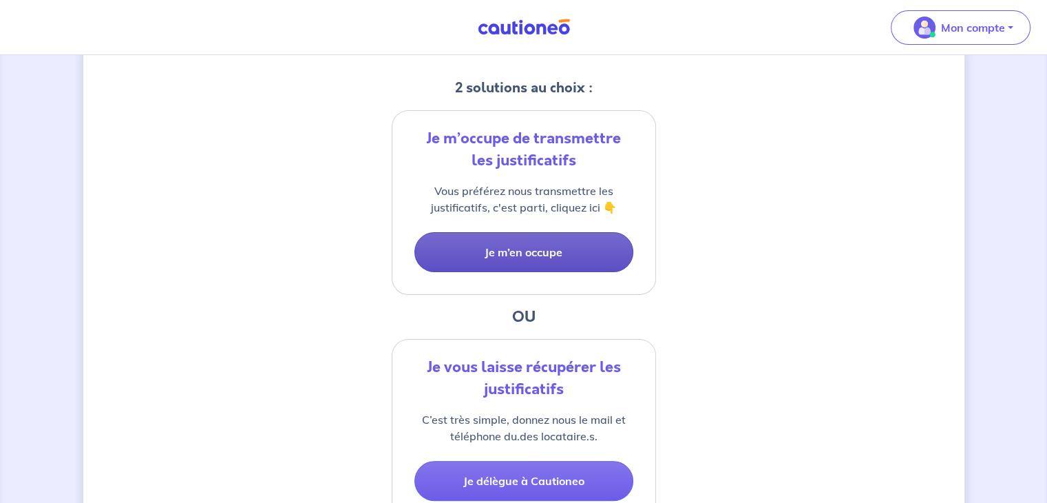
click at [496, 251] on button "Je m’en occupe" at bounding box center [523, 252] width 219 height 40
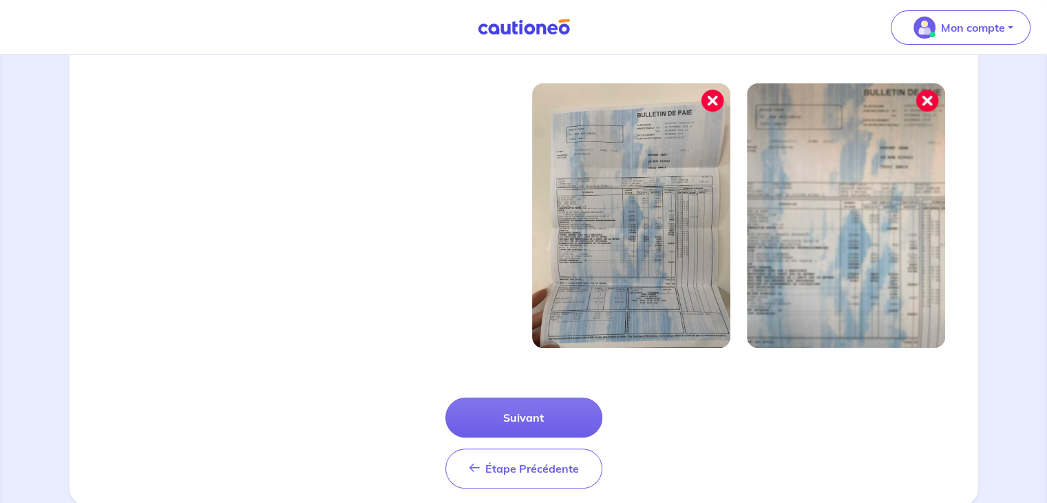
scroll to position [483, 0]
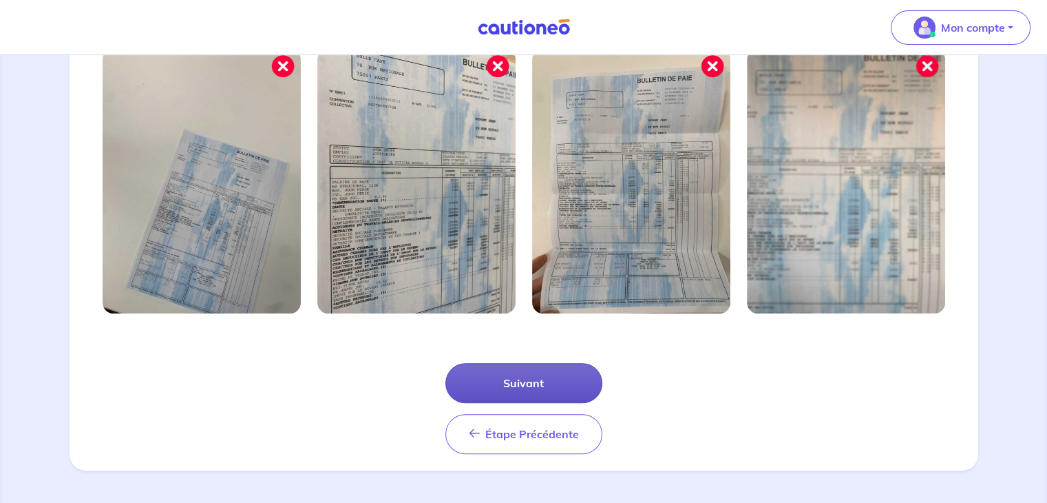
click at [500, 379] on button "Suivant" at bounding box center [523, 383] width 157 height 40
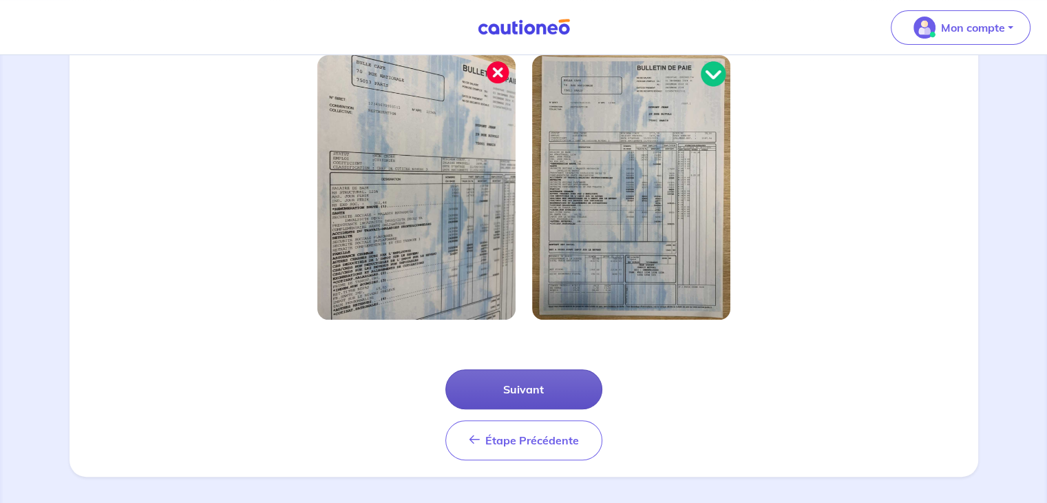
scroll to position [416, 0]
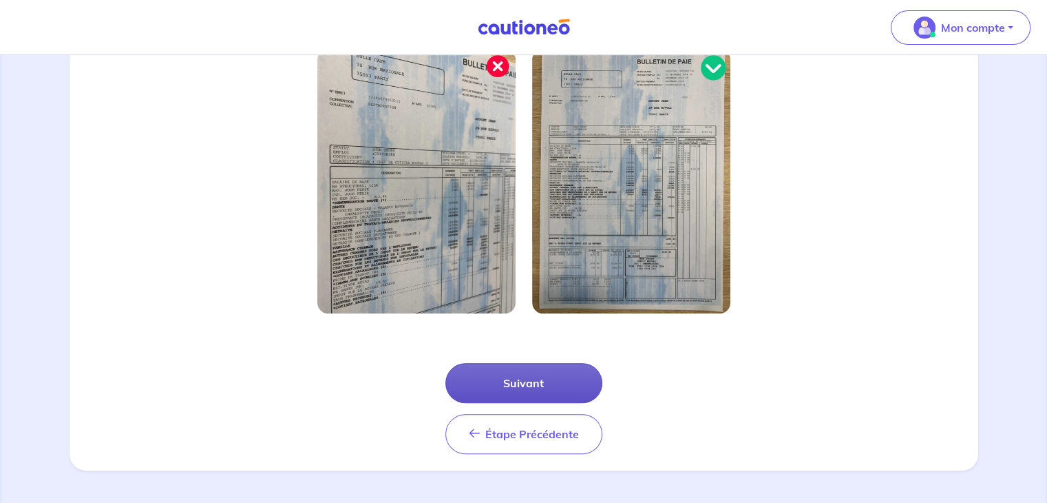
click at [499, 376] on button "Suivant" at bounding box center [523, 383] width 157 height 40
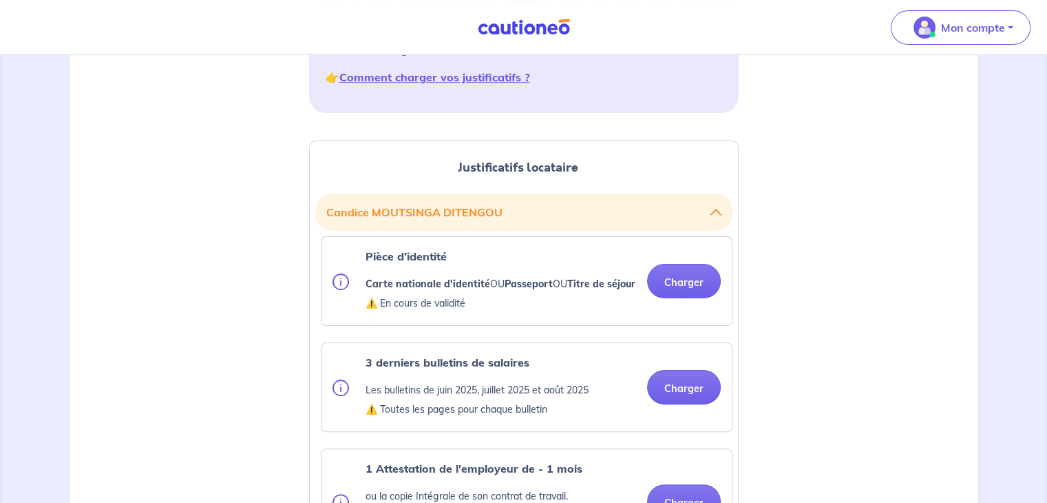
scroll to position [275, 0]
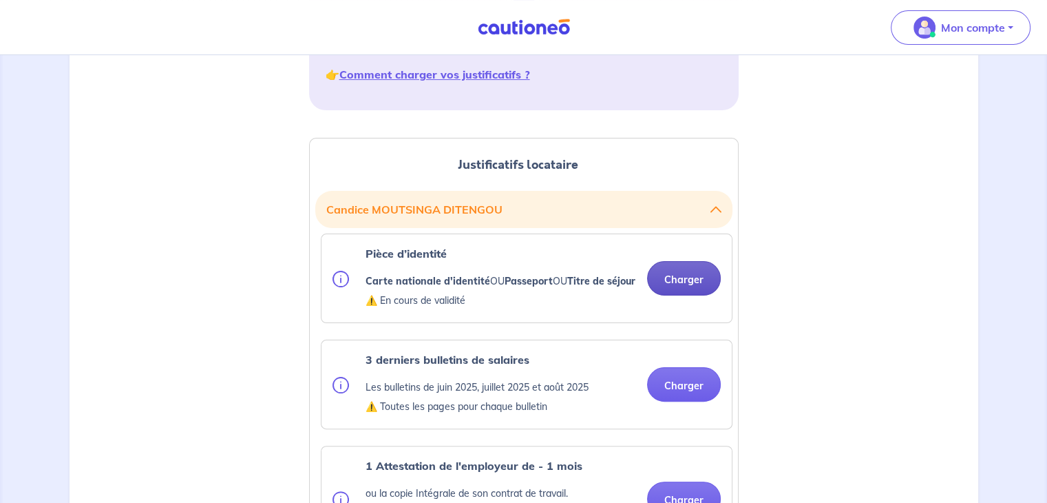
click at [674, 281] on button "Charger" at bounding box center [684, 278] width 74 height 34
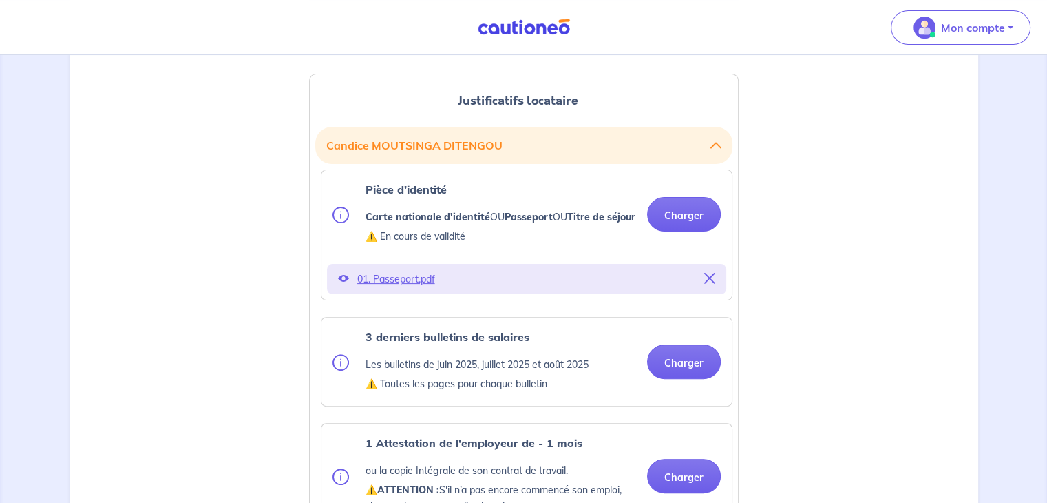
scroll to position [413, 0]
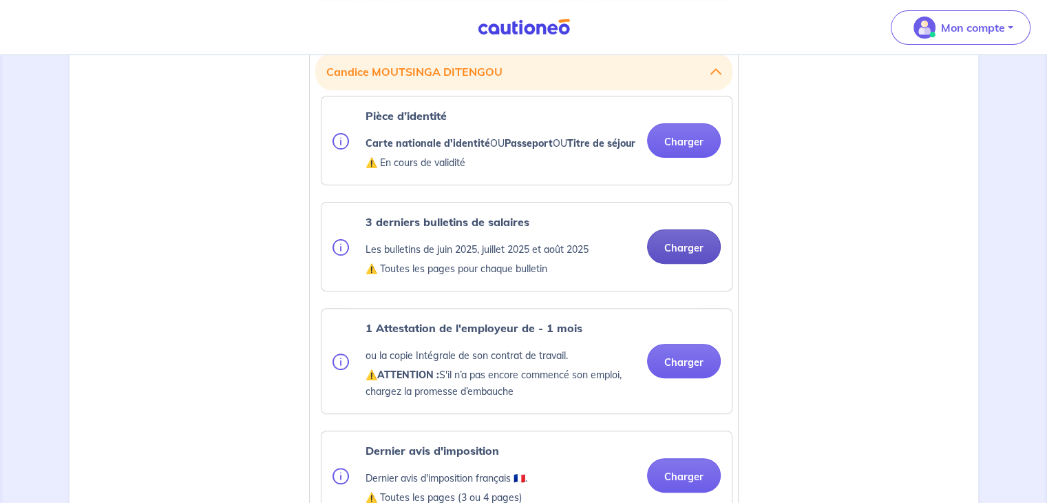
click at [668, 264] on button "Charger" at bounding box center [684, 246] width 74 height 34
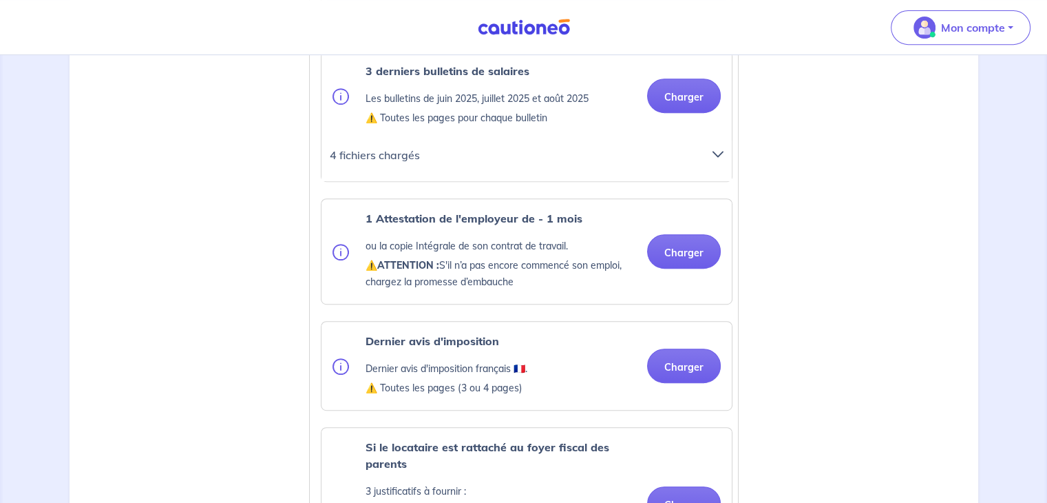
scroll to position [620, 0]
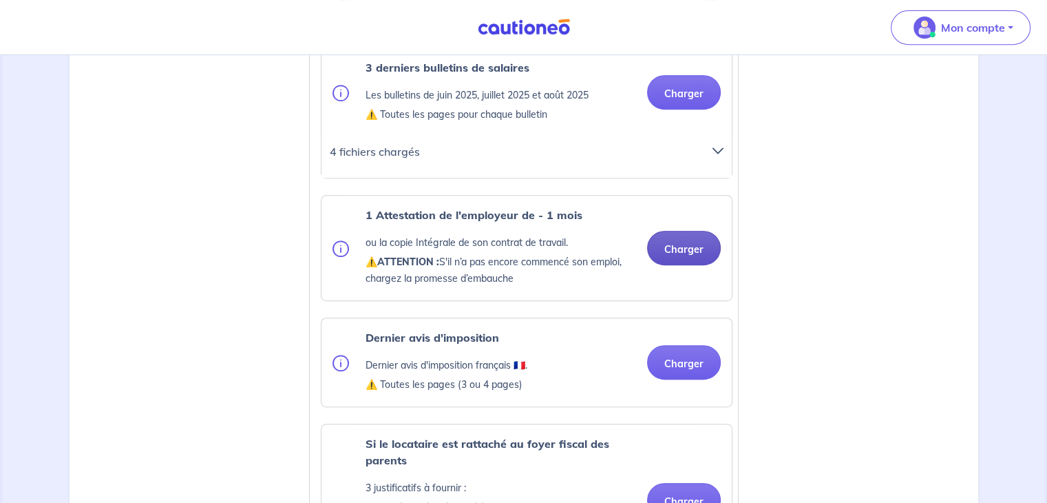
click at [669, 265] on button "Charger" at bounding box center [684, 248] width 74 height 34
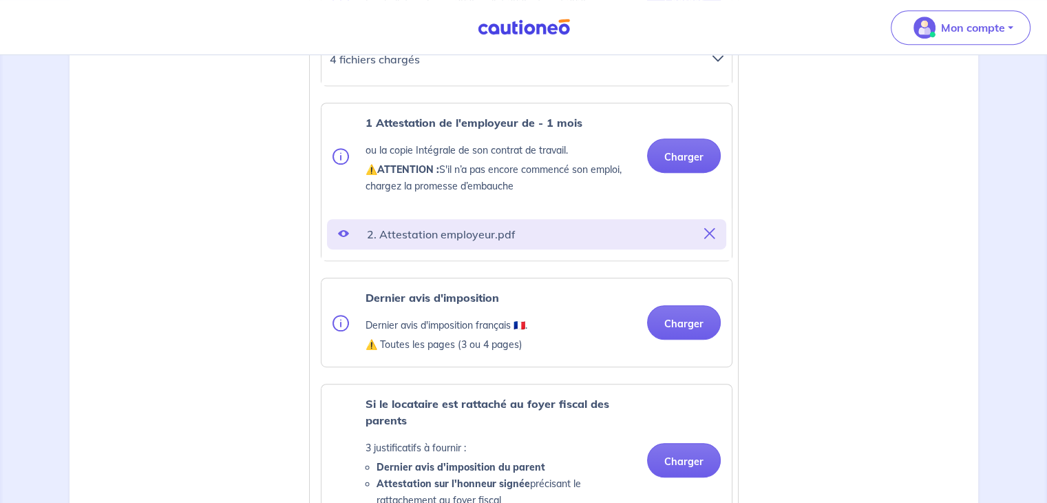
scroll to position [688, 0]
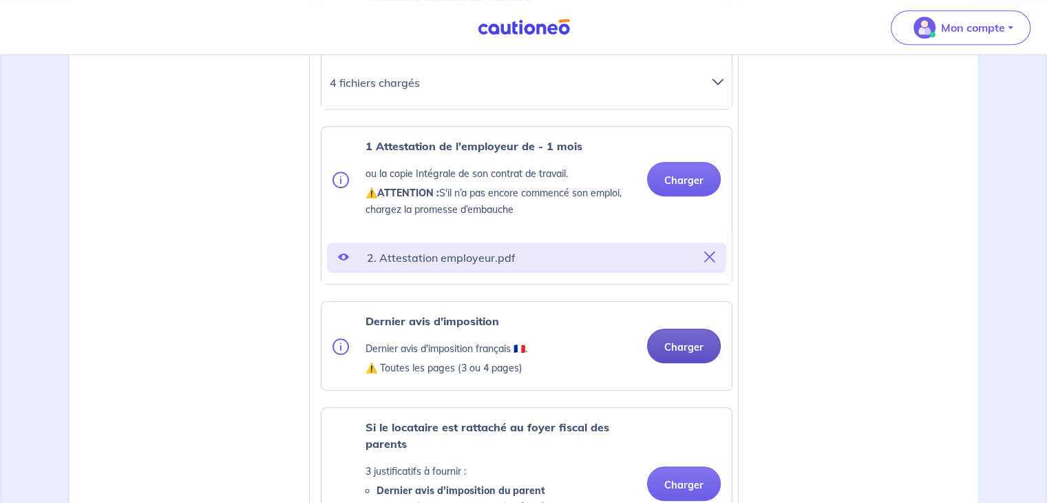
click at [666, 363] on button "Charger" at bounding box center [684, 345] width 74 height 34
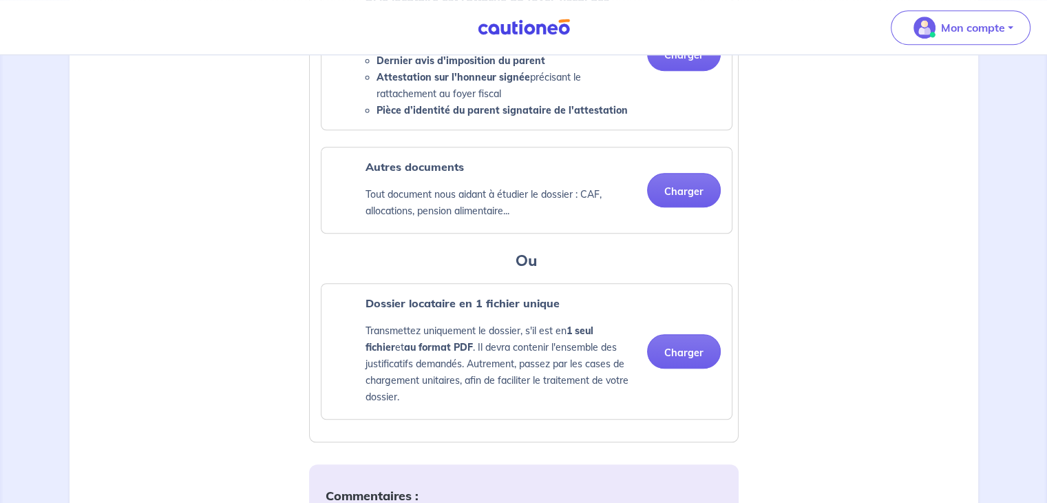
scroll to position [1223, 0]
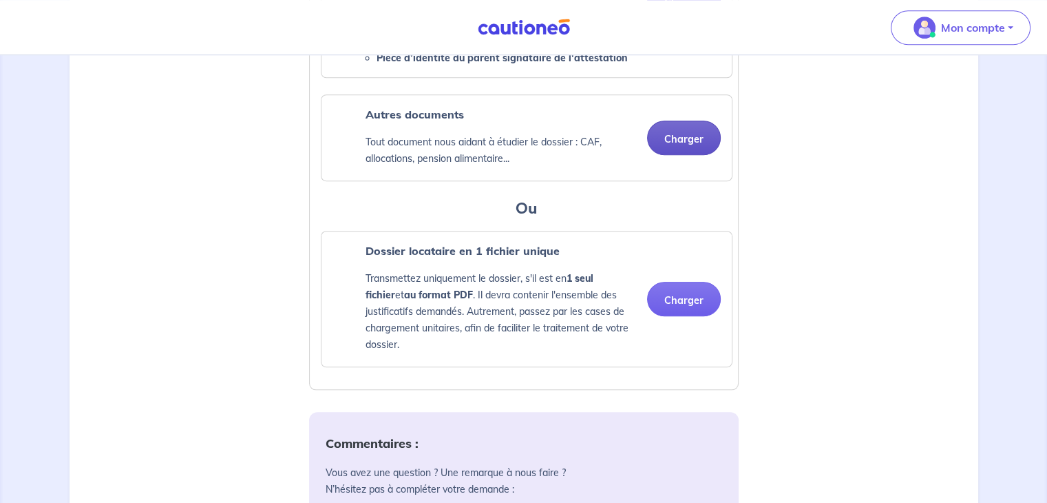
click at [681, 153] on button "Charger" at bounding box center [684, 137] width 74 height 34
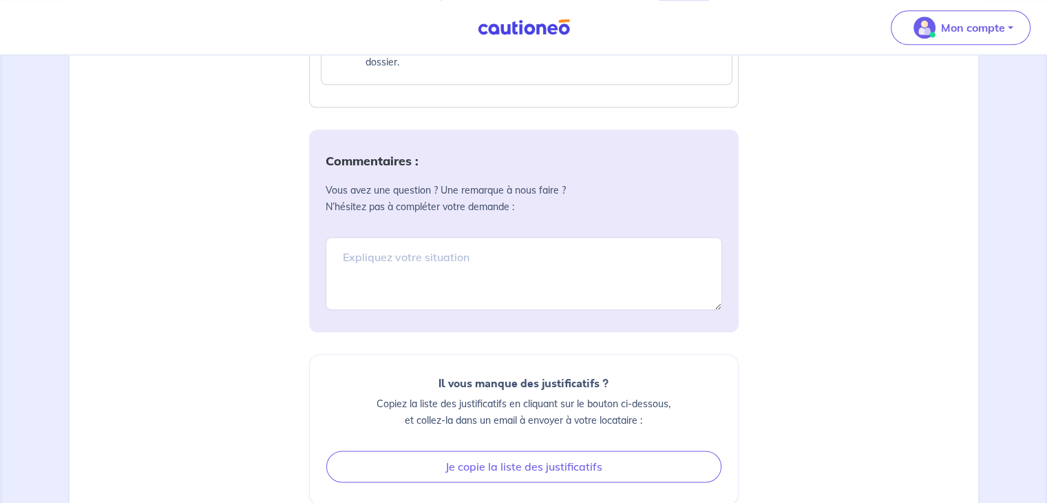
scroll to position [1567, 0]
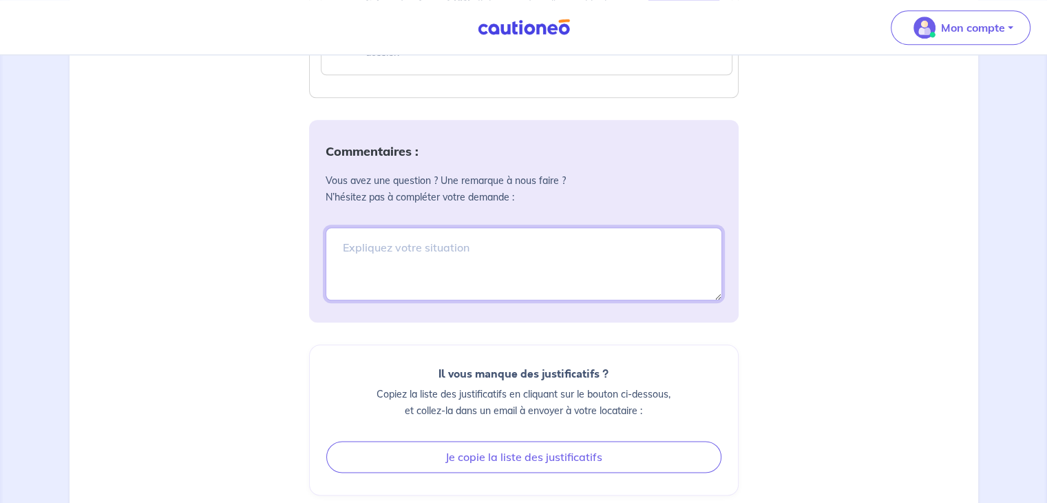
click at [385, 262] on textarea at bounding box center [524, 263] width 397 height 73
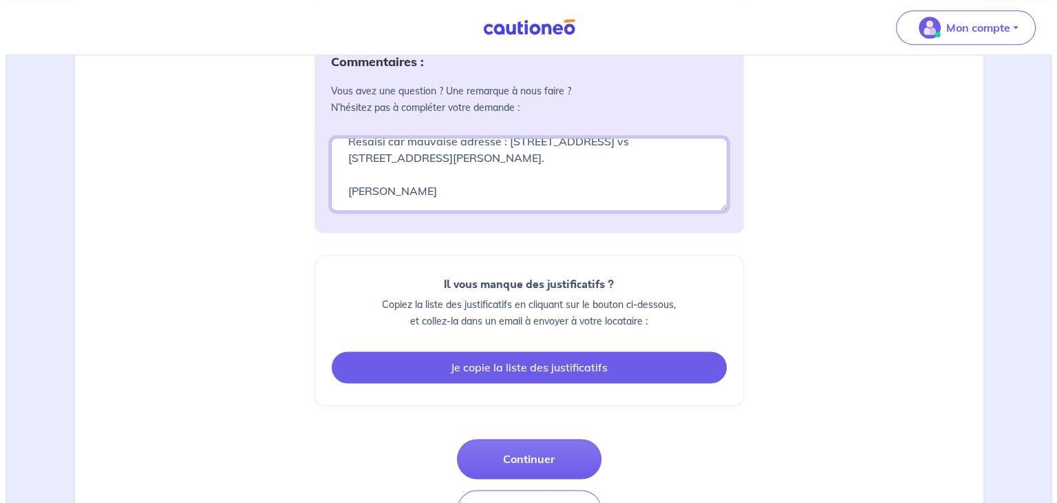
scroll to position [1729, 0]
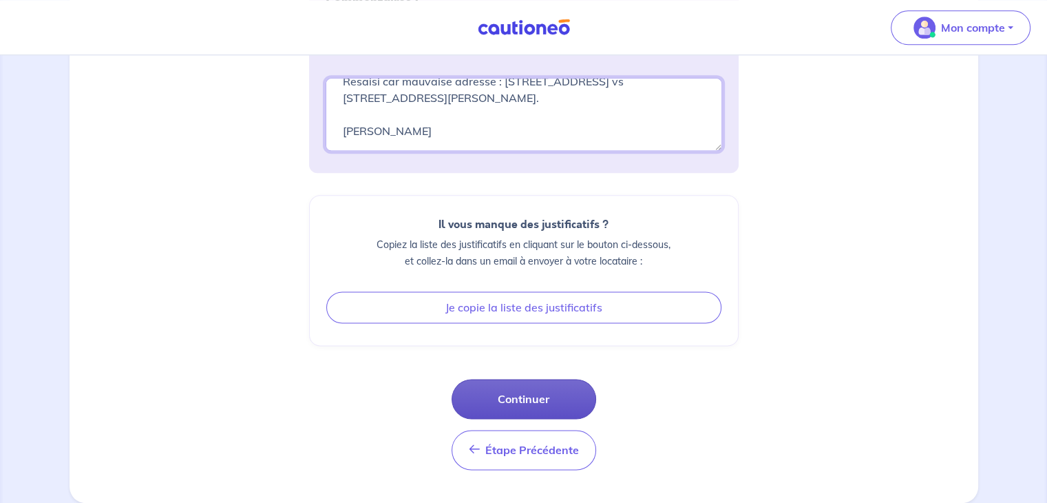
type textarea "Bonjour, Dossier présenté par [PERSON_NAME] et validé par vos soins. Resaisi ca…"
click at [498, 392] on button "Continuer" at bounding box center [524, 399] width 145 height 40
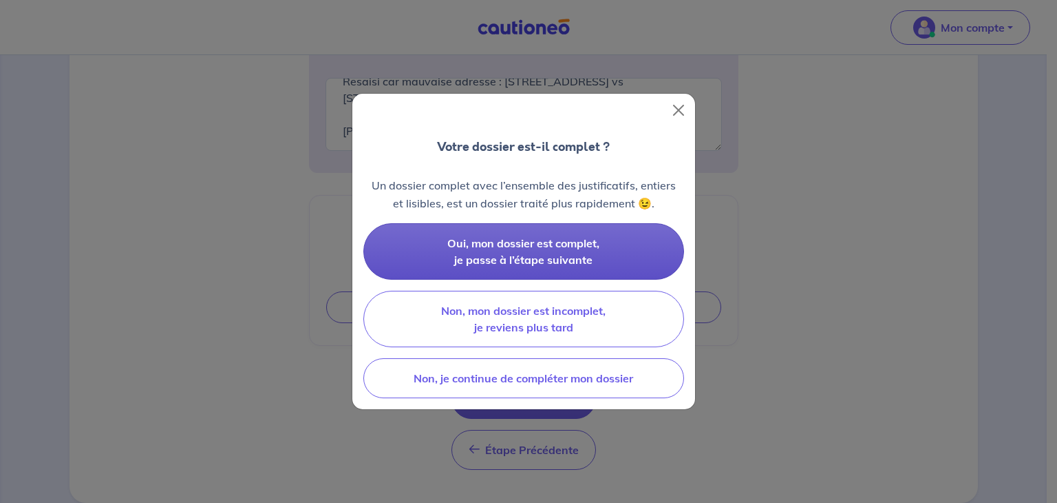
click at [506, 252] on span "Oui, mon dossier est complet, je passe à l’étape suivante" at bounding box center [523, 251] width 152 height 30
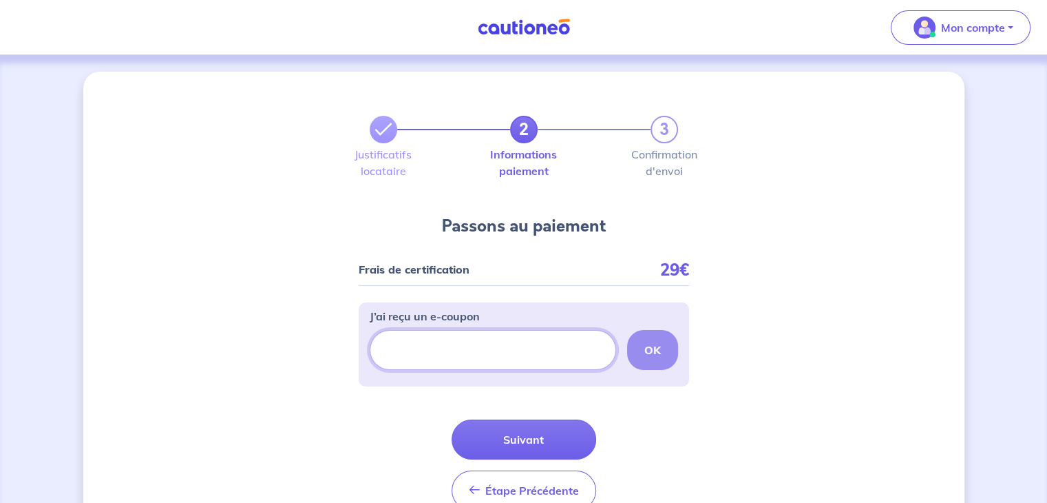
click at [458, 351] on input "J’ai reçu un e-coupon" at bounding box center [493, 350] width 246 height 40
click at [503, 436] on button "Suivant" at bounding box center [524, 439] width 145 height 40
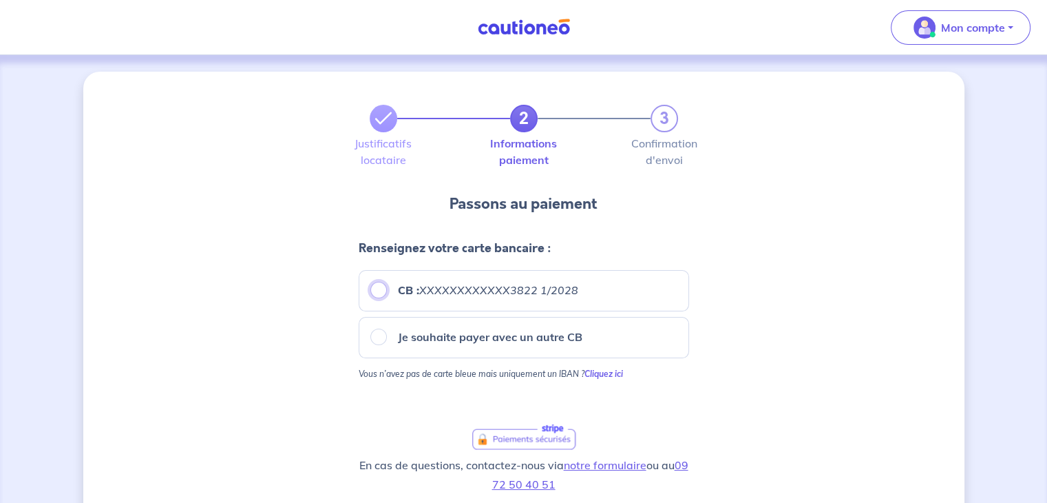
click at [377, 287] on input "CB : XXXXXXXXXXXX3822 1/2028" at bounding box center [378, 290] width 17 height 17
radio input "true"
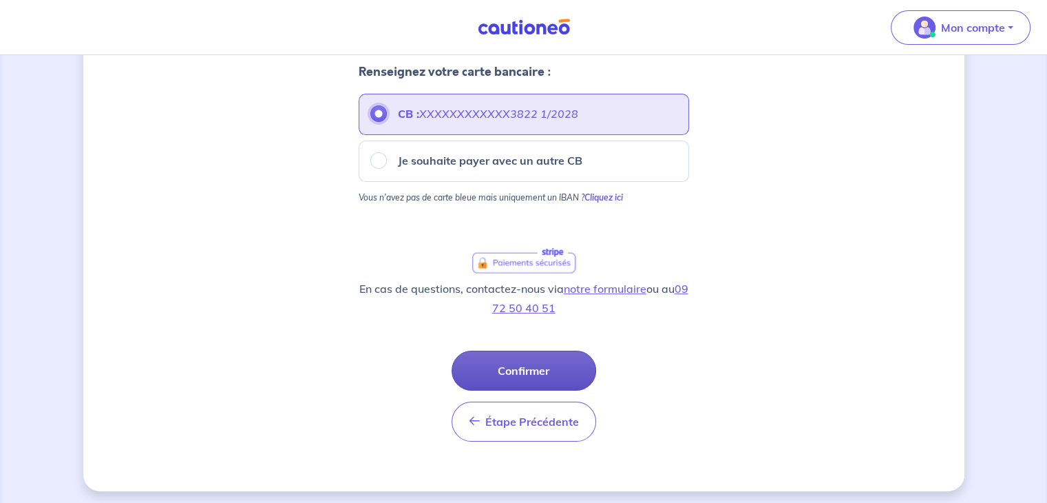
scroll to position [180, 0]
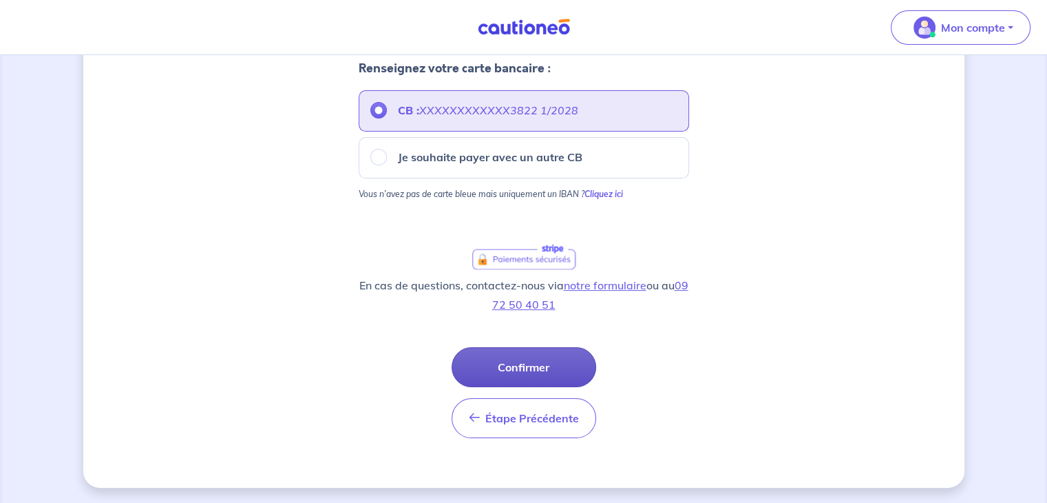
click at [520, 362] on button "Confirmer" at bounding box center [524, 367] width 145 height 40
